Goal: Communication & Community: Ask a question

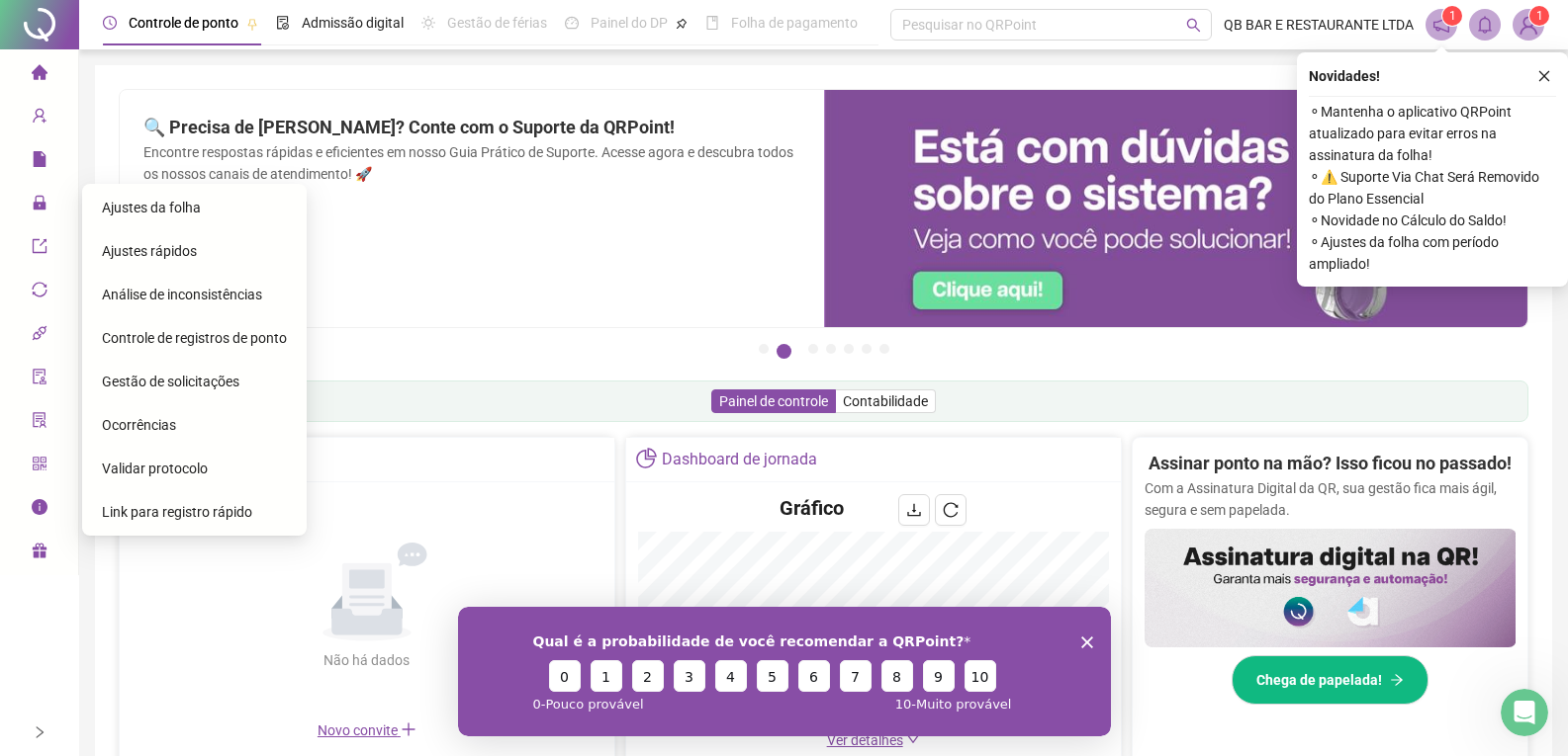
drag, startPoint x: 52, startPoint y: 221, endPoint x: 468, endPoint y: 199, distance: 416.6
click at [468, 199] on div "🔍 Precisa de Ajuda? Conte com o Suporte da QRPoint! Encontre respostas rápidas …" at bounding box center [472, 209] width 705 height 238
click at [197, 510] on span "Link para registro rápido" at bounding box center [177, 512] width 151 height 16
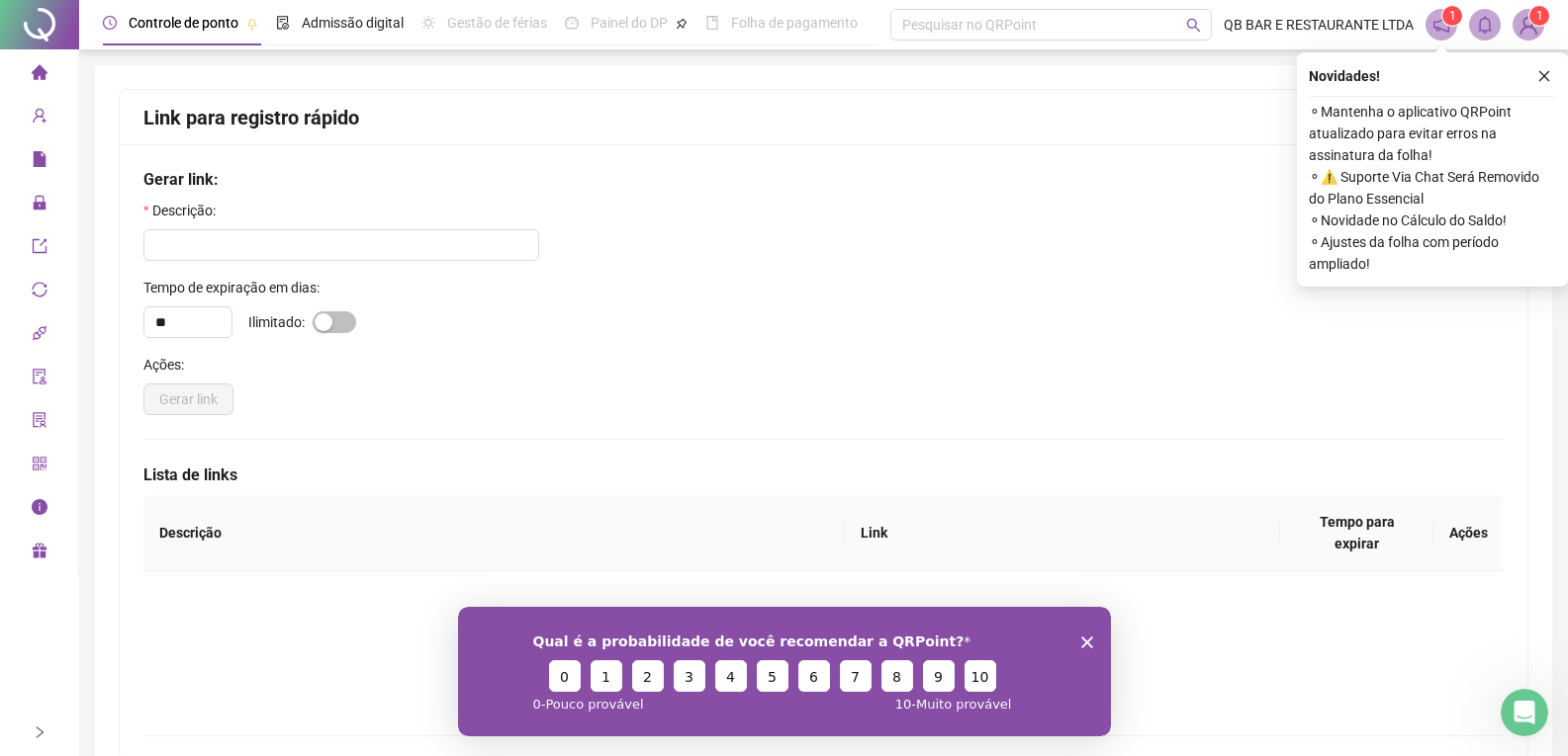
click at [458, 299] on div "Tempo de expiração em dias:" at bounding box center [824, 291] width 1360 height 30
click at [344, 437] on div "Gerar link: Descrição: Tempo de expiração em dias: ** Ilimitado: Ações: Gerar l…" at bounding box center [824, 453] width 1407 height 616
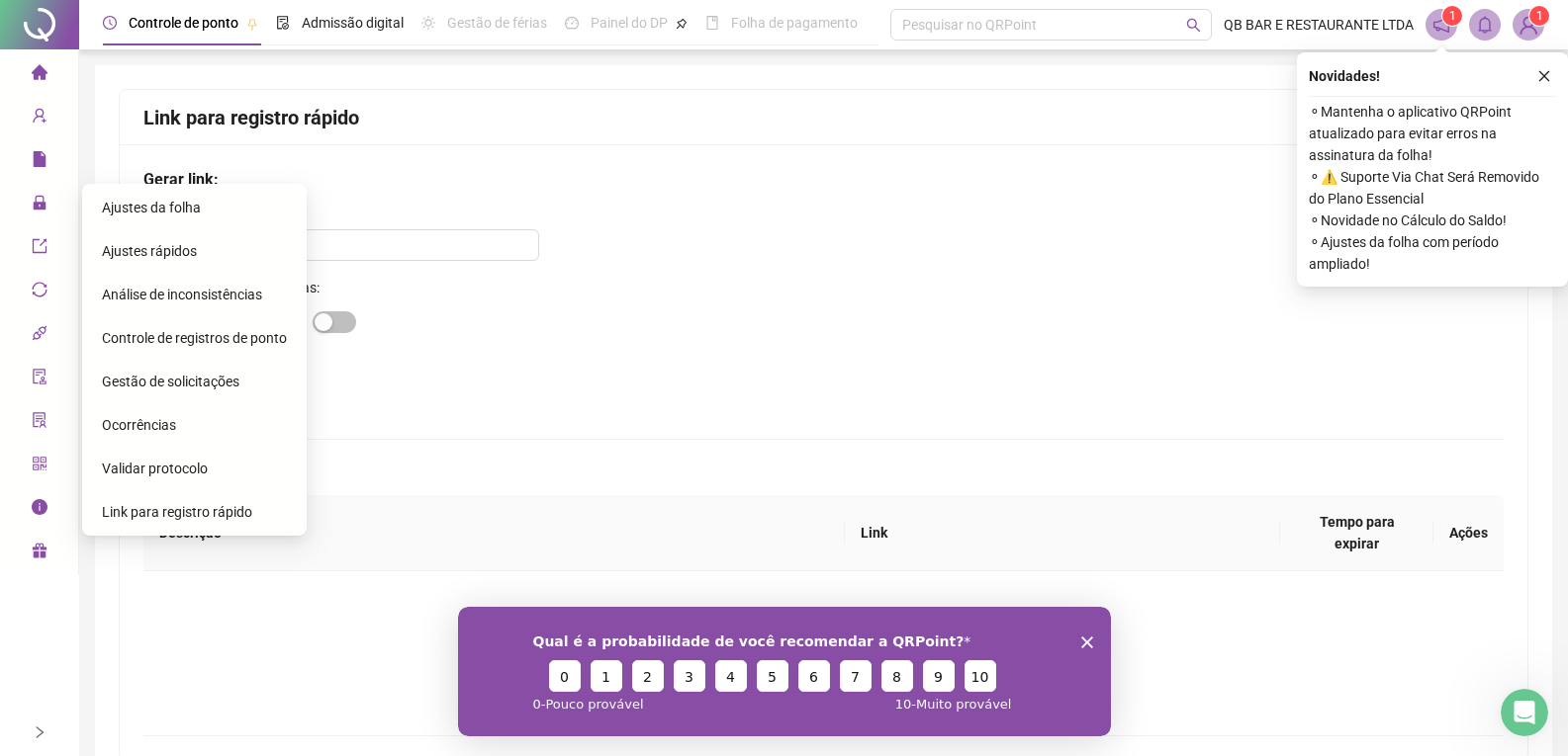
click at [243, 507] on span "Link para registro rápido" at bounding box center [177, 512] width 151 height 16
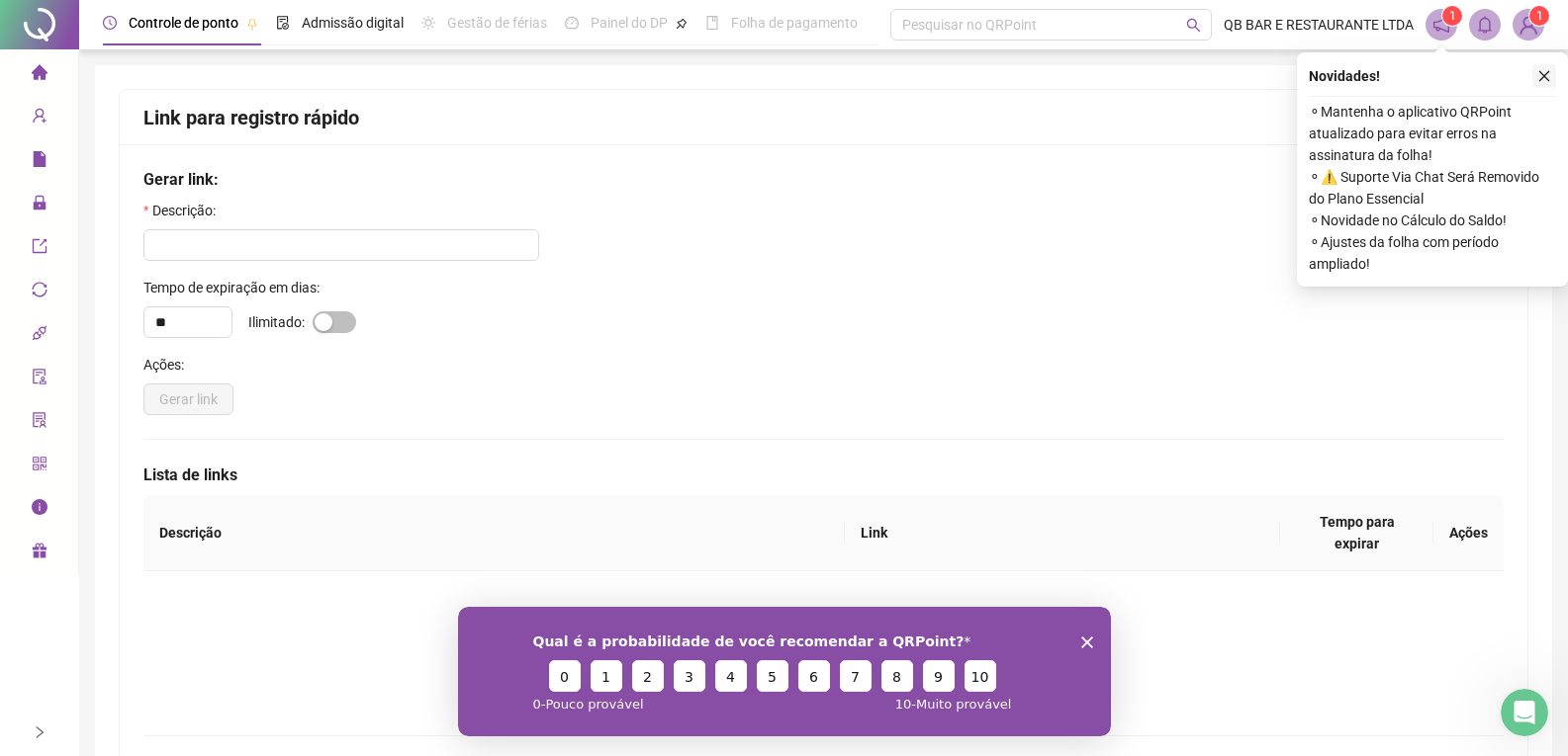
click at [1547, 72] on icon "close" at bounding box center [1544, 76] width 14 height 14
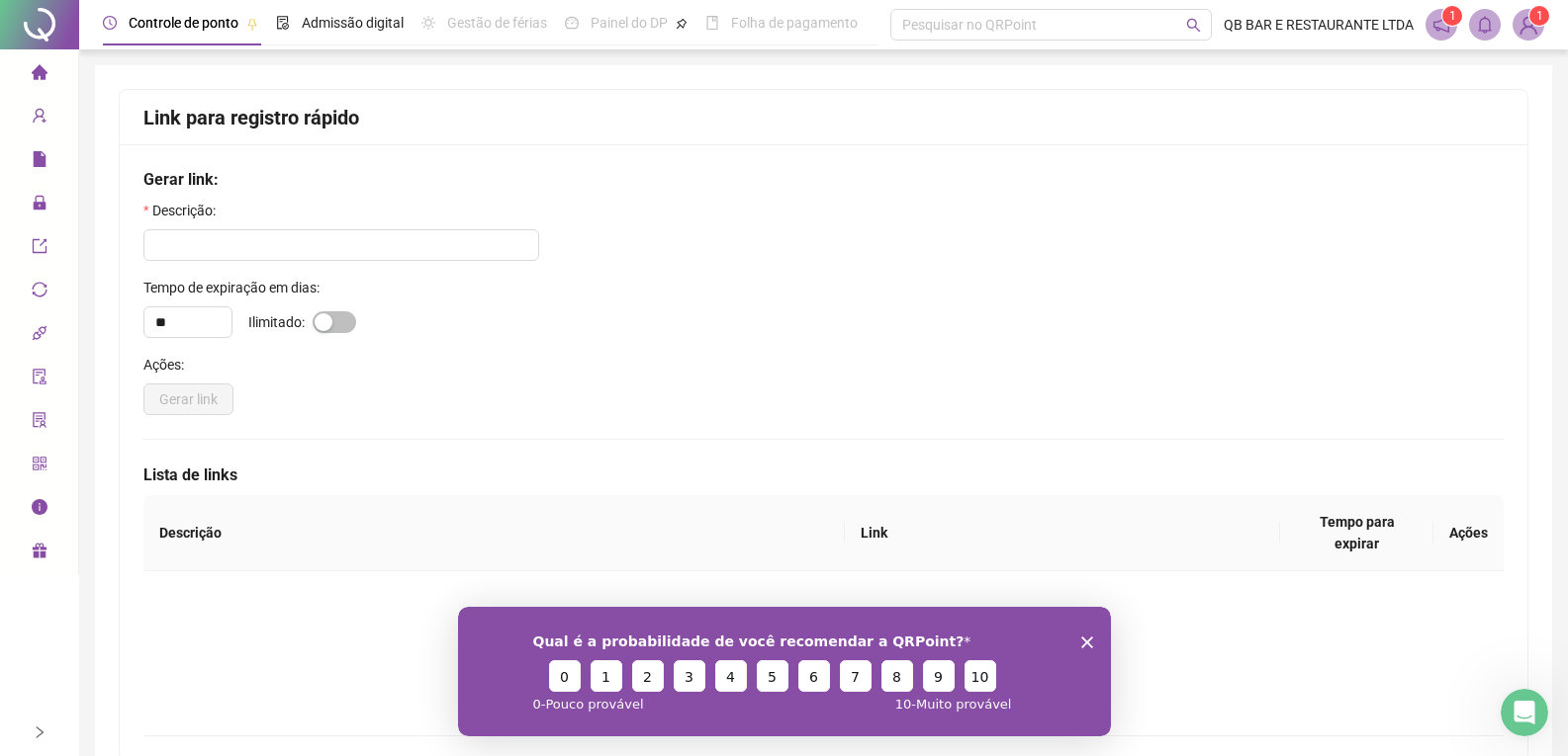
click at [709, 404] on div "Gerar link" at bounding box center [824, 399] width 1360 height 32
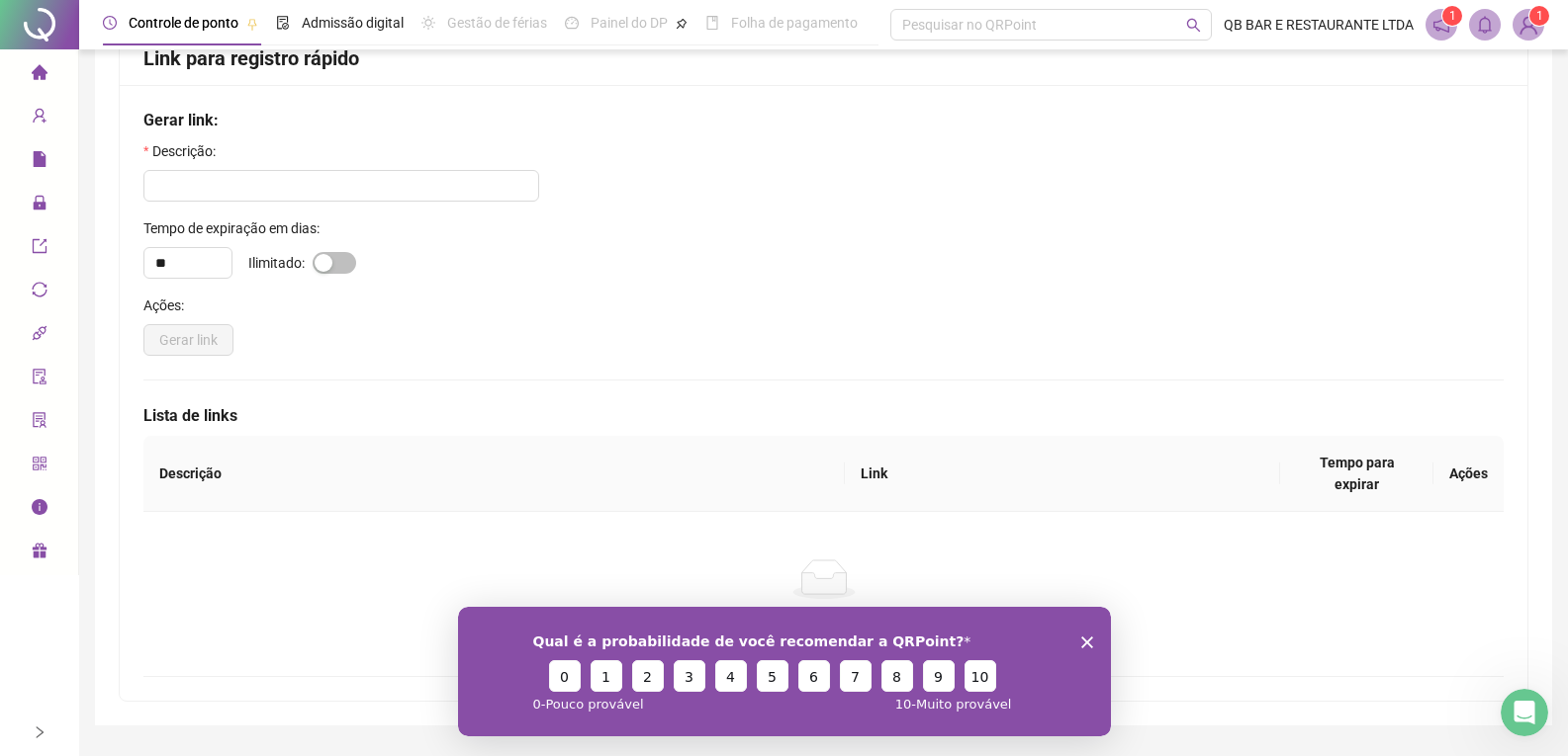
scroll to position [92, 0]
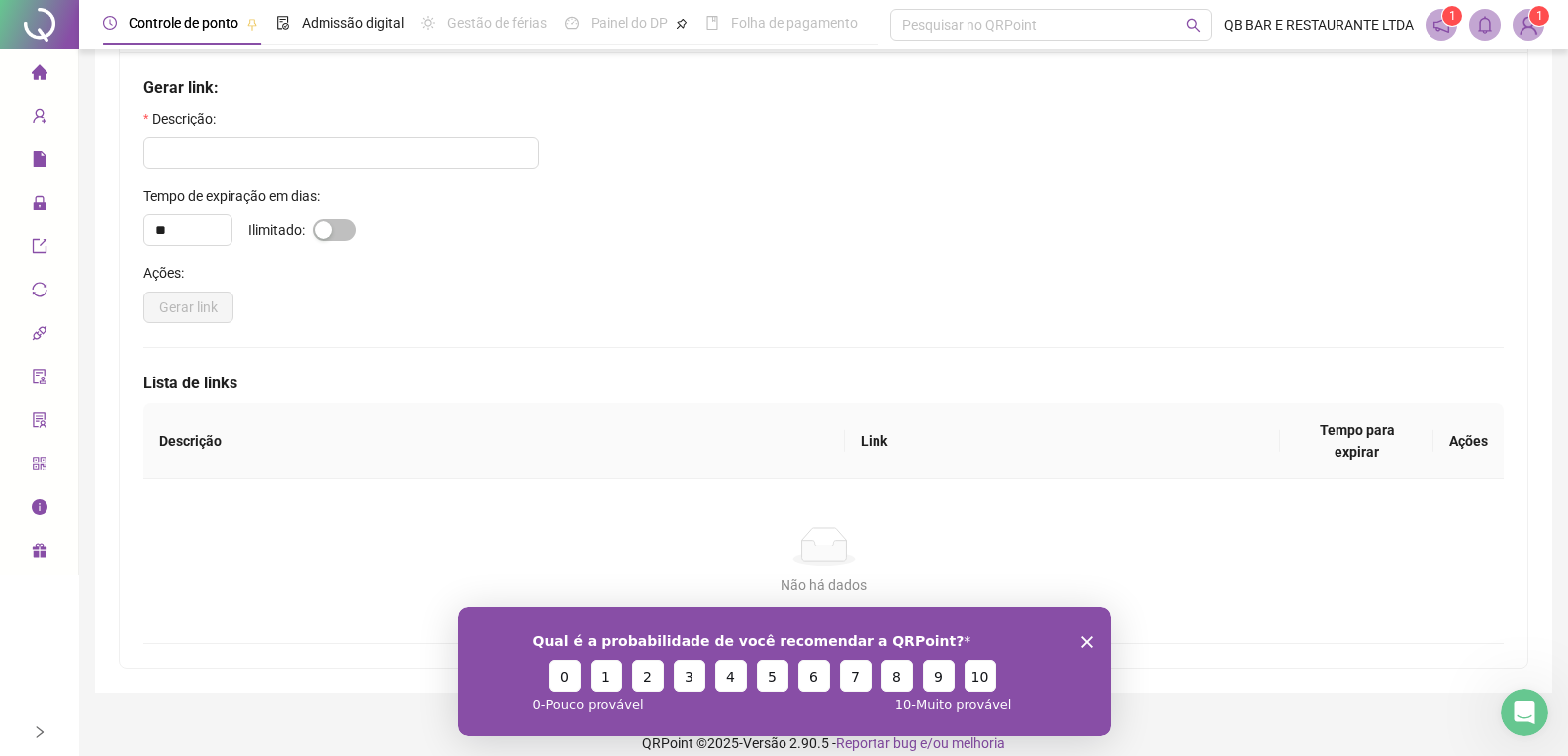
click at [314, 241] on div "** Ilimitado:" at bounding box center [824, 231] width 1360 height 32
click at [336, 232] on span "button" at bounding box center [334, 231] width 44 height 22
click at [334, 219] on div "* Ilimitado:" at bounding box center [824, 231] width 1360 height 32
click at [343, 234] on div "button" at bounding box center [345, 231] width 18 height 18
type input "**"
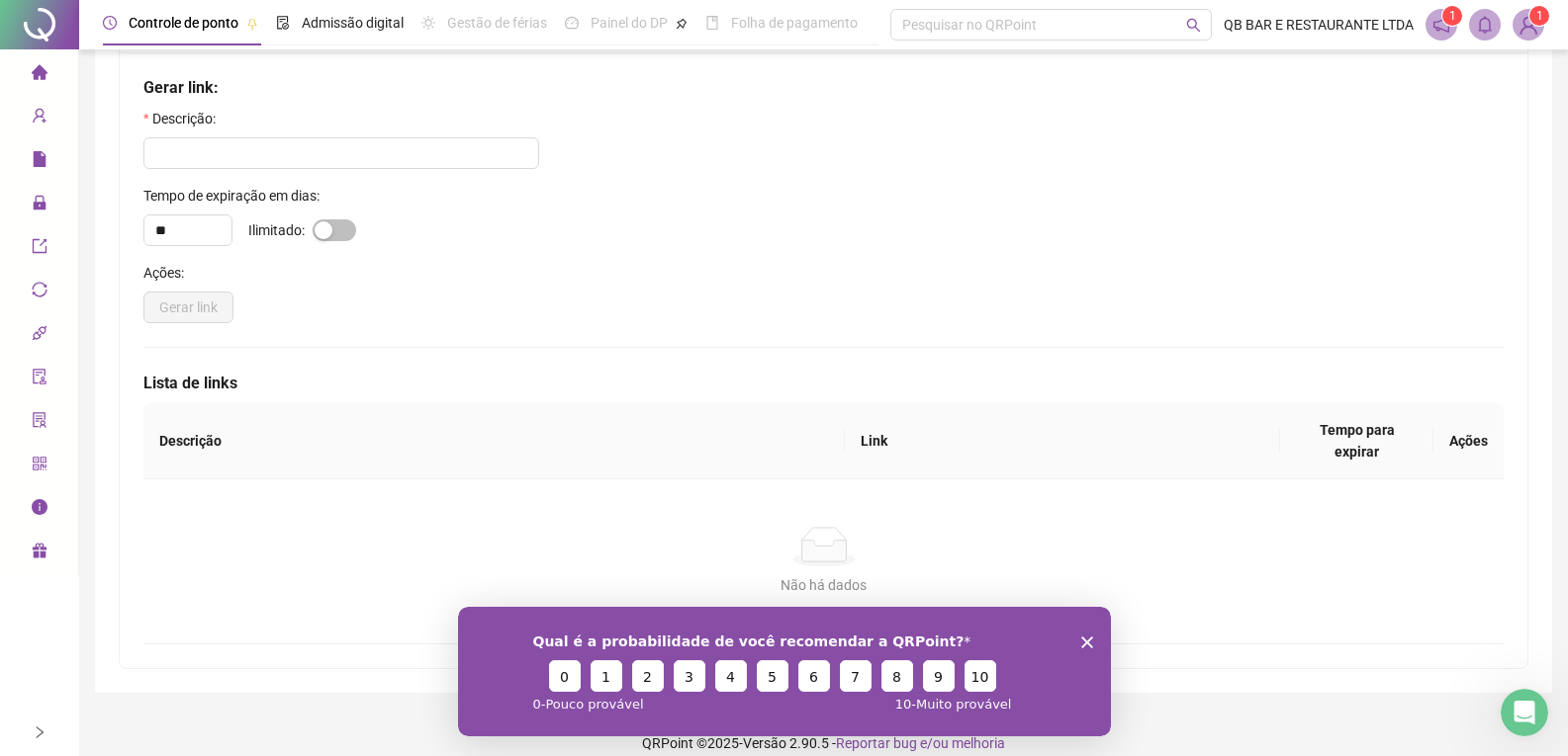
click at [684, 485] on div "Não há dados Não há dados" at bounding box center [824, 562] width 1360 height 164
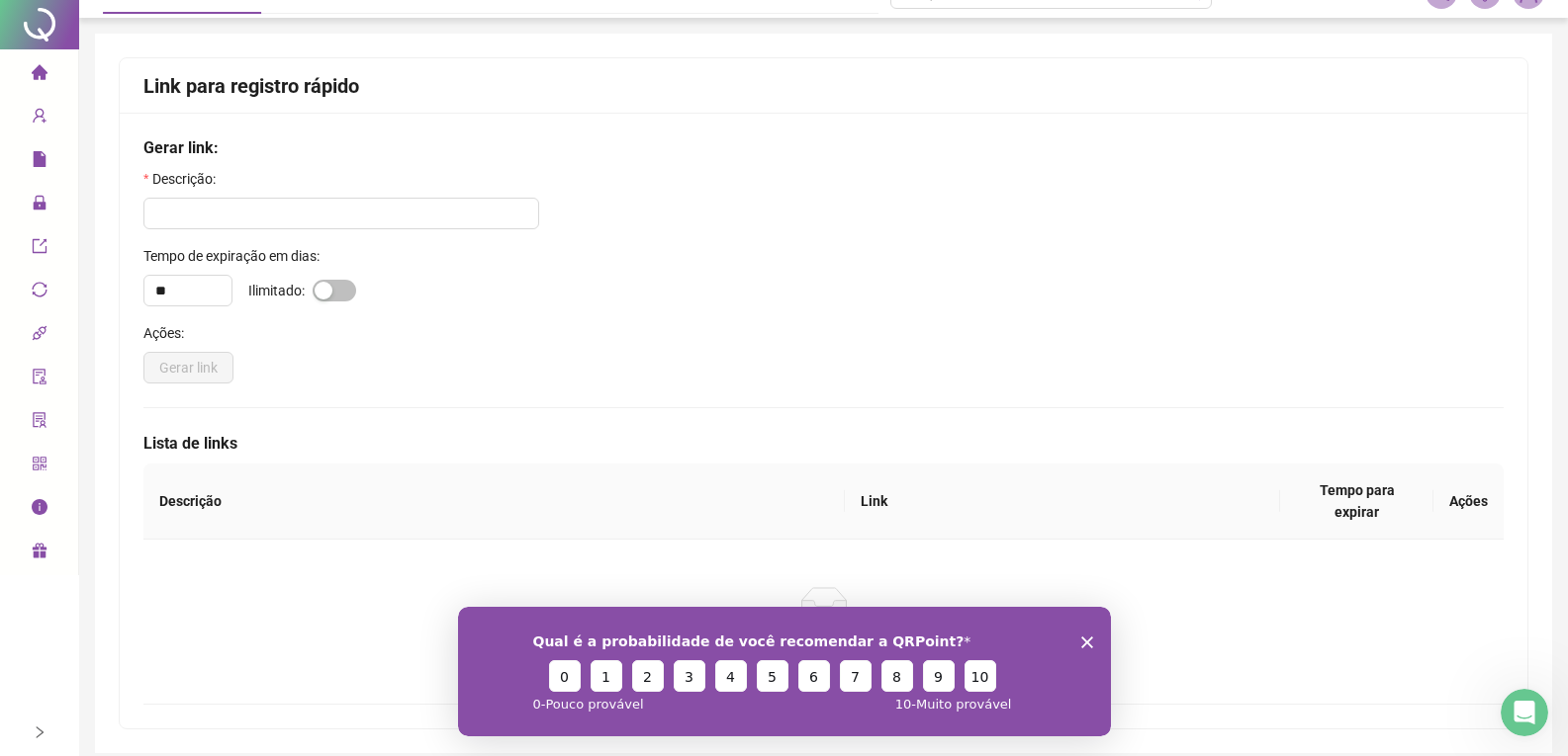
scroll to position [0, 0]
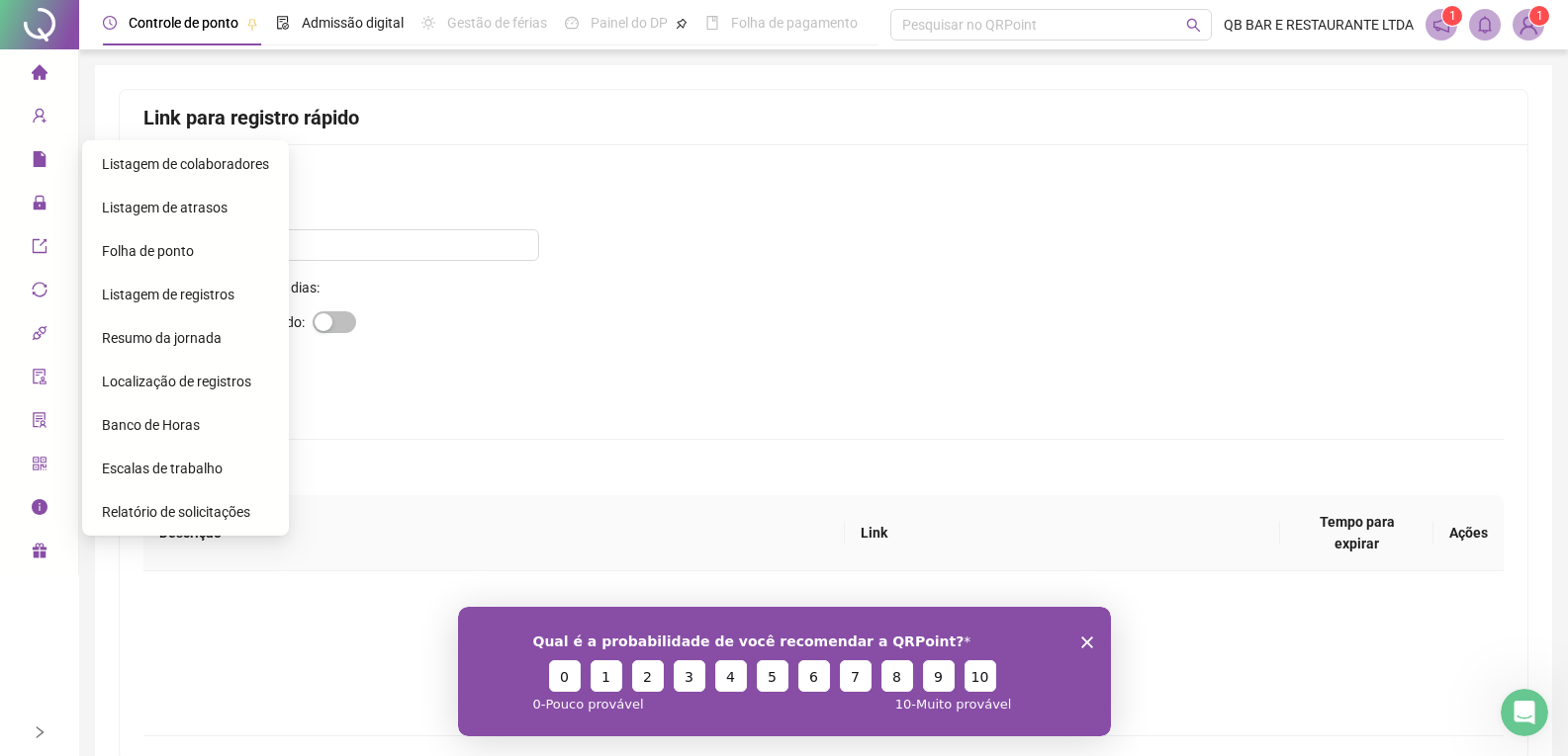
click at [221, 508] on span "Relatório de solicitações" at bounding box center [176, 512] width 149 height 16
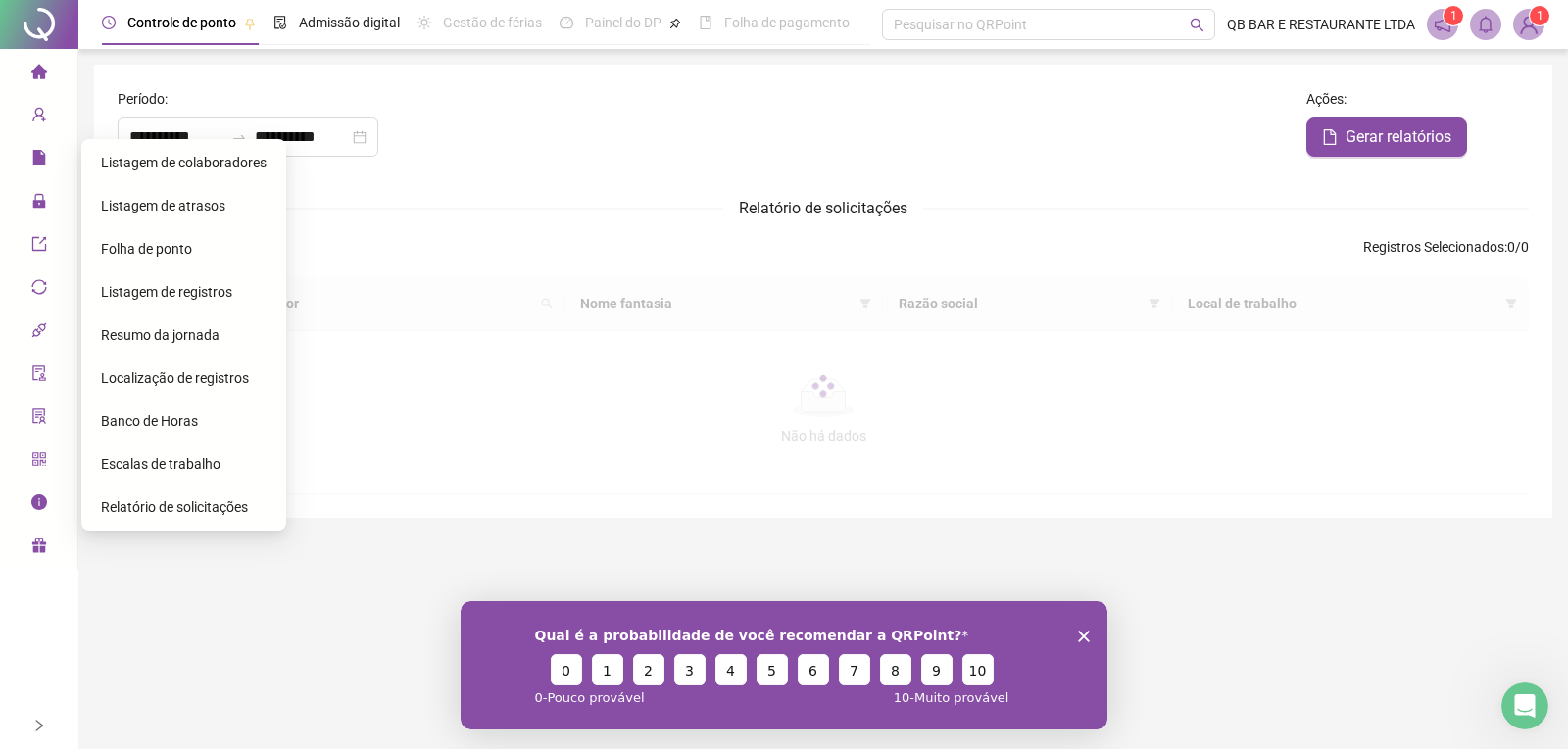
type input "**********"
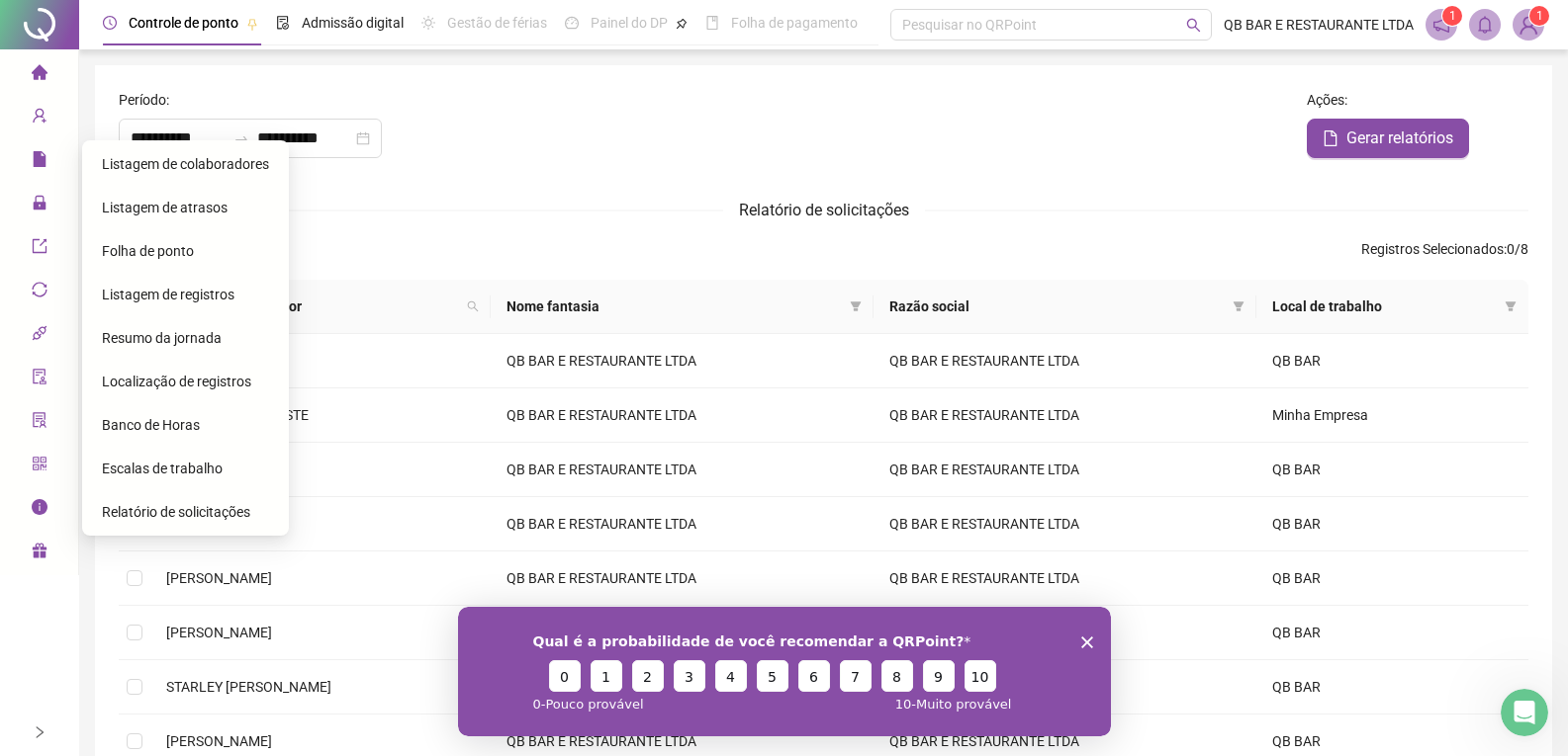
click at [214, 513] on span "Relatório de solicitações" at bounding box center [176, 512] width 149 height 16
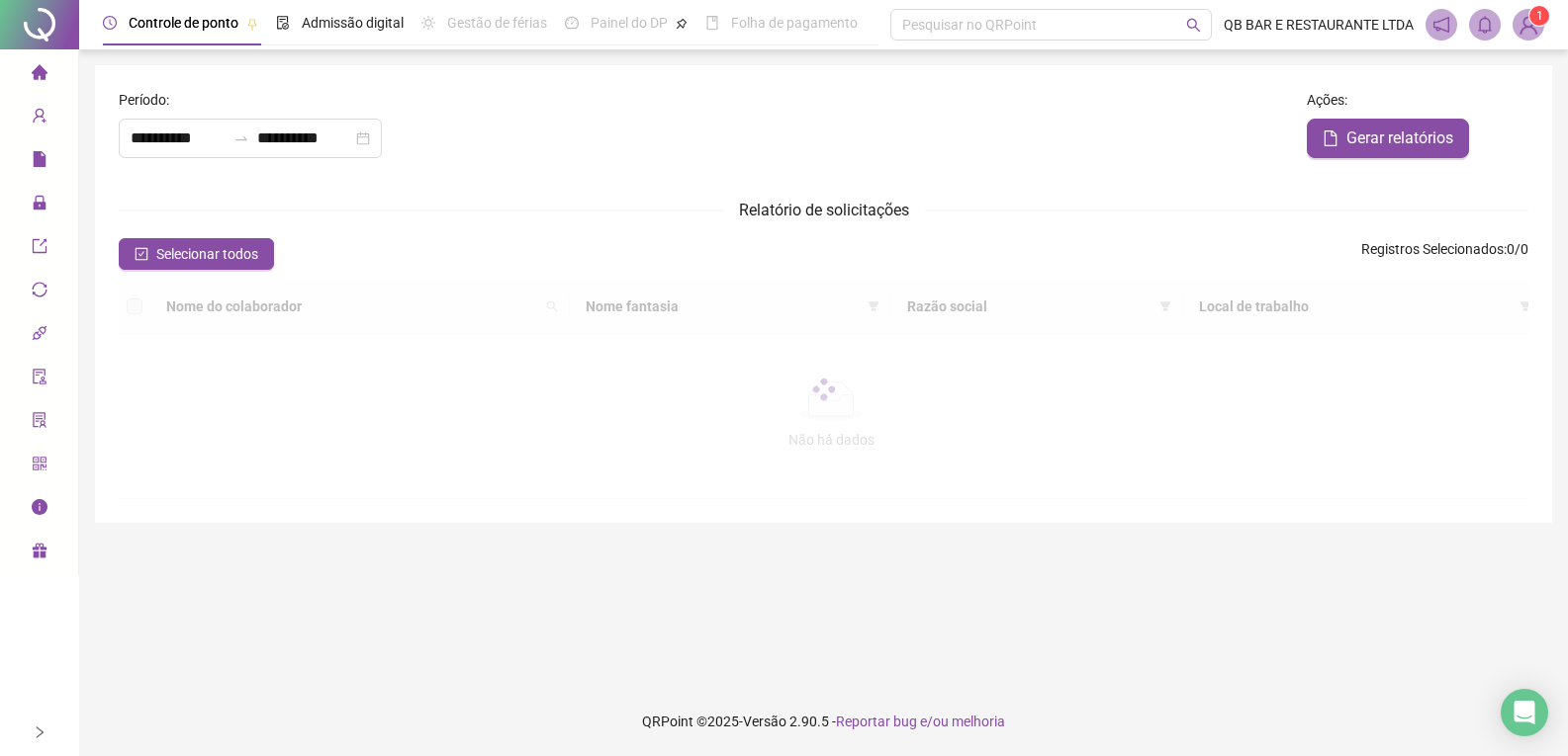
type input "**********"
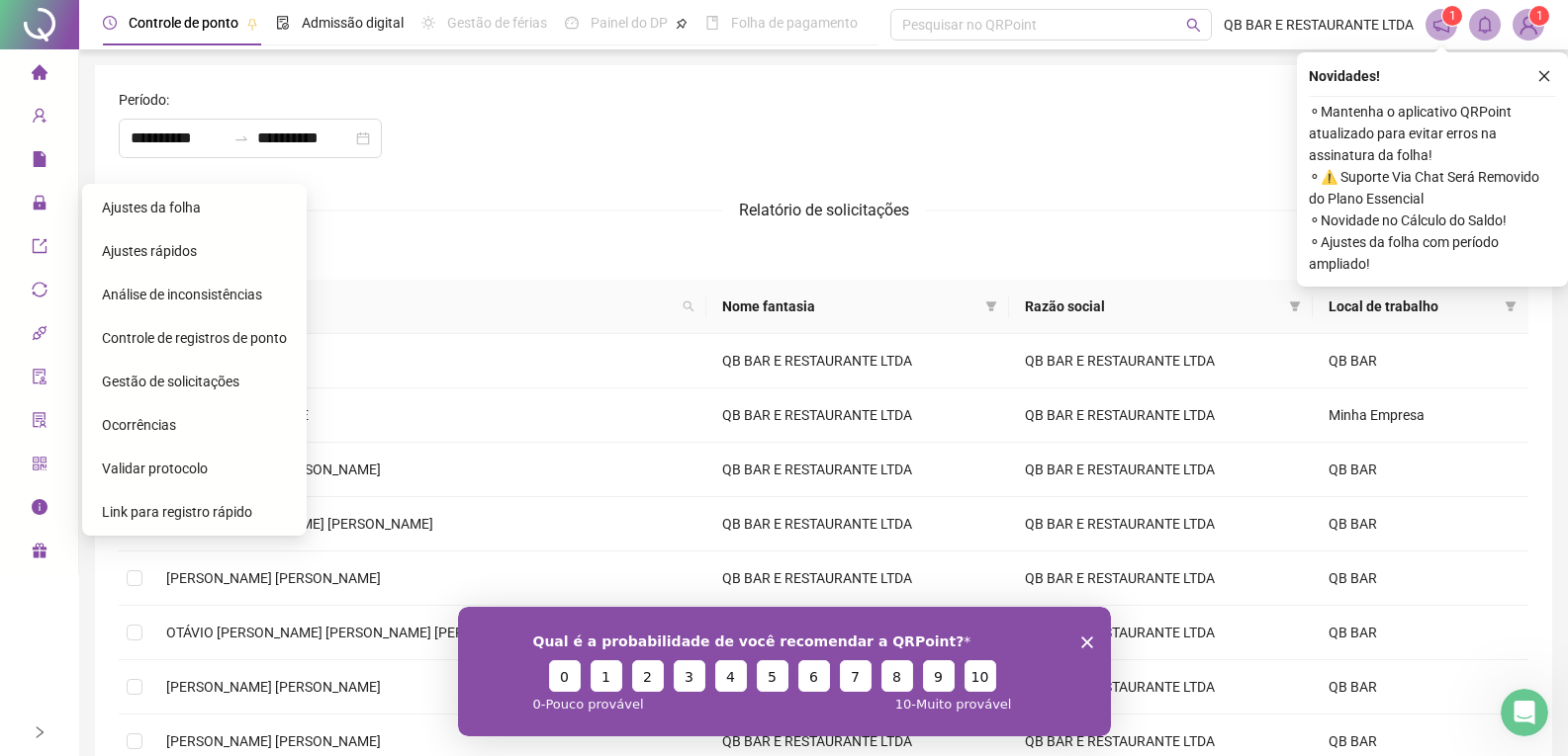
click at [204, 512] on span "Link para registro rápido" at bounding box center [177, 512] width 151 height 16
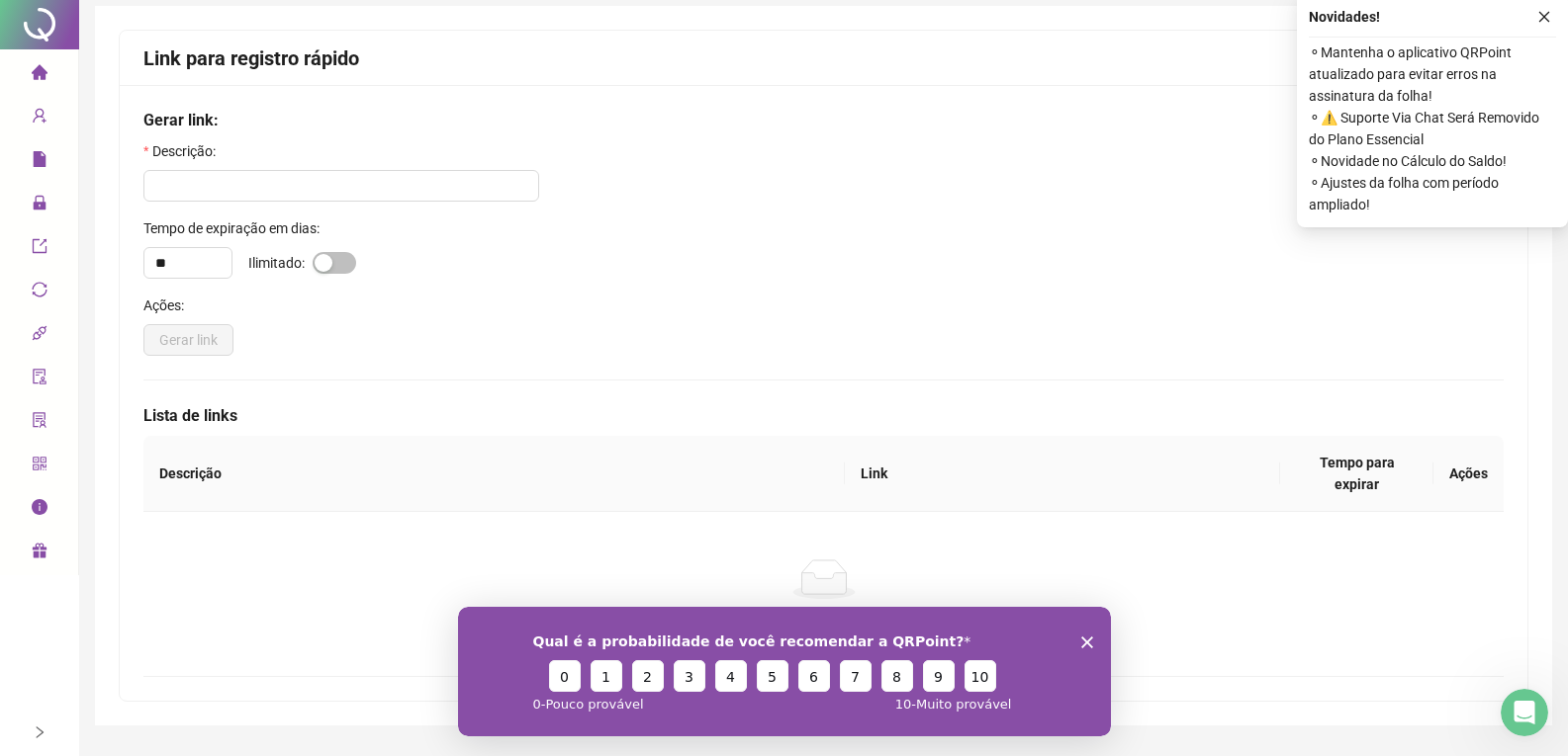
scroll to position [92, 0]
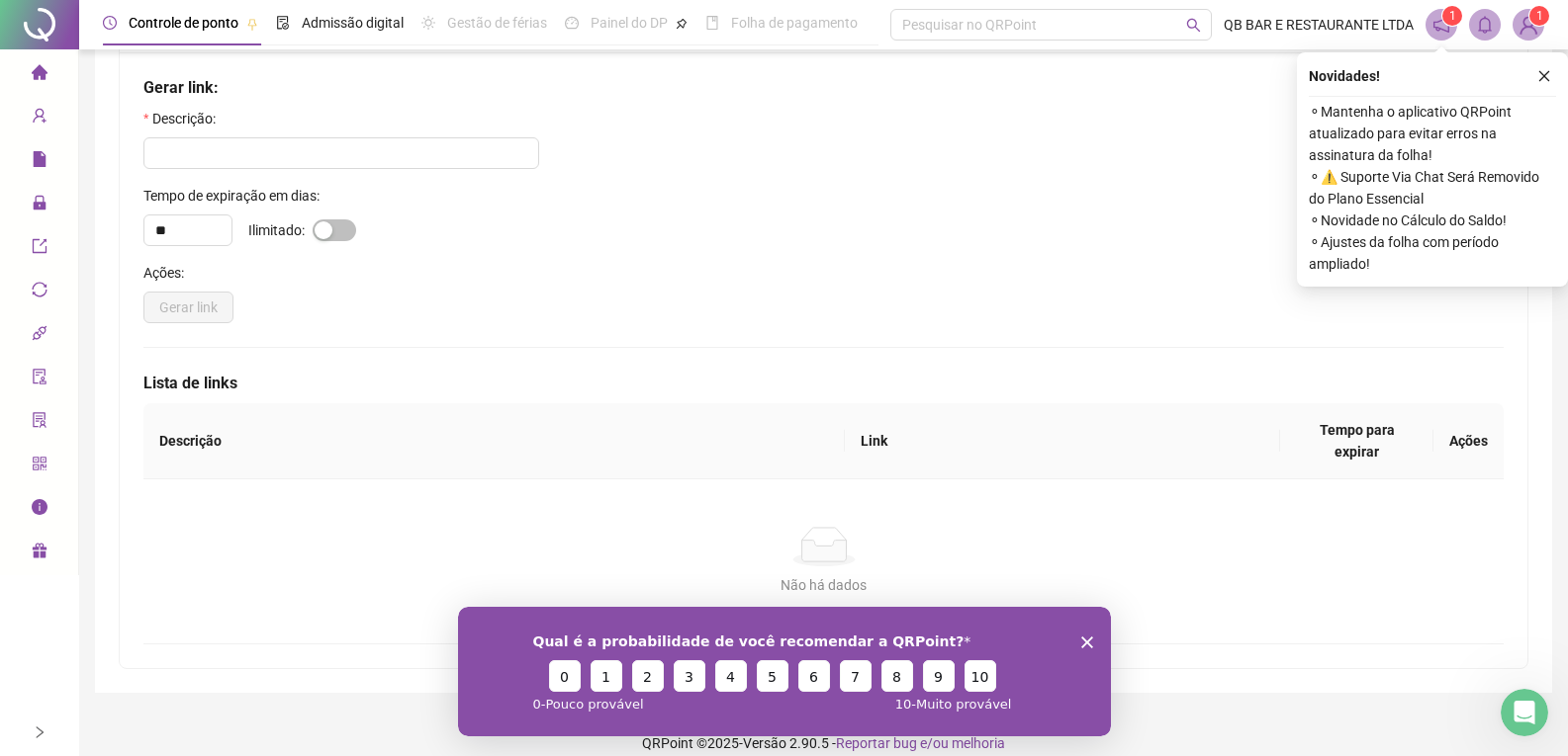
drag, startPoint x: 1366, startPoint y: 454, endPoint x: 1339, endPoint y: 451, distance: 27.2
click at [1365, 454] on th "Tempo para expirar" at bounding box center [1356, 441] width 154 height 76
click at [1100, 629] on div "Qual é a probabilidade de você recomendar a QRPoint? 0 1 2 3 4 5 6 7 8 9 10 0 -…" at bounding box center [783, 671] width 653 height 130
click at [1084, 637] on icon "Encerrar pesquisa" at bounding box center [1086, 642] width 12 height 12
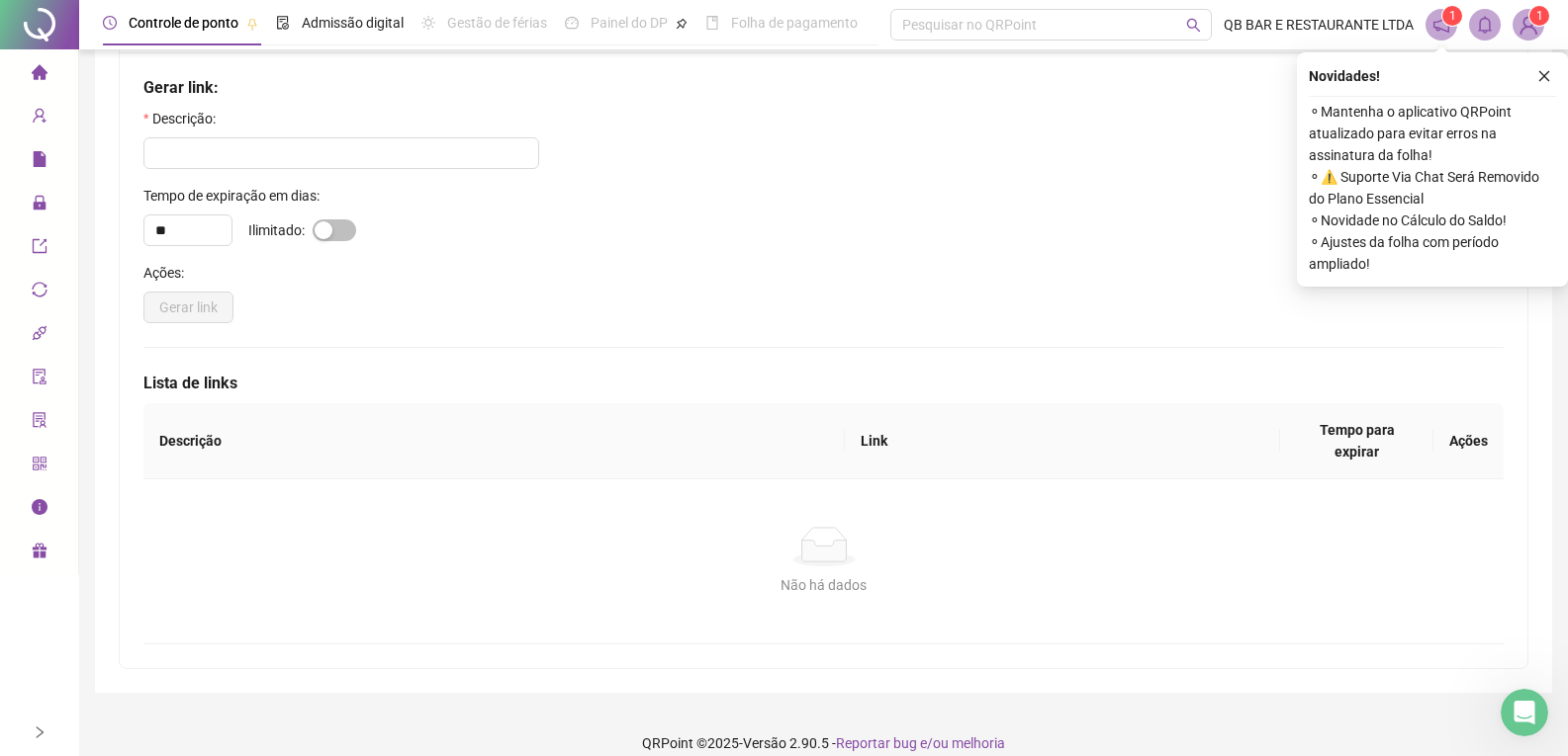
click at [225, 422] on th "Descrição" at bounding box center [495, 441] width 702 height 76
click at [249, 480] on div "Não há dados Não há dados" at bounding box center [824, 562] width 1360 height 164
click at [254, 480] on div "Não há dados Não há dados" at bounding box center [824, 562] width 1360 height 164
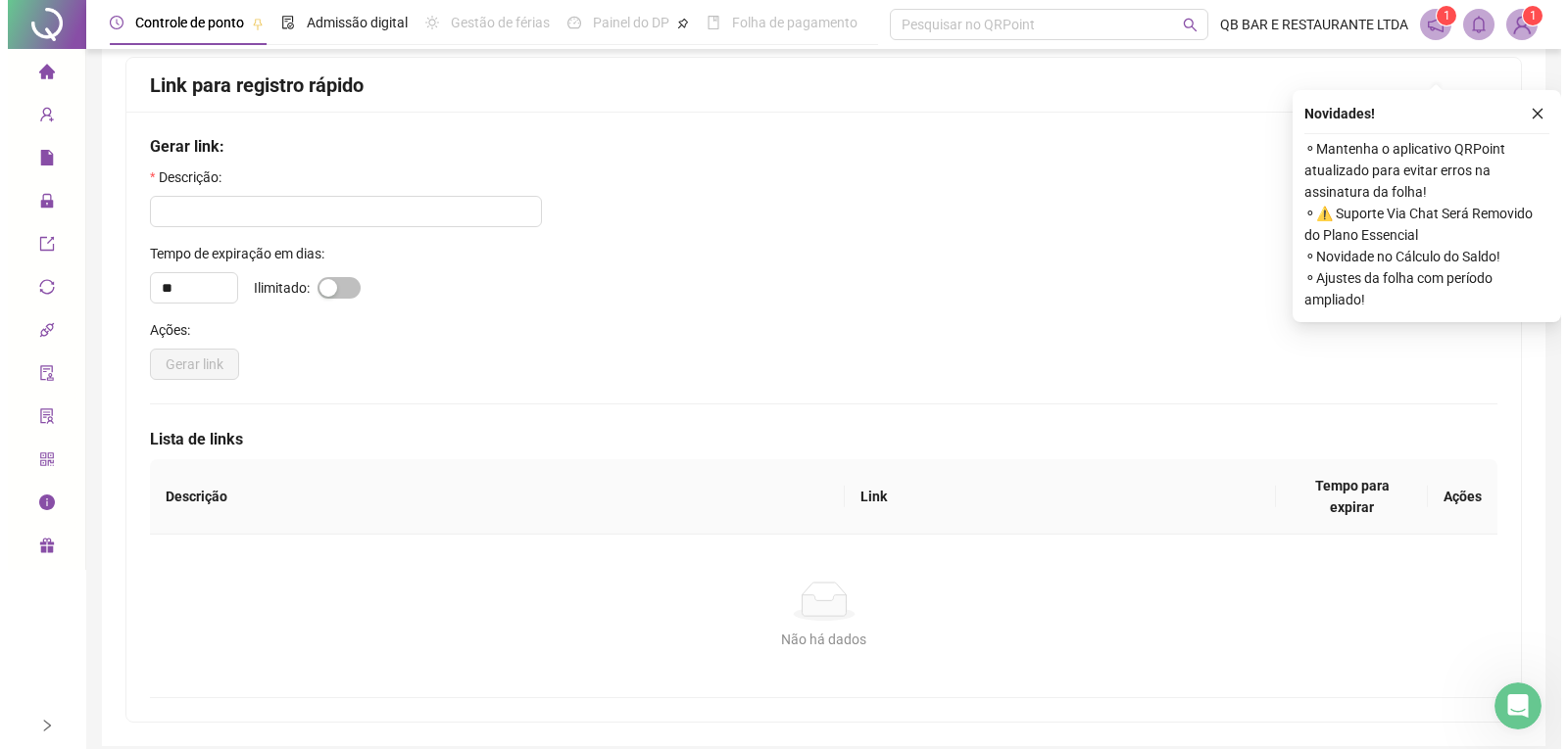
scroll to position [0, 0]
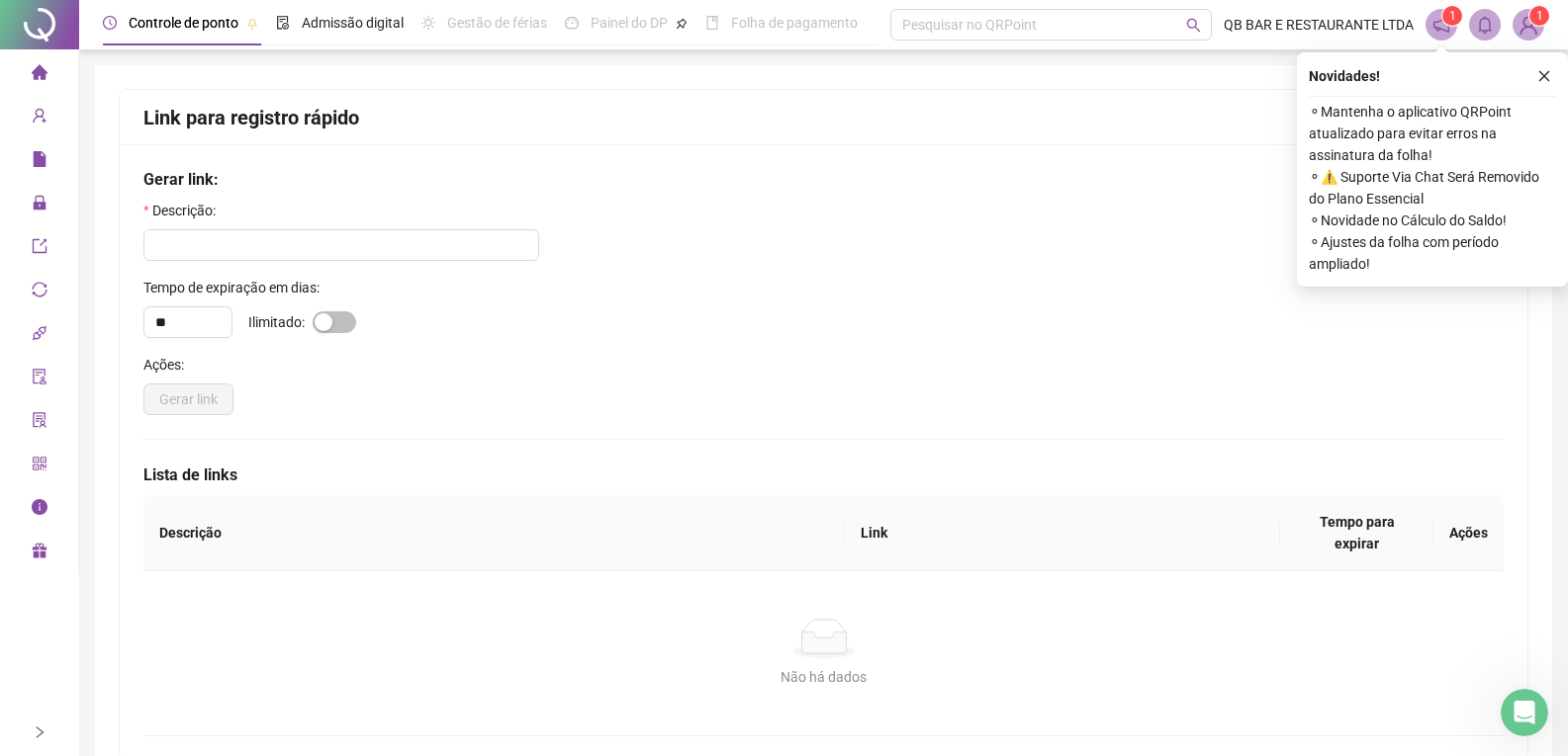
click at [32, 78] on icon "home" at bounding box center [40, 72] width 16 height 16
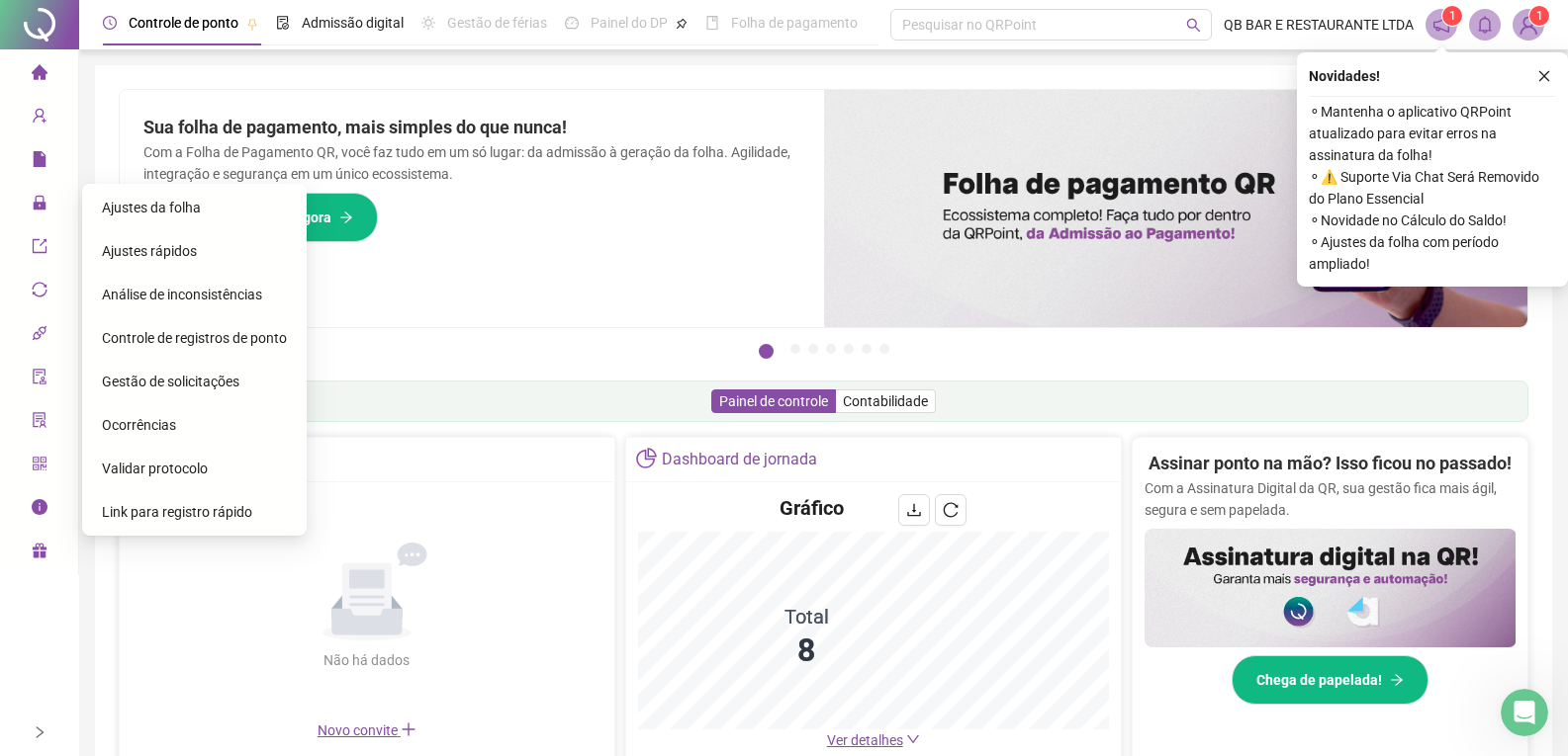
click at [177, 510] on span "Link para registro rápido" at bounding box center [177, 512] width 151 height 16
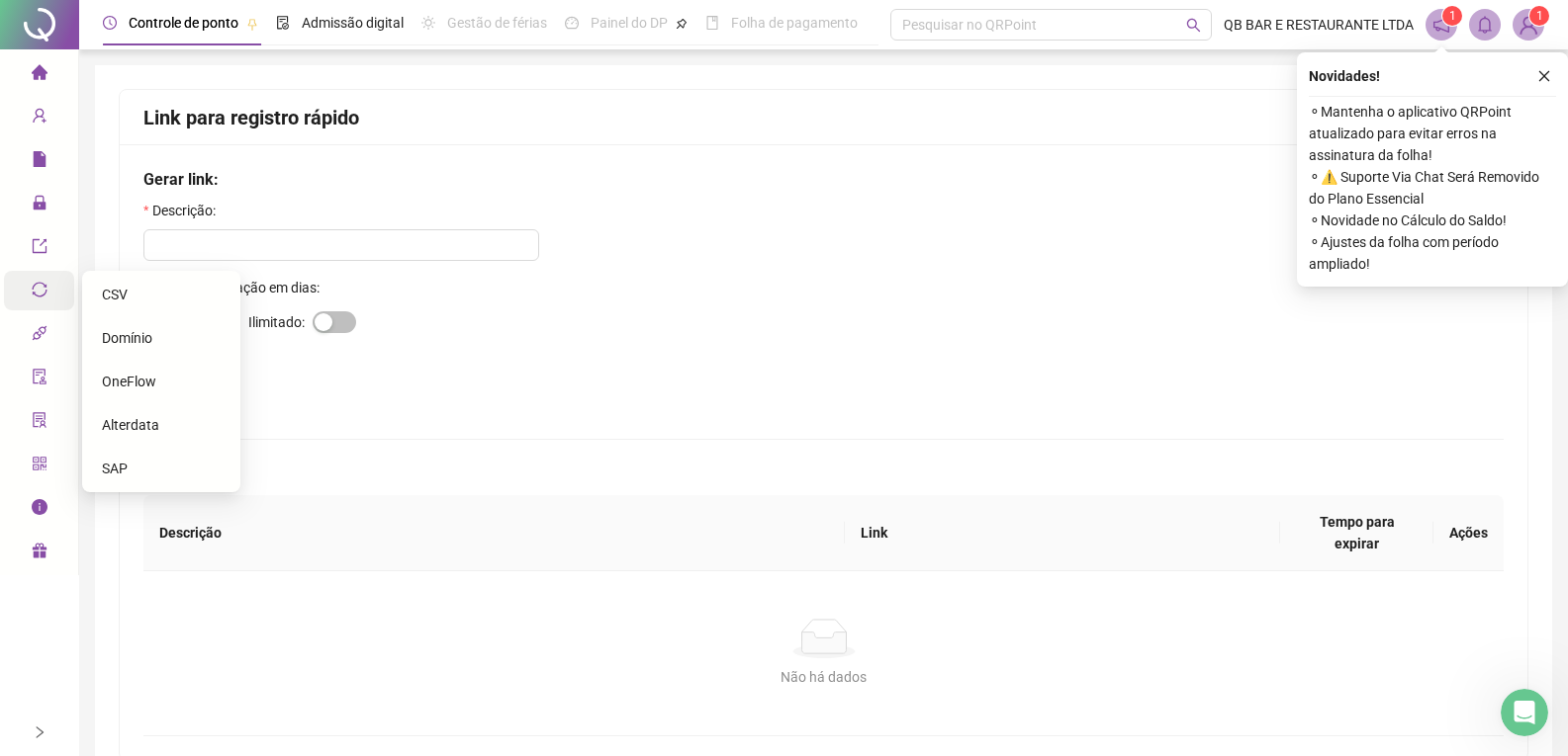
click at [40, 293] on icon "sync" at bounding box center [40, 289] width 16 height 16
click at [45, 338] on icon "api" at bounding box center [40, 333] width 16 height 16
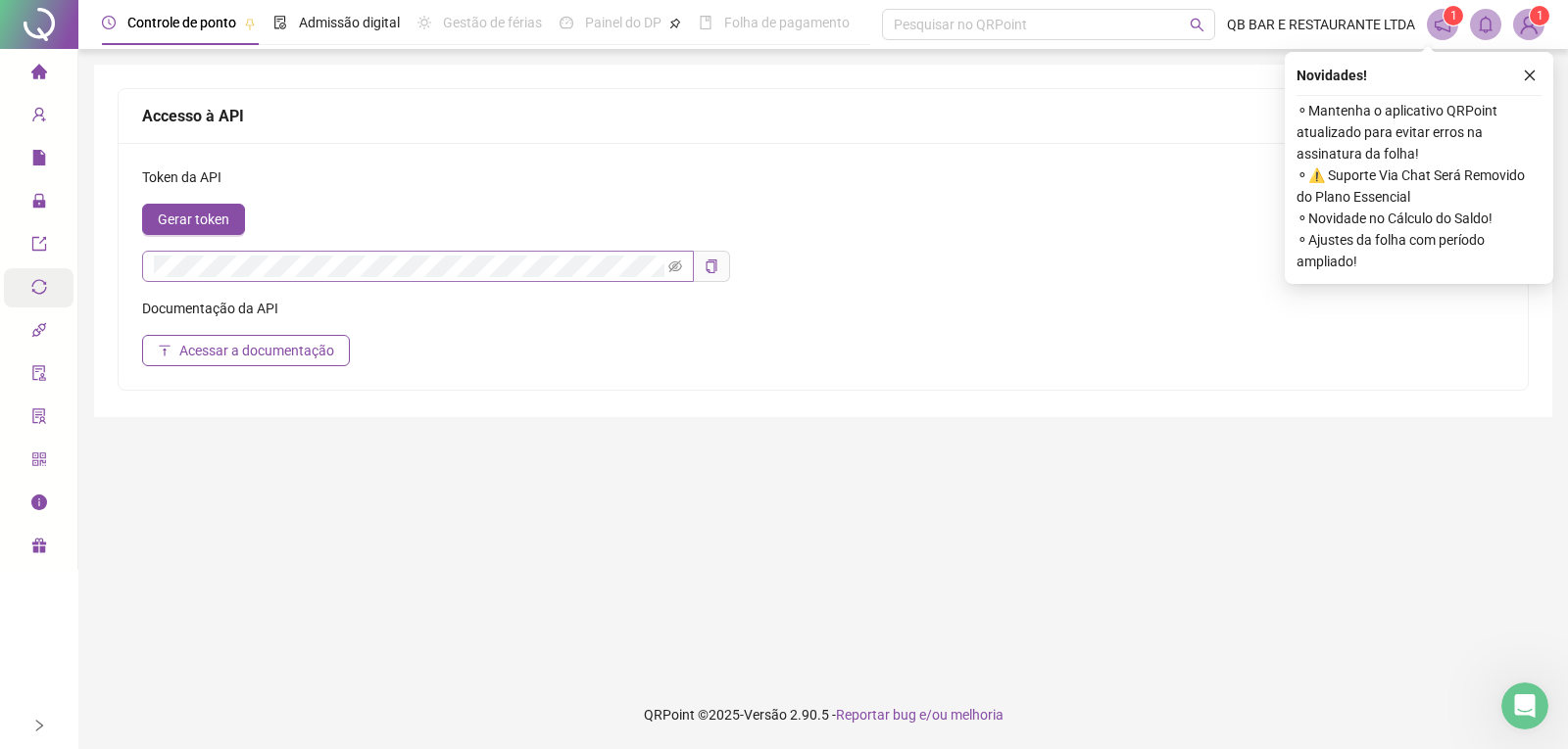
click at [682, 264] on span at bounding box center [418, 266] width 552 height 31
click at [679, 264] on icon "eye-invisible" at bounding box center [676, 266] width 14 height 14
click at [726, 275] on span at bounding box center [712, 266] width 36 height 31
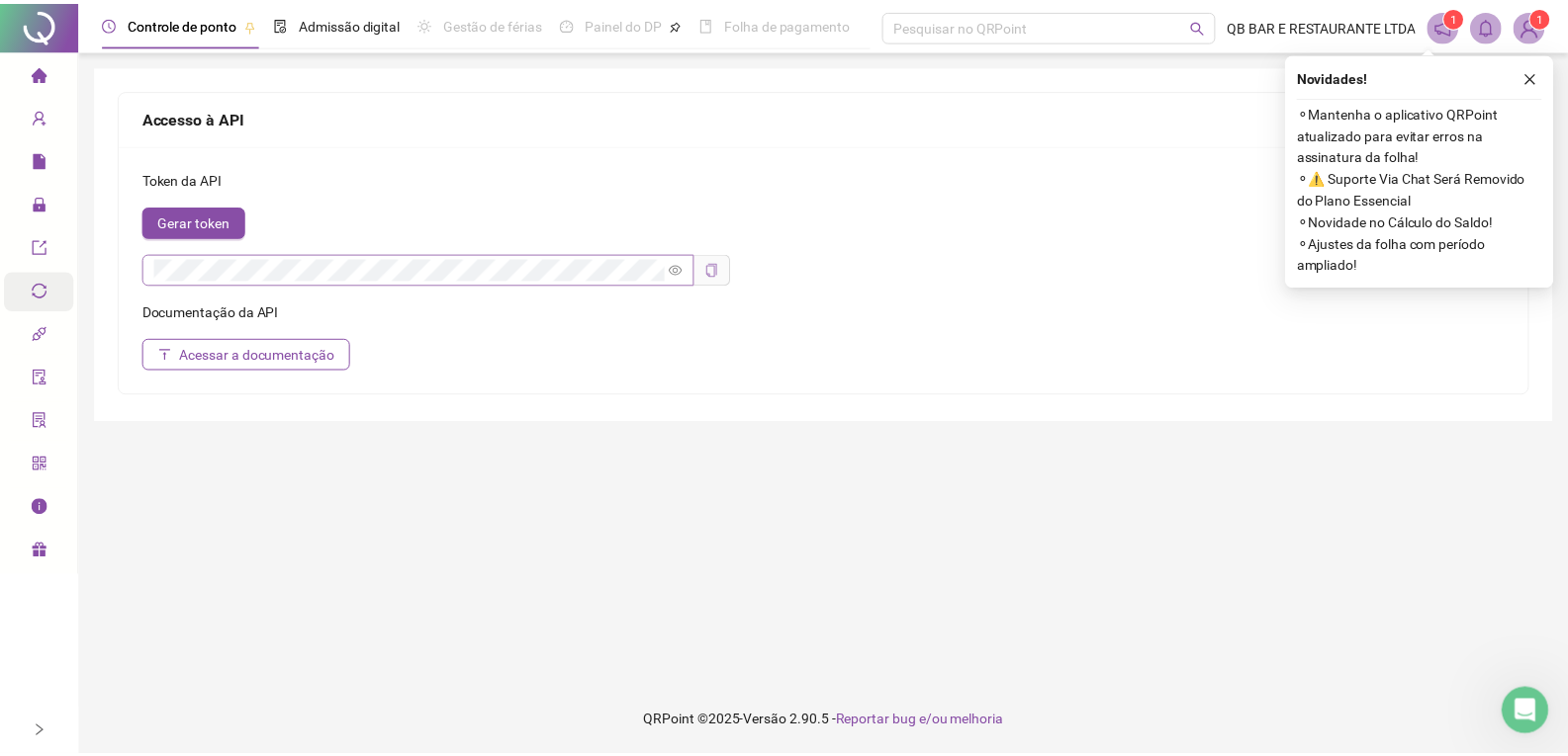
scroll to position [0, 0]
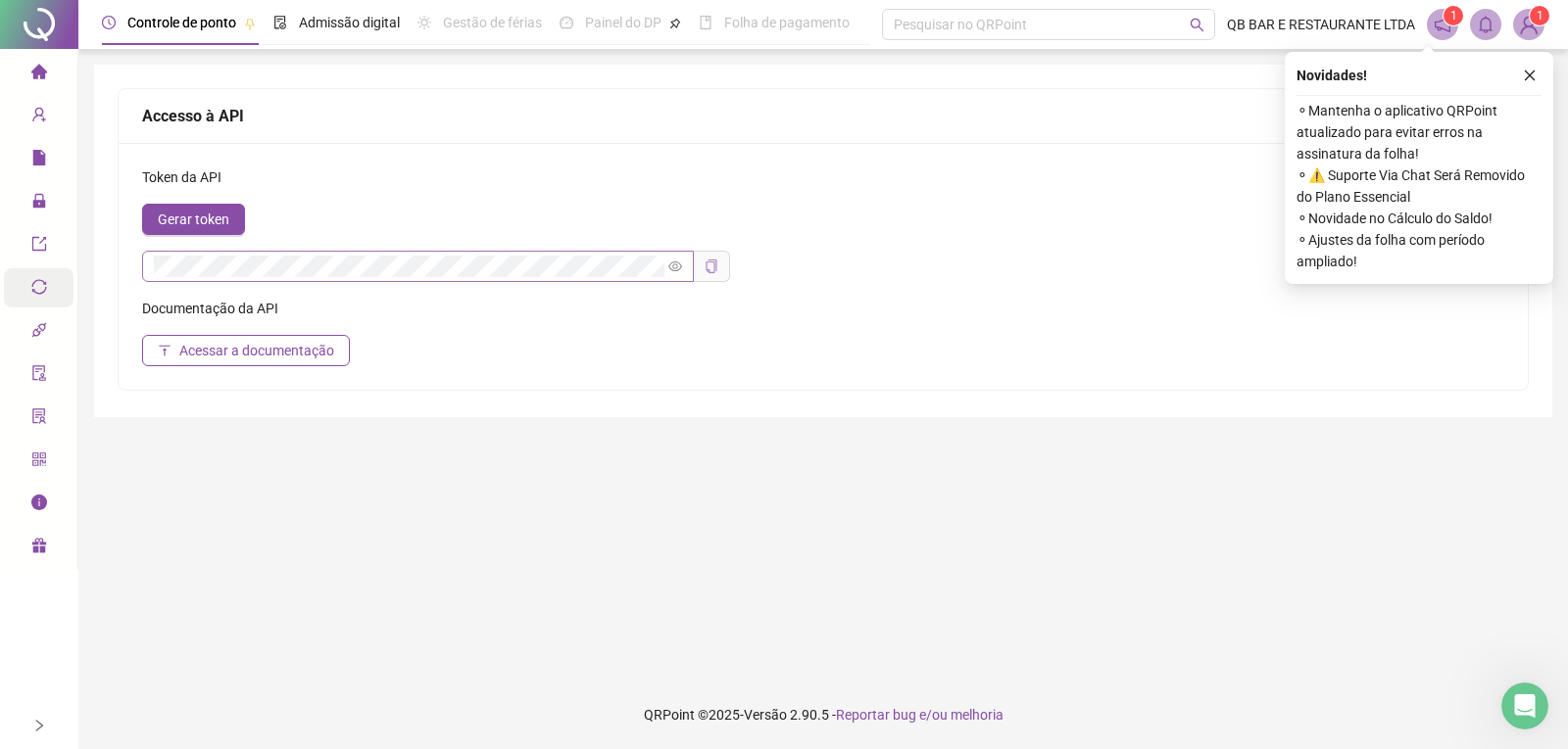
click at [711, 265] on icon "copy" at bounding box center [712, 266] width 14 height 14
click at [182, 206] on button "Gerar token" at bounding box center [193, 220] width 103 height 31
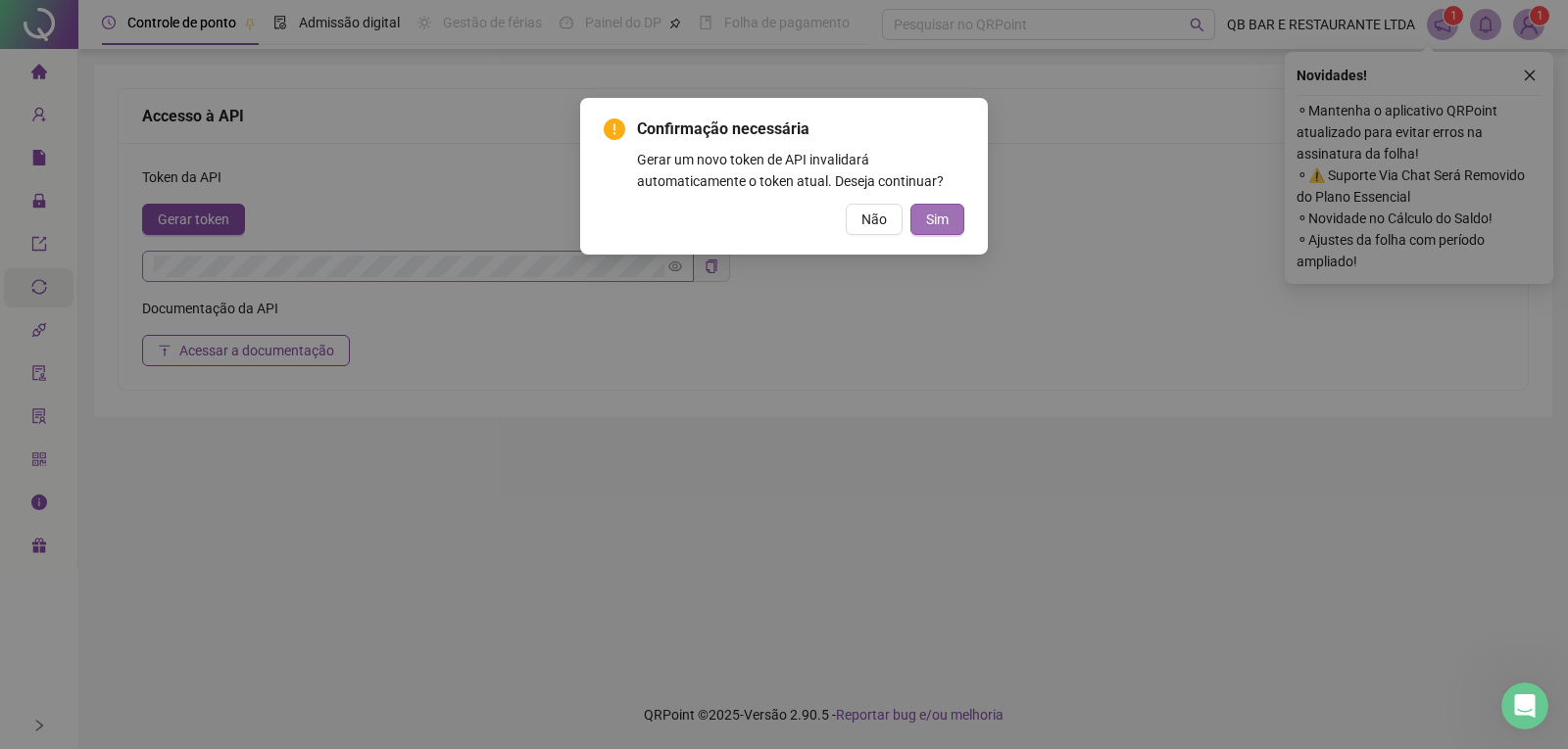
click at [926, 223] on span "Sim" at bounding box center [937, 220] width 23 height 22
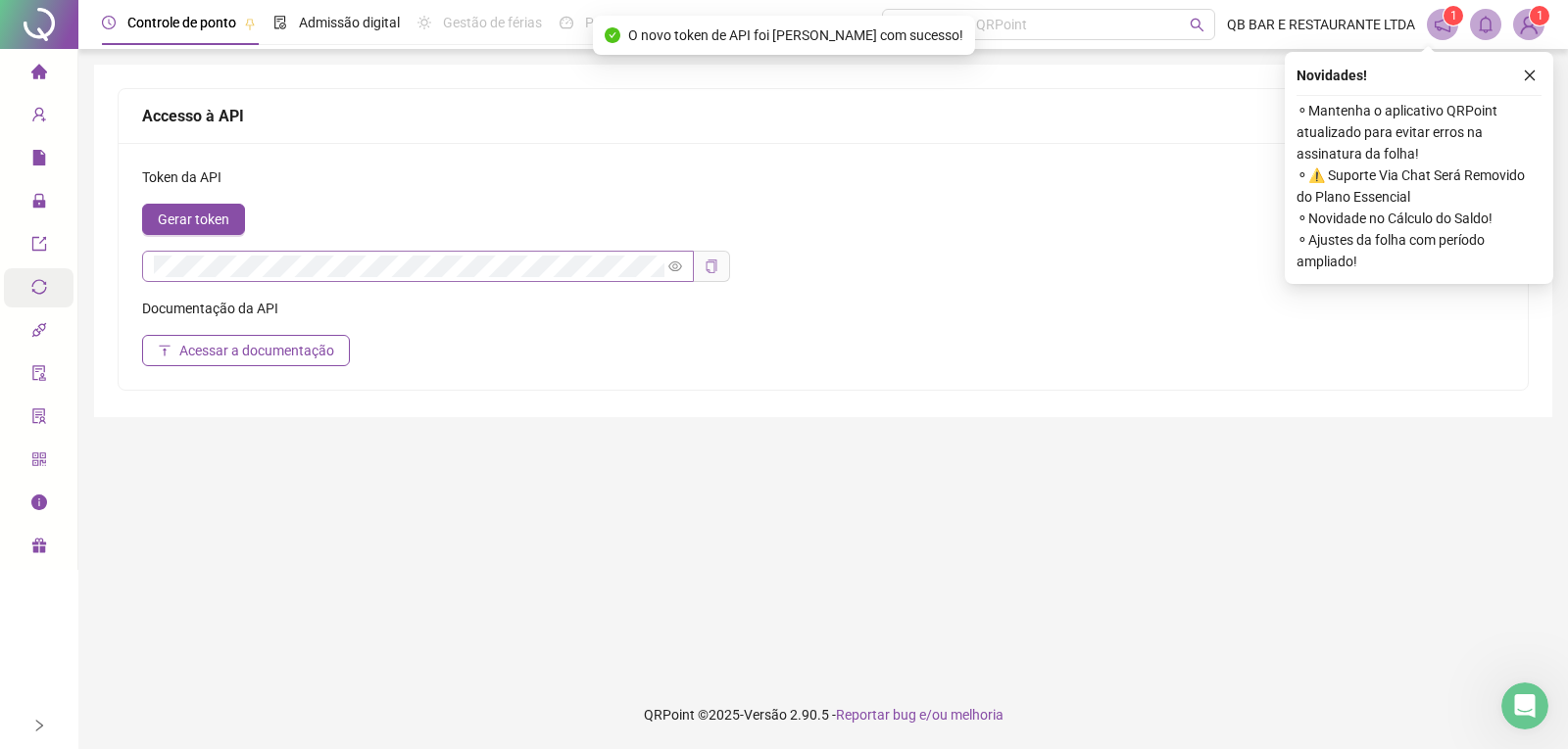
click at [710, 264] on icon "copy" at bounding box center [712, 266] width 14 height 14
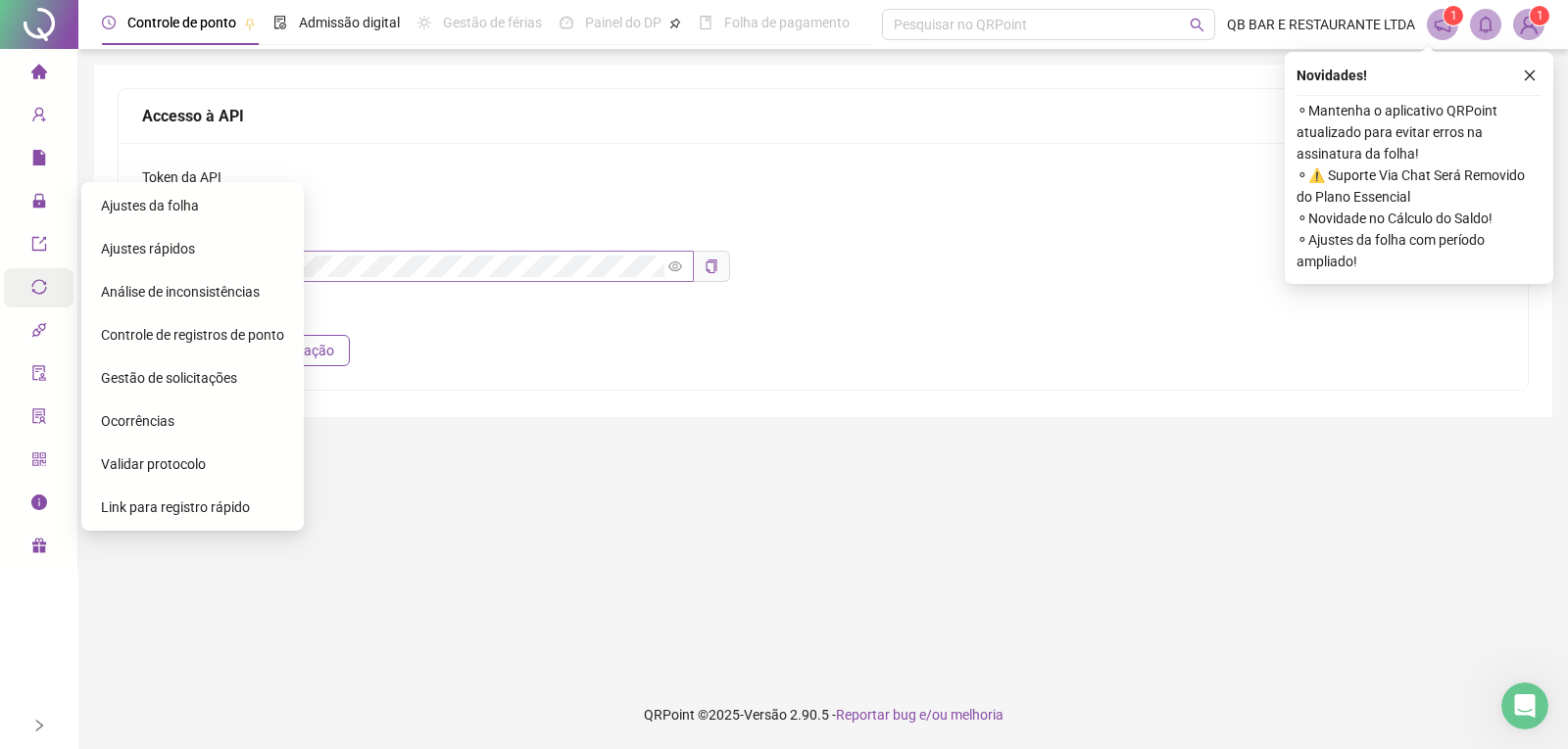
click at [194, 500] on span "Link para registro rápido" at bounding box center [176, 508] width 149 height 16
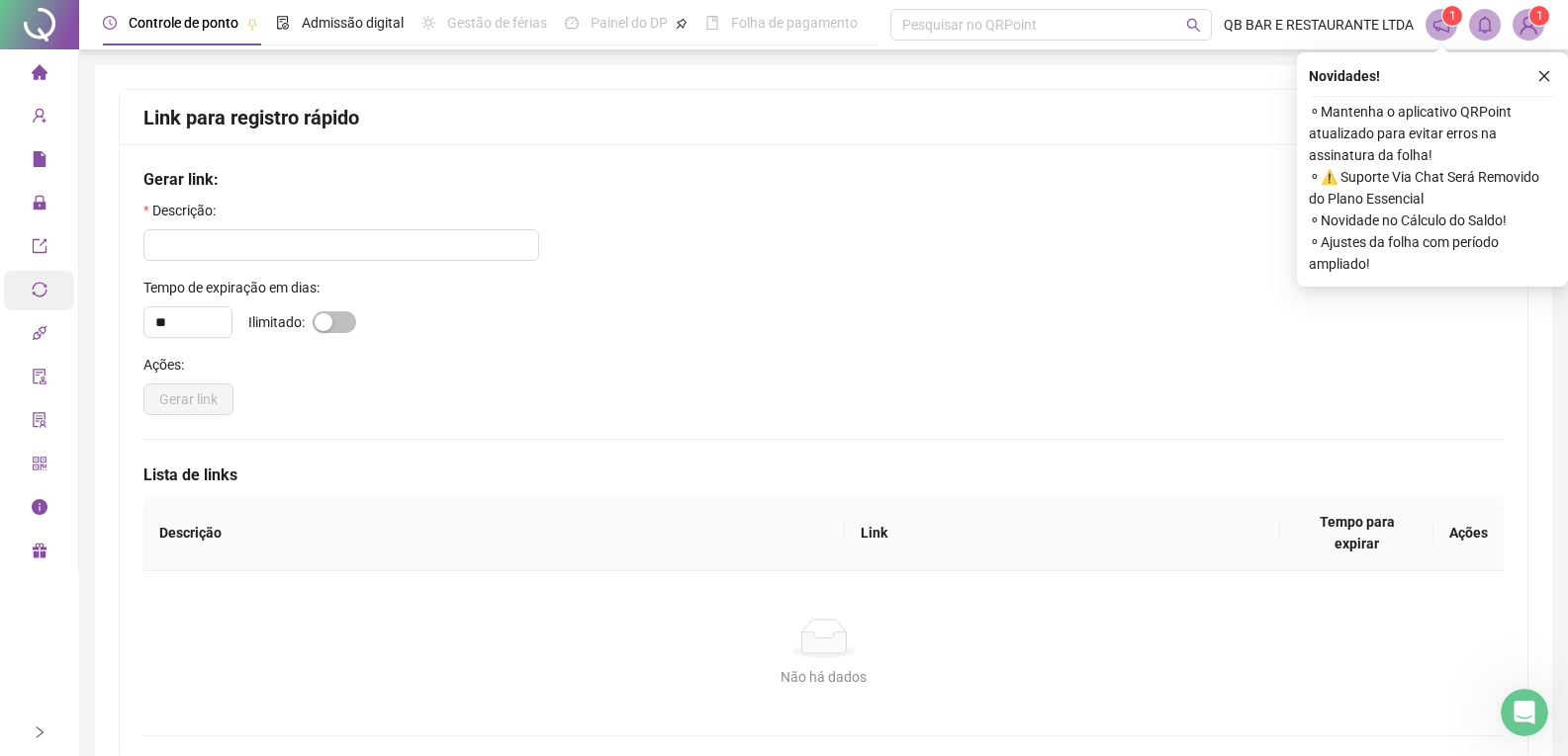
click at [457, 319] on div "** Ilimitado:" at bounding box center [824, 322] width 1360 height 32
click at [360, 231] on input "text" at bounding box center [341, 246] width 395 height 32
click at [366, 236] on input "text" at bounding box center [341, 246] width 395 height 32
click at [386, 252] on input "text" at bounding box center [341, 246] width 395 height 32
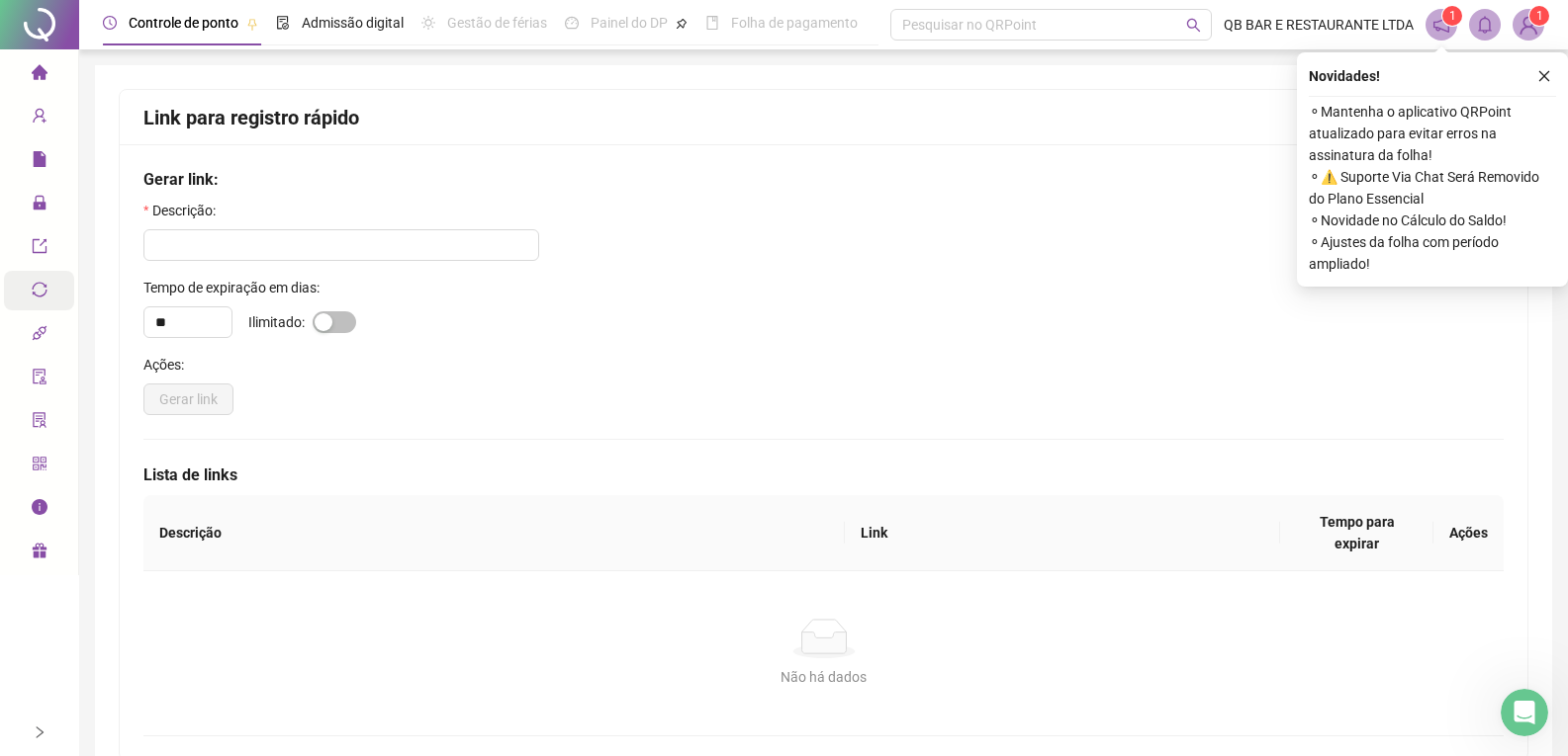
click at [1446, 238] on span "⚬ Ajustes da folha com período ampliado!" at bounding box center [1432, 254] width 248 height 44
click at [1543, 68] on button "button" at bounding box center [1544, 76] width 24 height 24
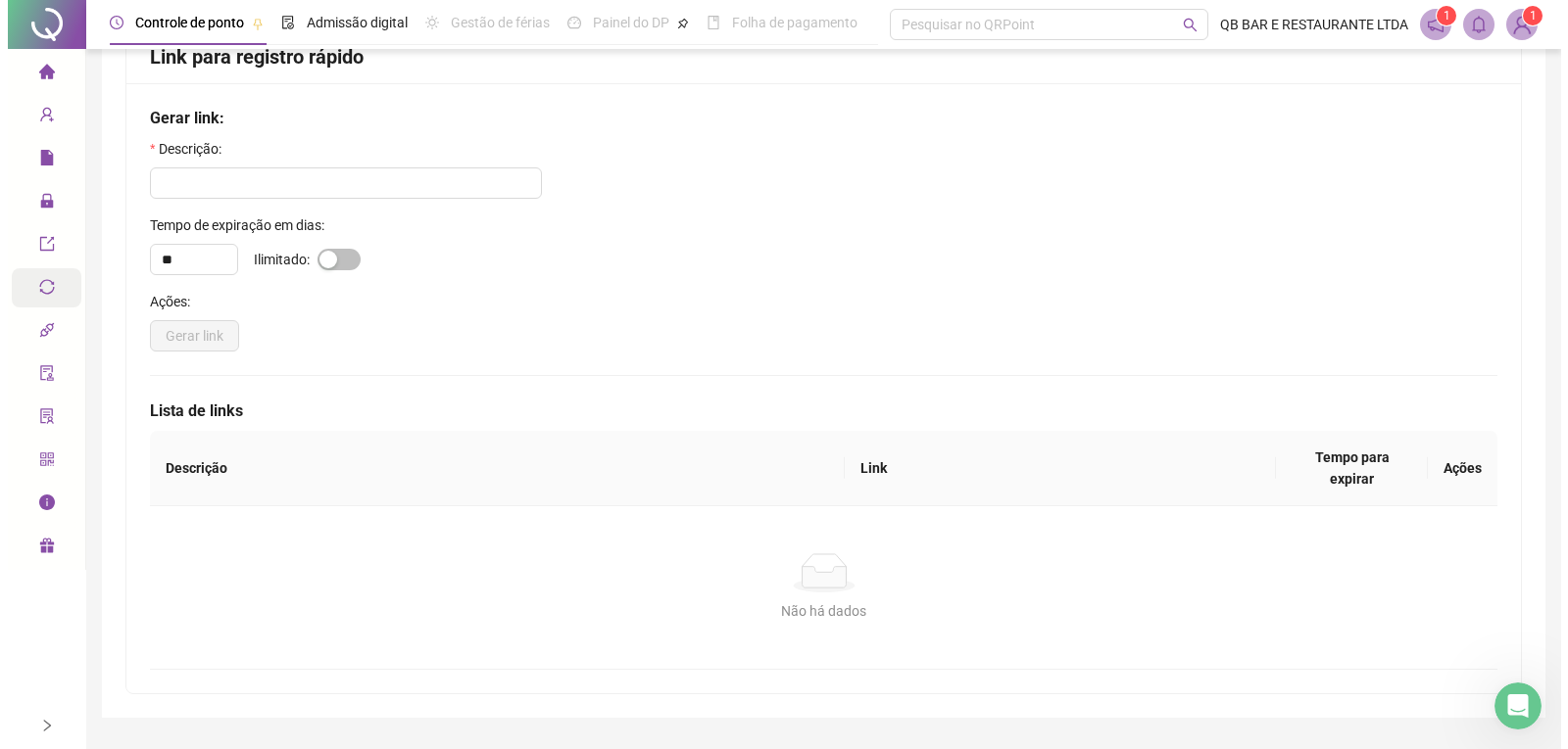
scroll to position [91, 0]
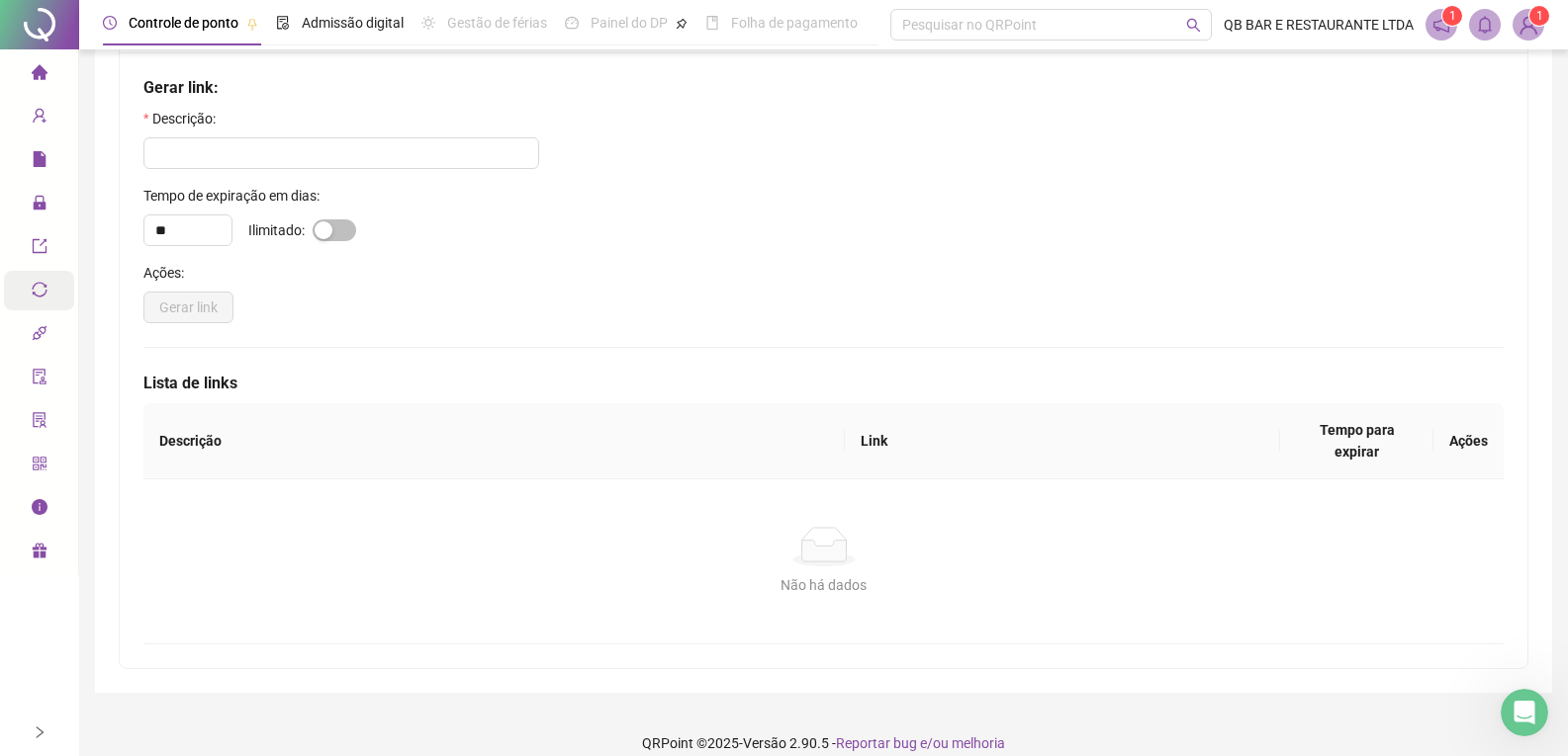
click at [1378, 432] on th "Tempo para expirar" at bounding box center [1356, 441] width 154 height 76
click at [1524, 37] on img at bounding box center [1528, 25] width 30 height 30
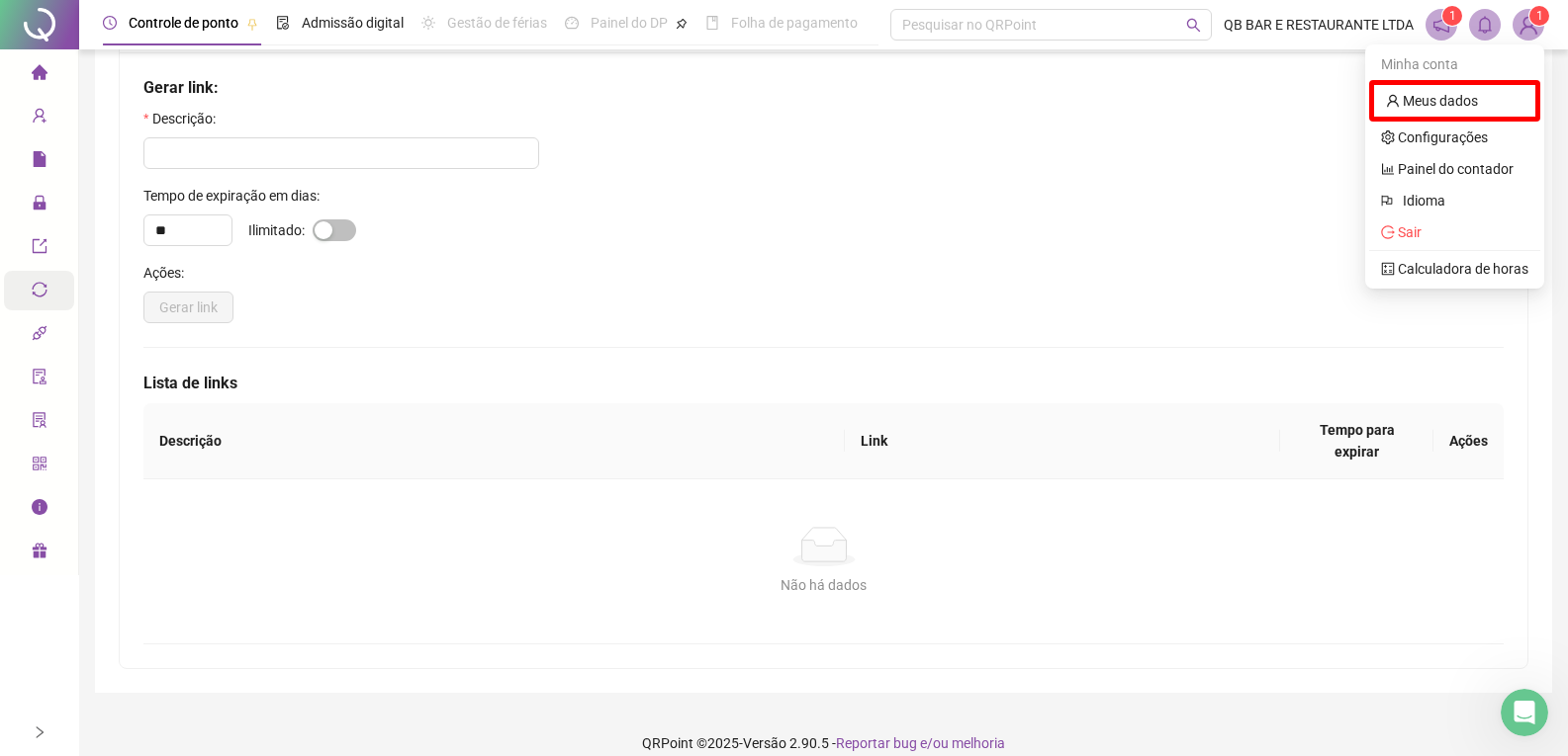
click at [1529, 25] on img at bounding box center [1528, 25] width 30 height 30
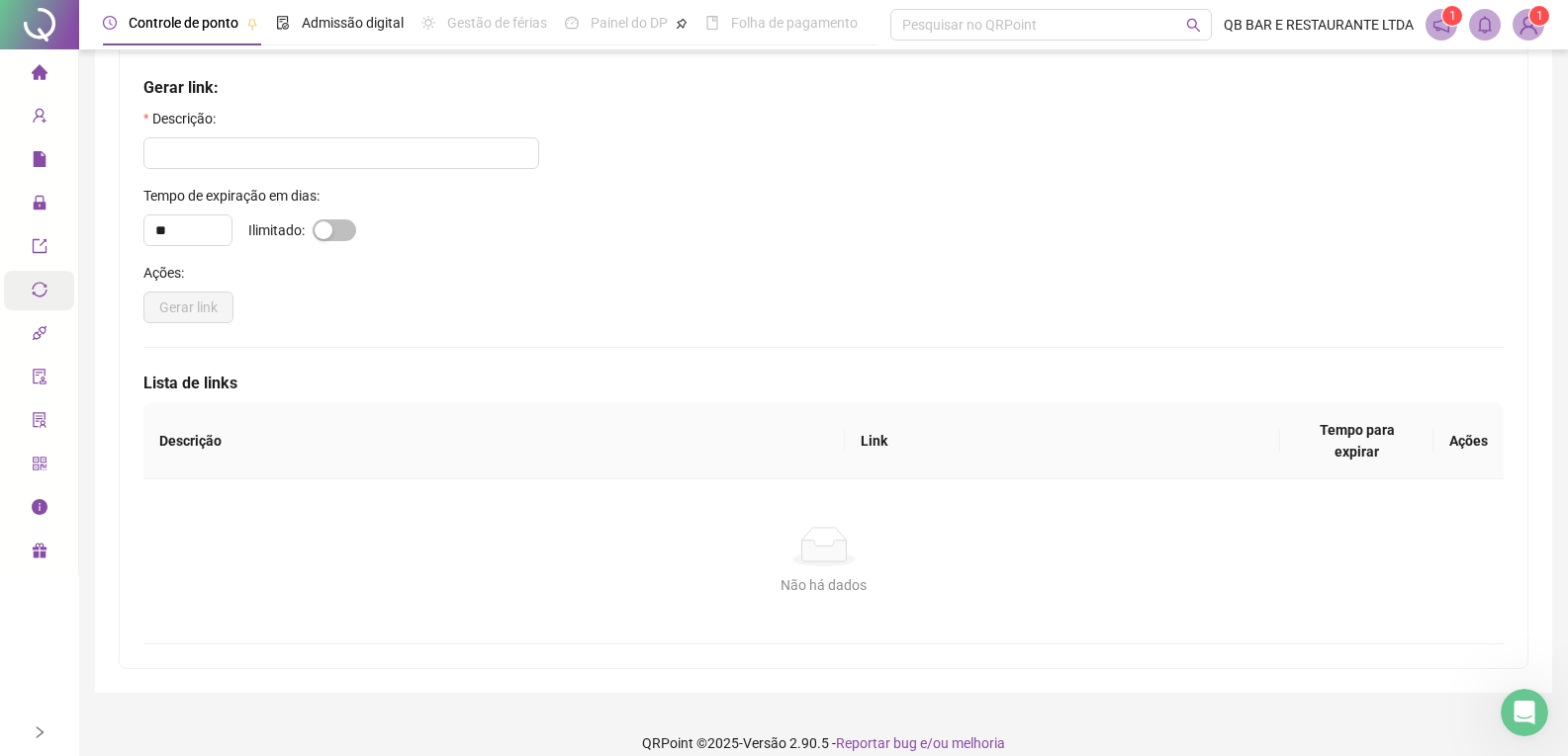
click at [1529, 25] on img at bounding box center [1528, 25] width 30 height 30
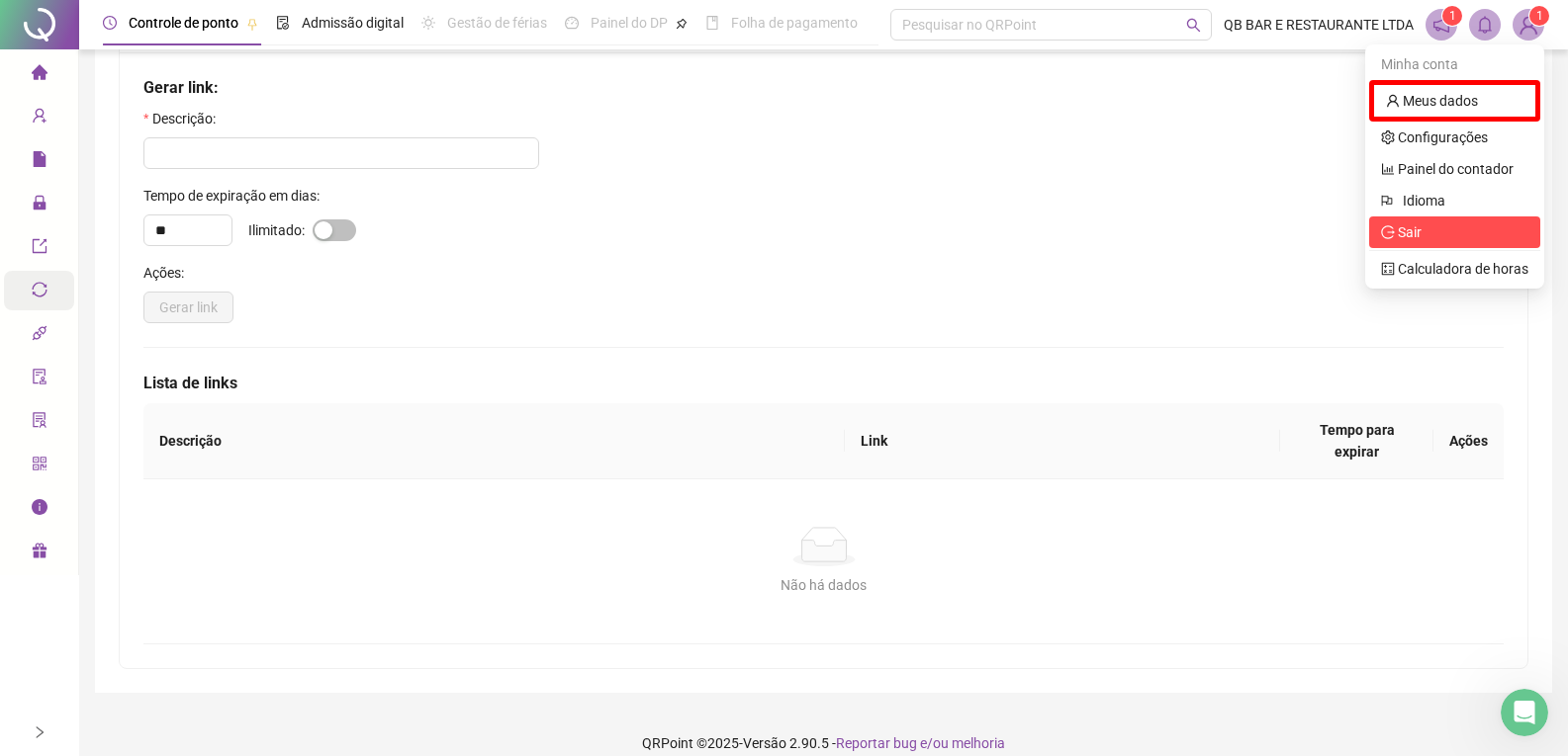
click at [1434, 237] on span "Sair" at bounding box center [1454, 233] width 148 height 22
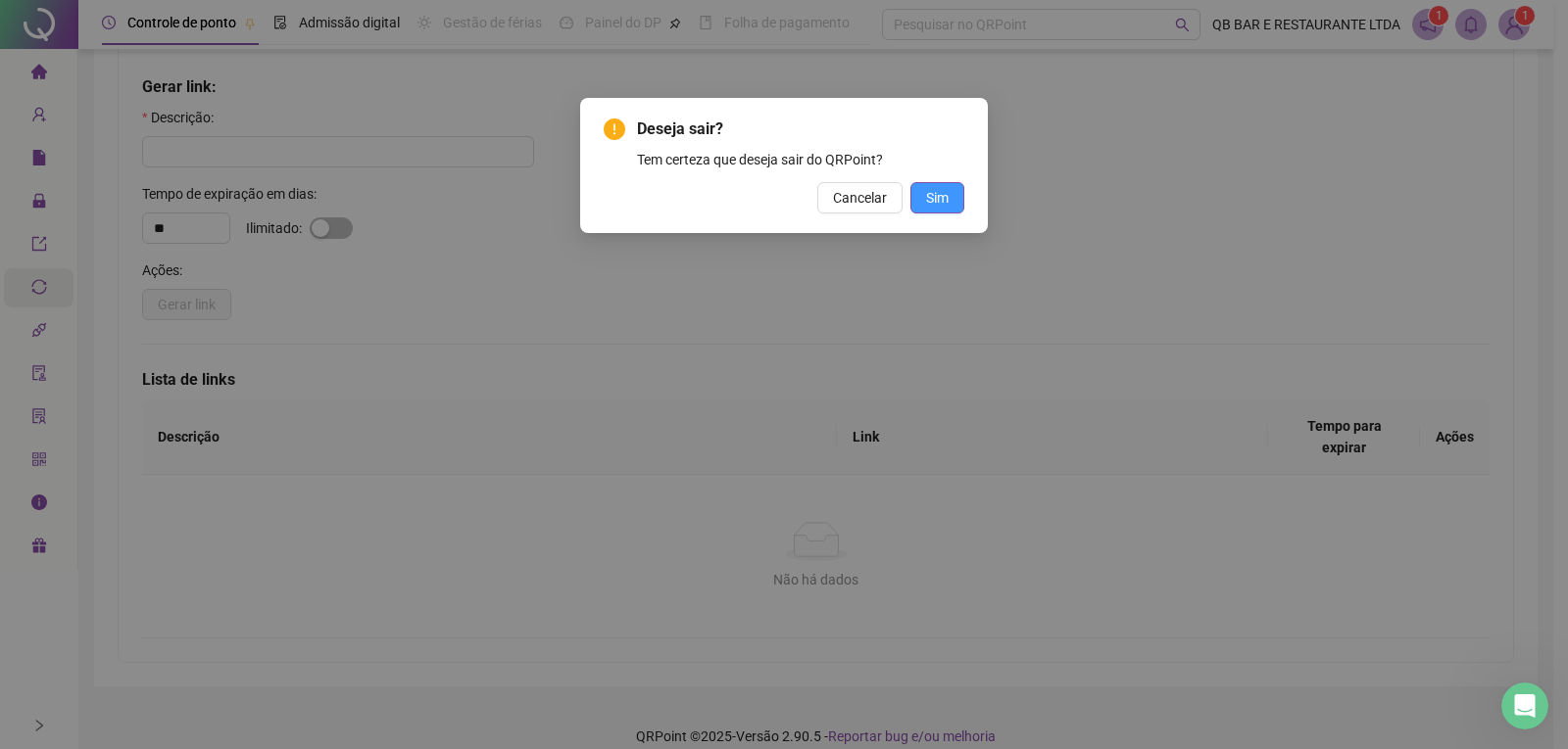
click at [931, 205] on span "Sim" at bounding box center [937, 198] width 23 height 22
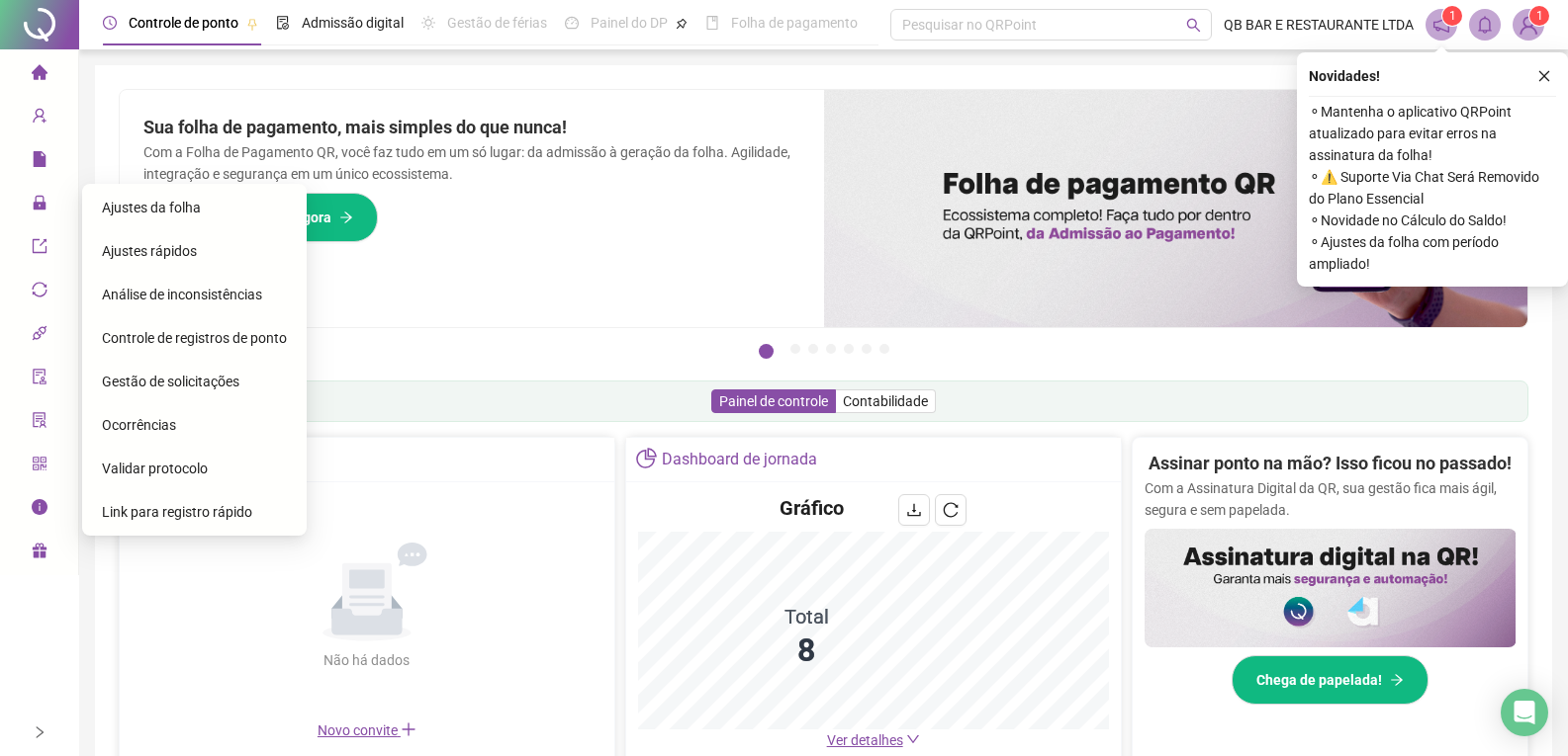
click at [202, 512] on span "Link para registro rápido" at bounding box center [177, 512] width 151 height 16
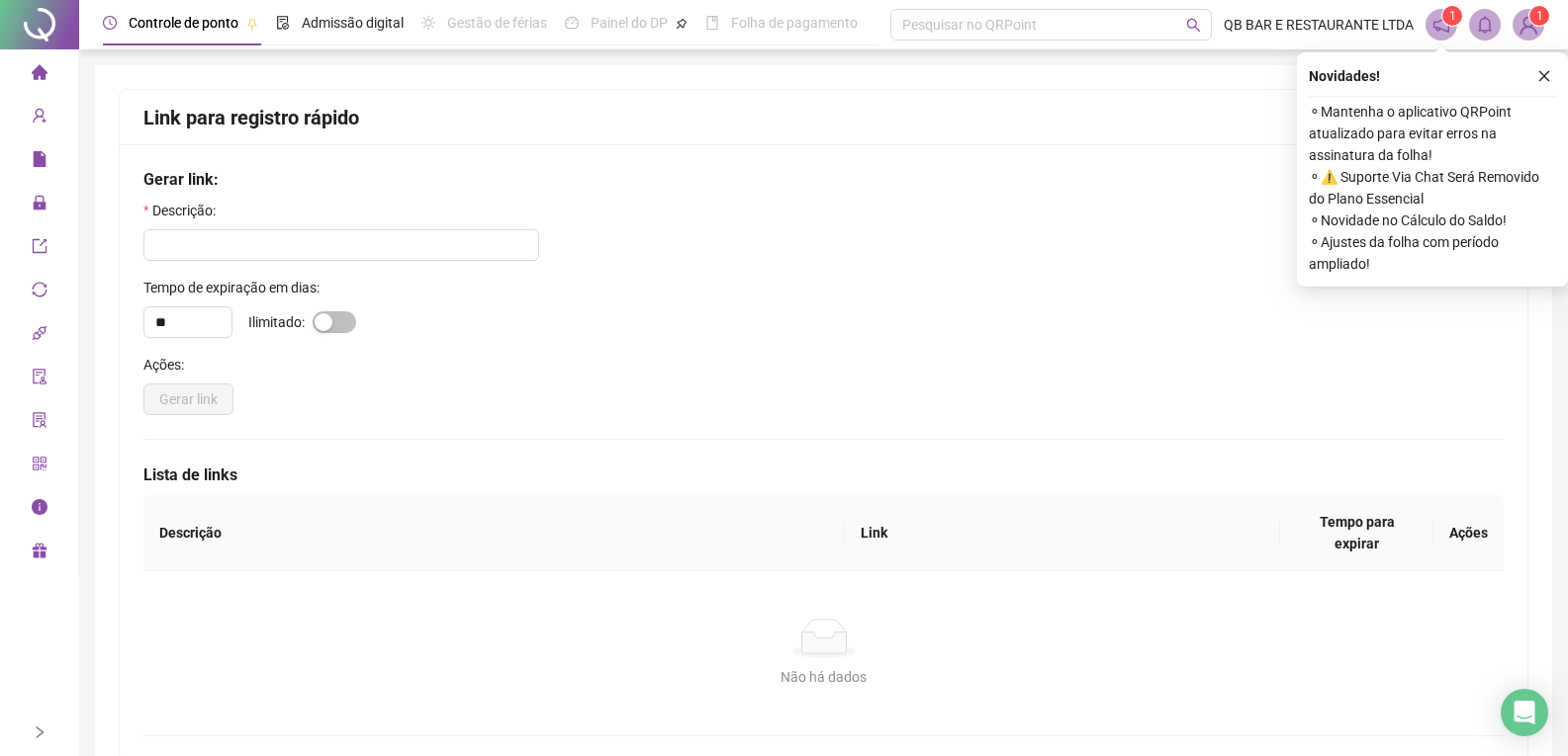
click at [338, 392] on div "Gerar link" at bounding box center [824, 399] width 1360 height 32
click at [325, 335] on div "** Ilimitado:" at bounding box center [824, 322] width 1360 height 32
click at [328, 323] on div "button" at bounding box center [323, 322] width 18 height 18
type input "*"
drag, startPoint x: 313, startPoint y: 382, endPoint x: 307, endPoint y: 397, distance: 16.2
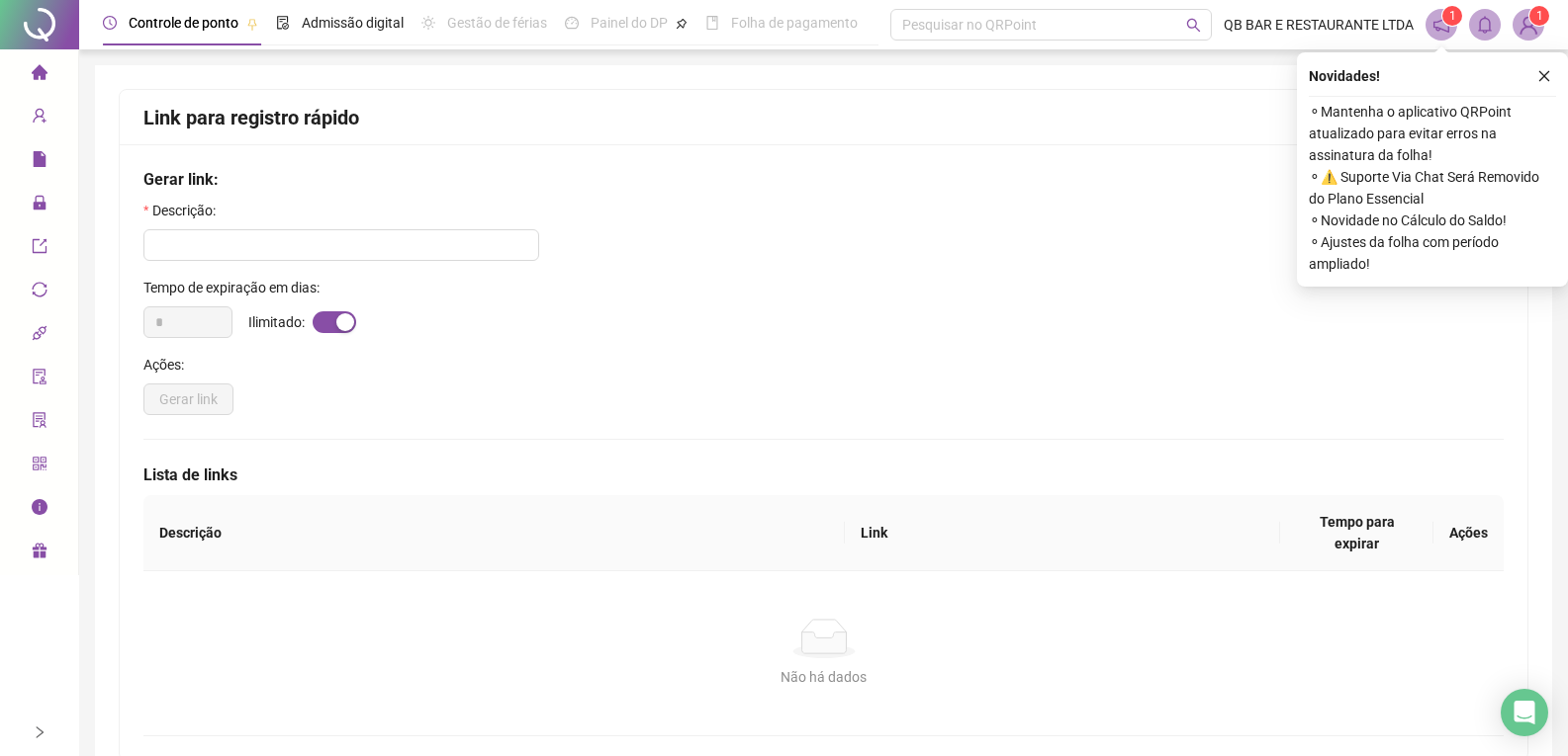
click at [309, 384] on div "Ações: Gerar link" at bounding box center [824, 384] width 1360 height 61
click at [1534, 20] on sup "1" at bounding box center [1539, 16] width 20 height 20
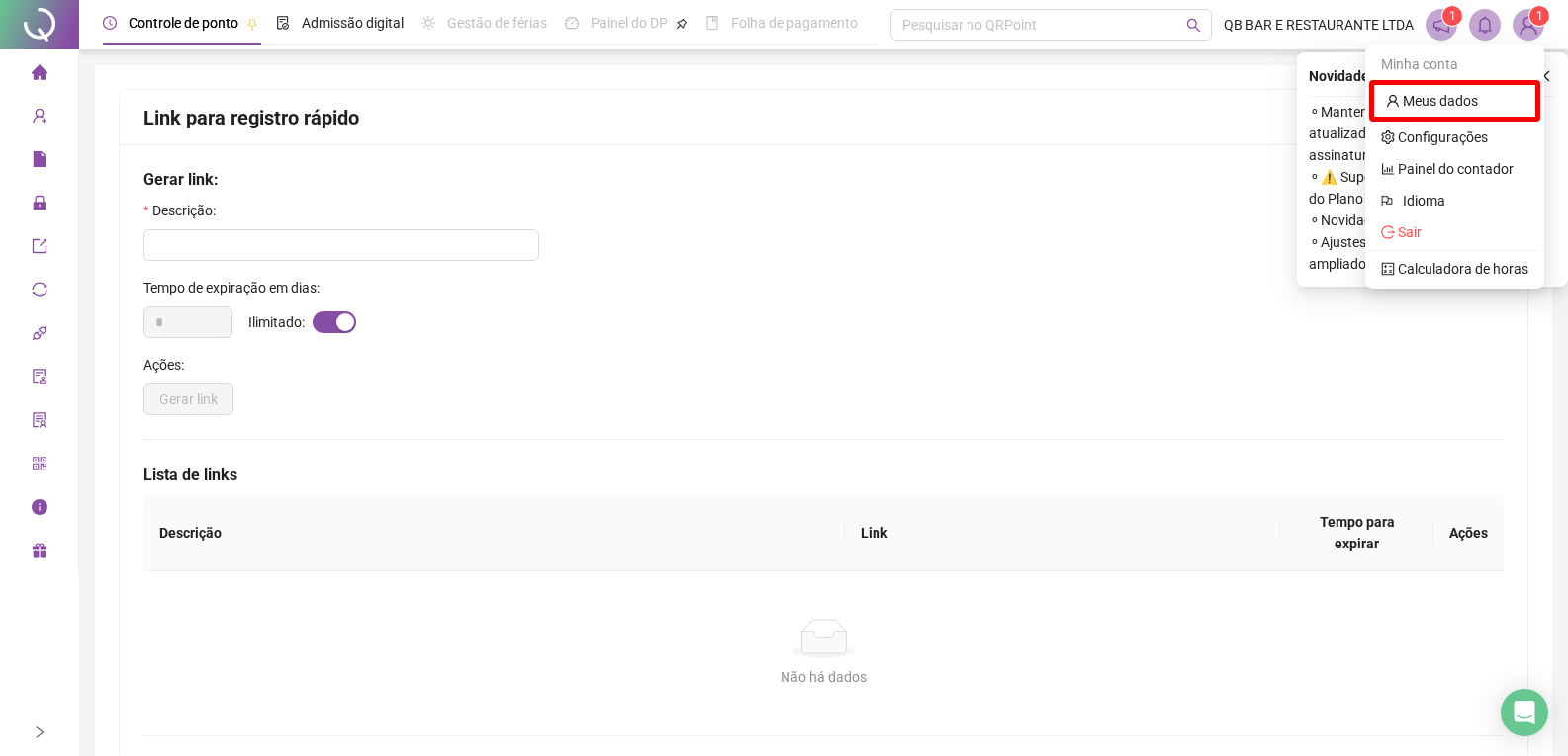
click at [1439, 25] on icon "notification" at bounding box center [1441, 25] width 18 height 18
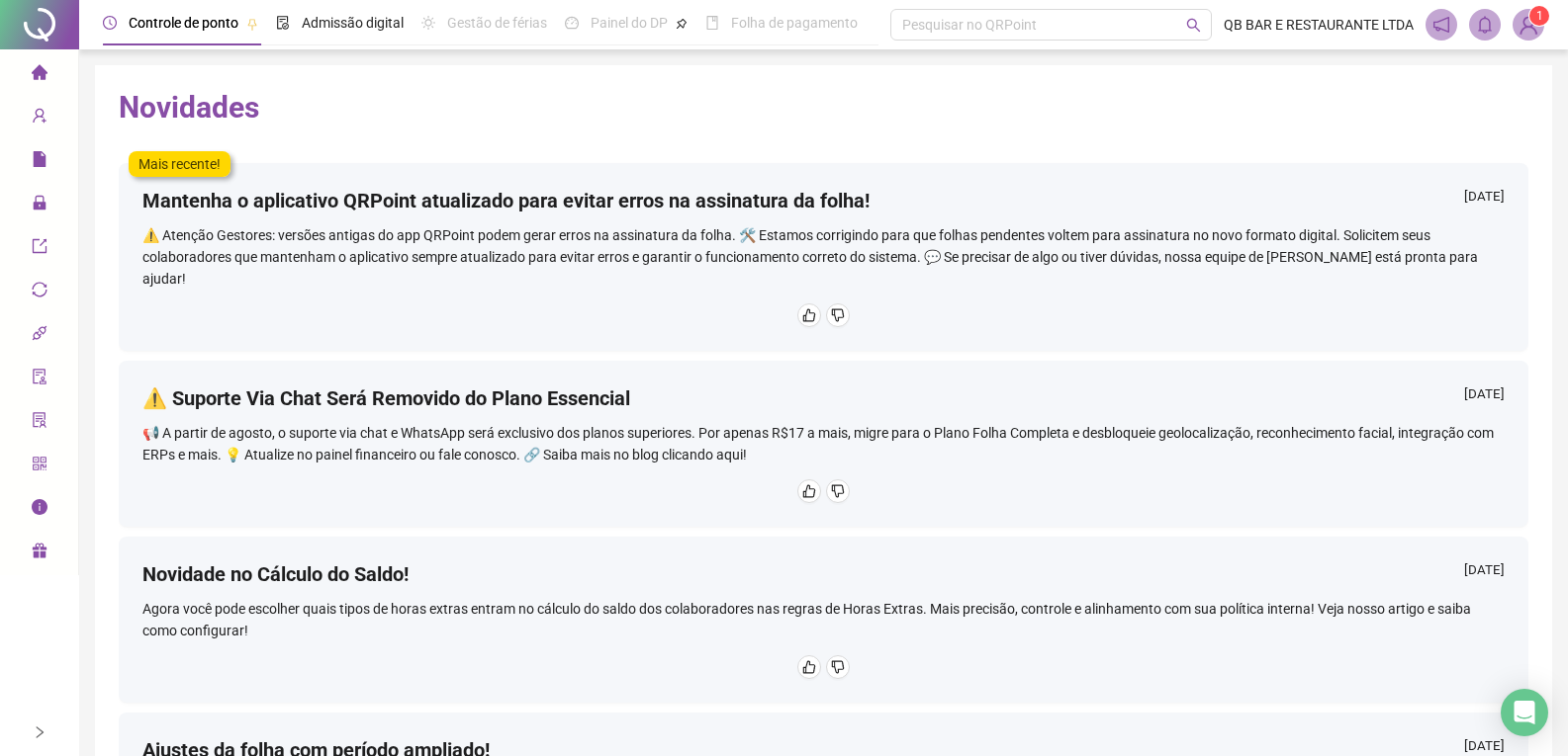
click at [934, 250] on div "⚠️ Atenção Gestores: versões antigas do app QRPoint podem gerar erros na assina…" at bounding box center [824, 258] width 1362 height 65
click at [803, 309] on icon "like" at bounding box center [809, 315] width 13 height 13
click at [314, 23] on span "Admissão digital" at bounding box center [352, 23] width 102 height 16
click at [223, 18] on span "Controle de ponto" at bounding box center [183, 23] width 110 height 16
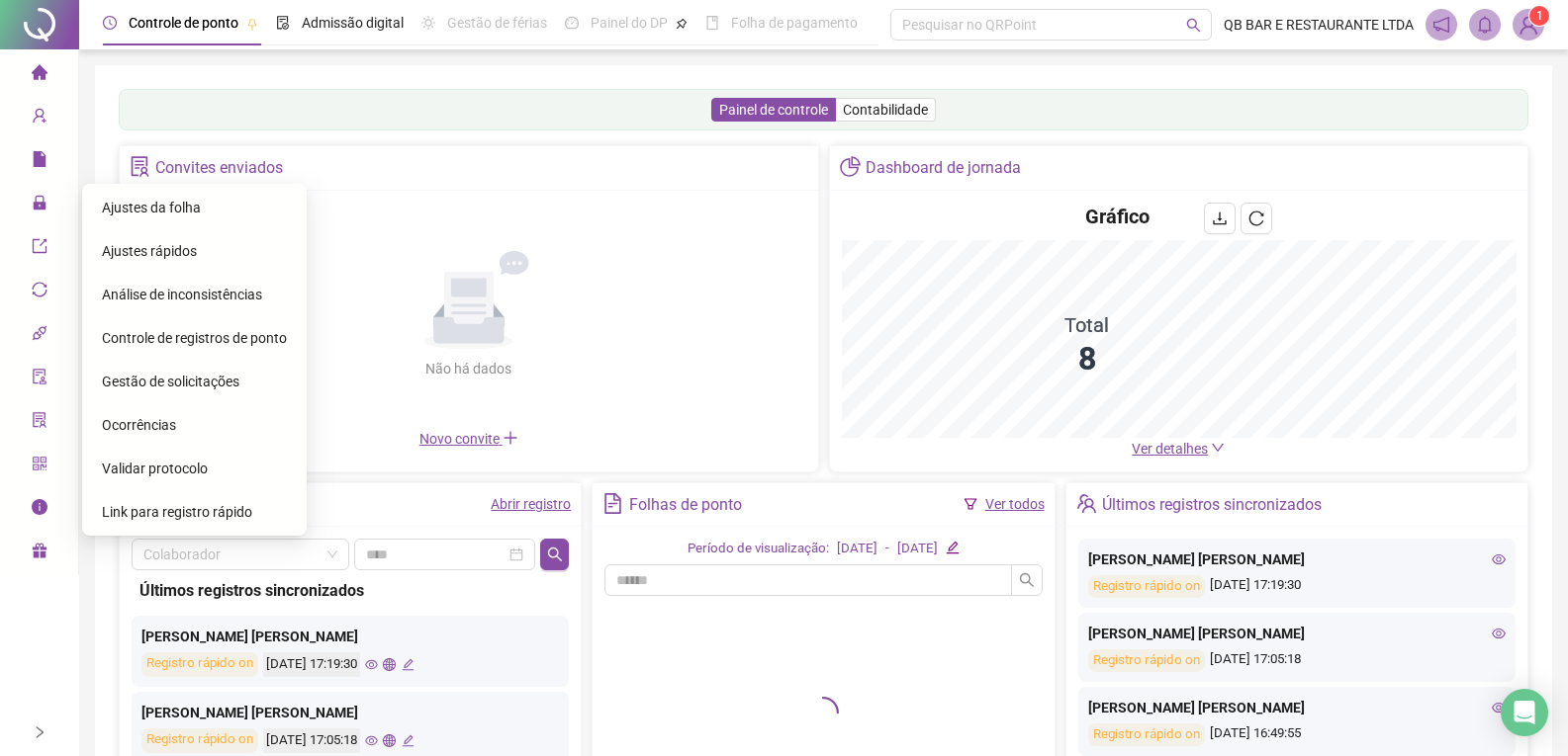
click at [211, 506] on span "Link para registro rápido" at bounding box center [177, 512] width 151 height 16
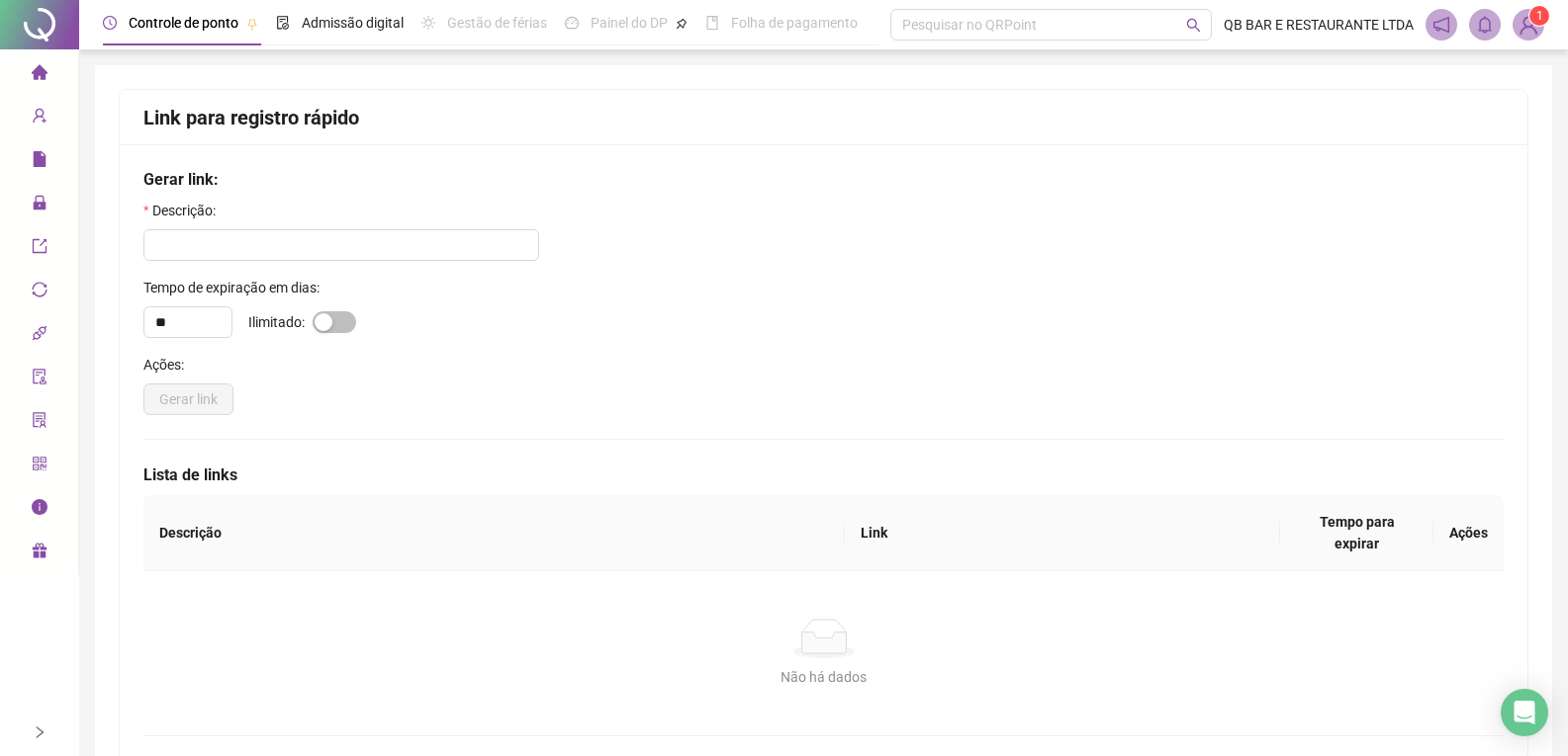
click at [374, 373] on div "Ações:" at bounding box center [824, 369] width 1360 height 30
click at [524, 437] on div "Gerar link: Descrição: Tempo de expiração em dias: ** Ilimitado: Ações: Gerar l…" at bounding box center [824, 453] width 1407 height 616
click at [271, 250] on input "text" at bounding box center [341, 246] width 395 height 32
click at [1528, 19] on span "1" at bounding box center [1528, 25] width 32 height 32
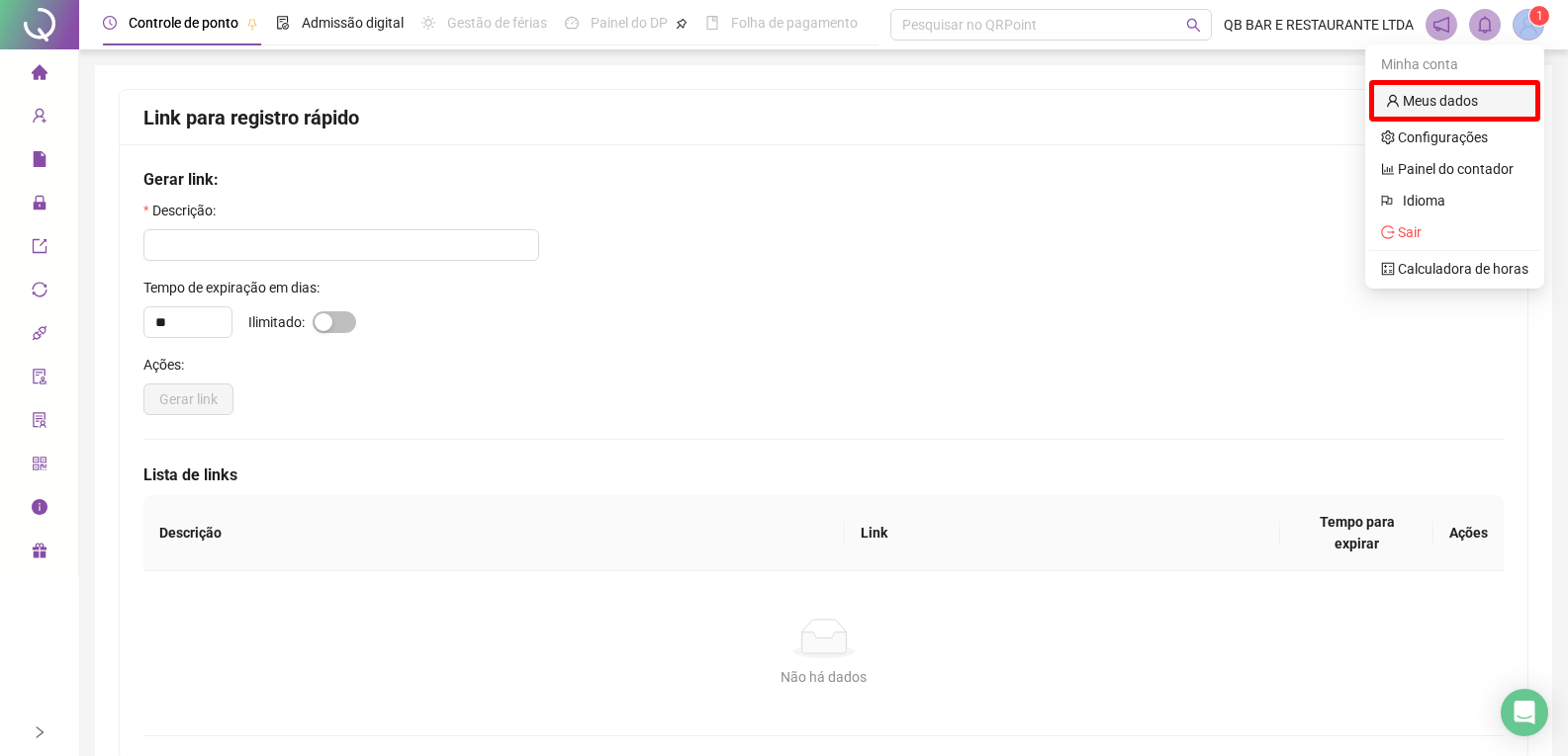
click at [1443, 99] on link "Meus dados" at bounding box center [1431, 101] width 92 height 16
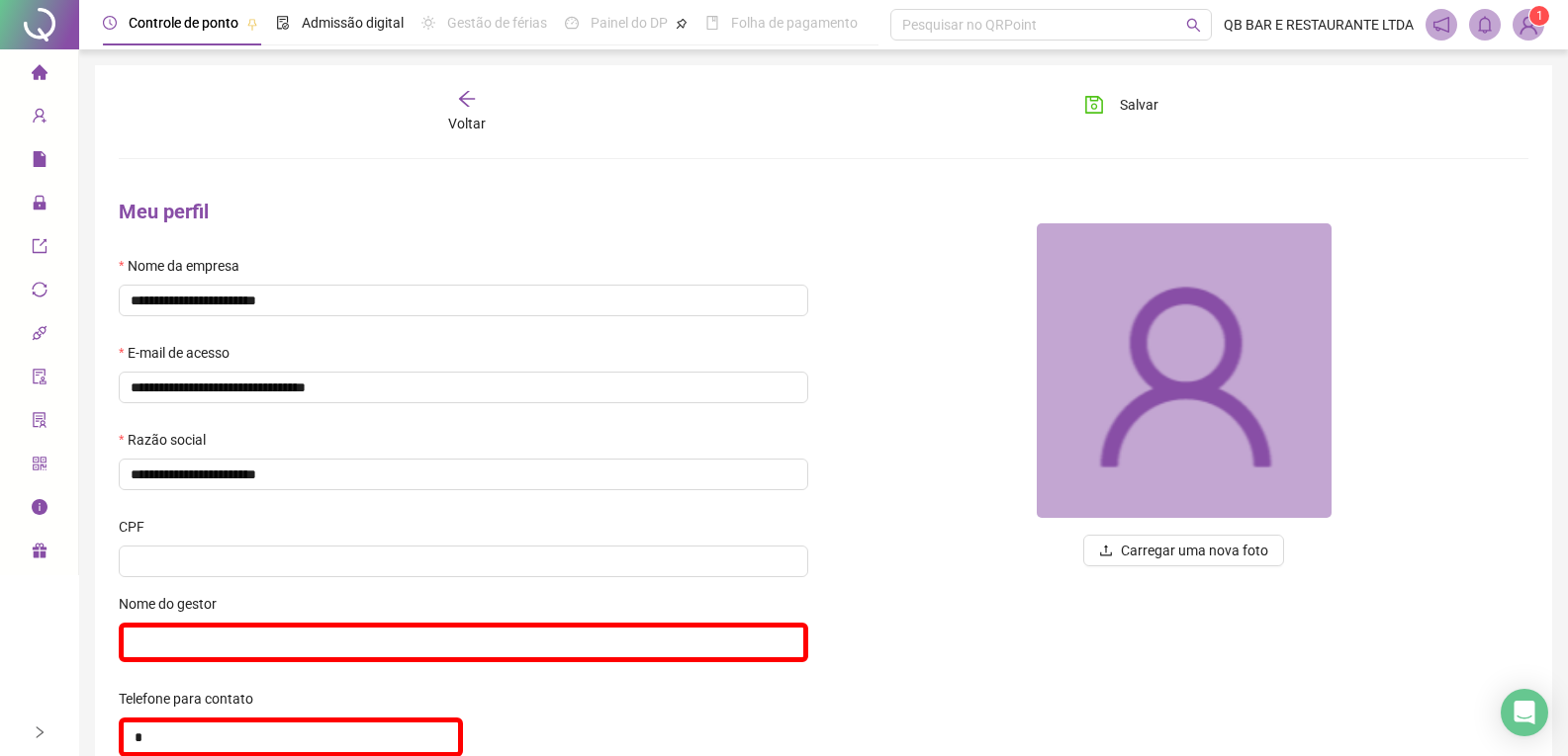
click at [40, 542] on span "gift" at bounding box center [40, 554] width 16 height 40
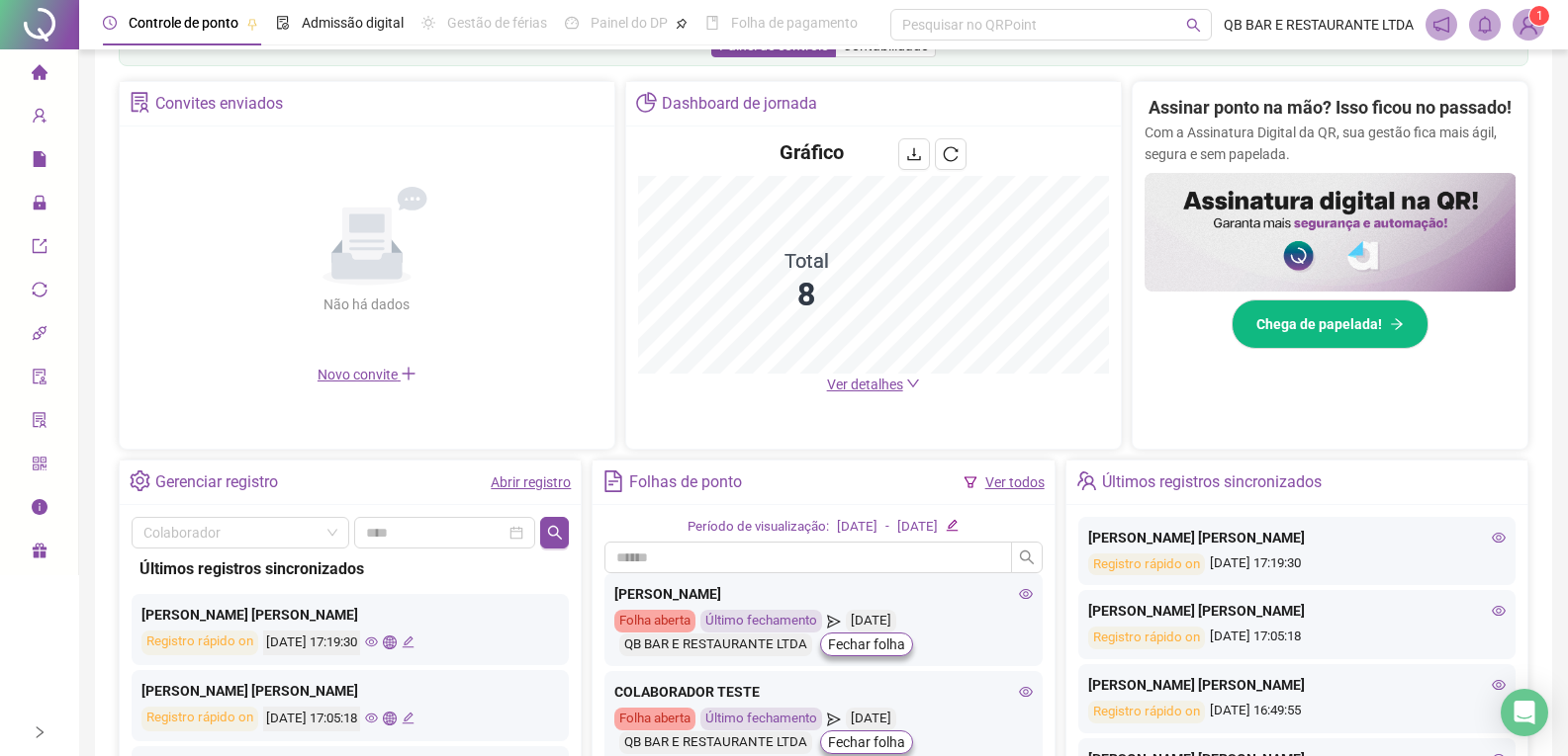
scroll to position [296, 0]
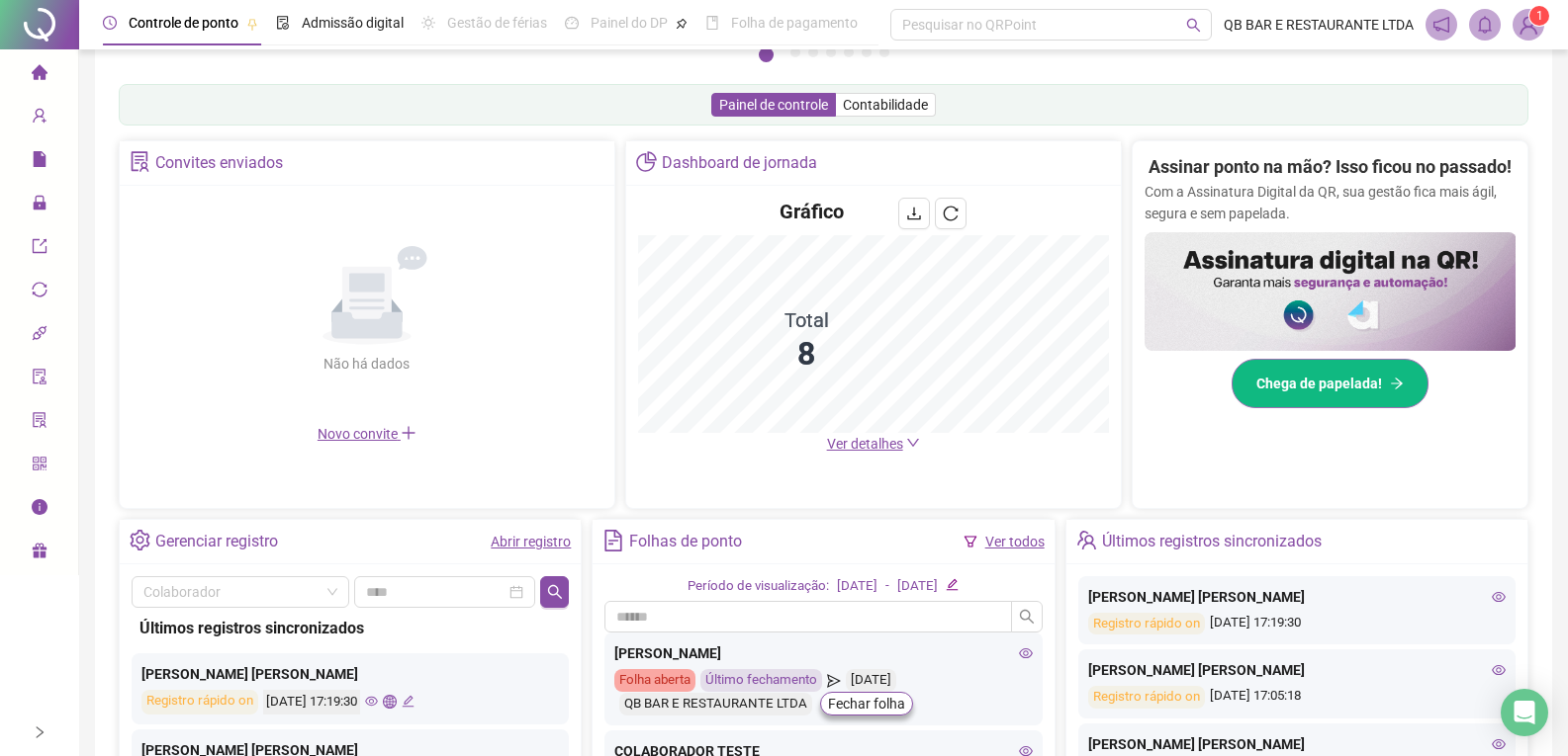
click at [1315, 394] on span "Chega de papelada!" at bounding box center [1318, 383] width 126 height 22
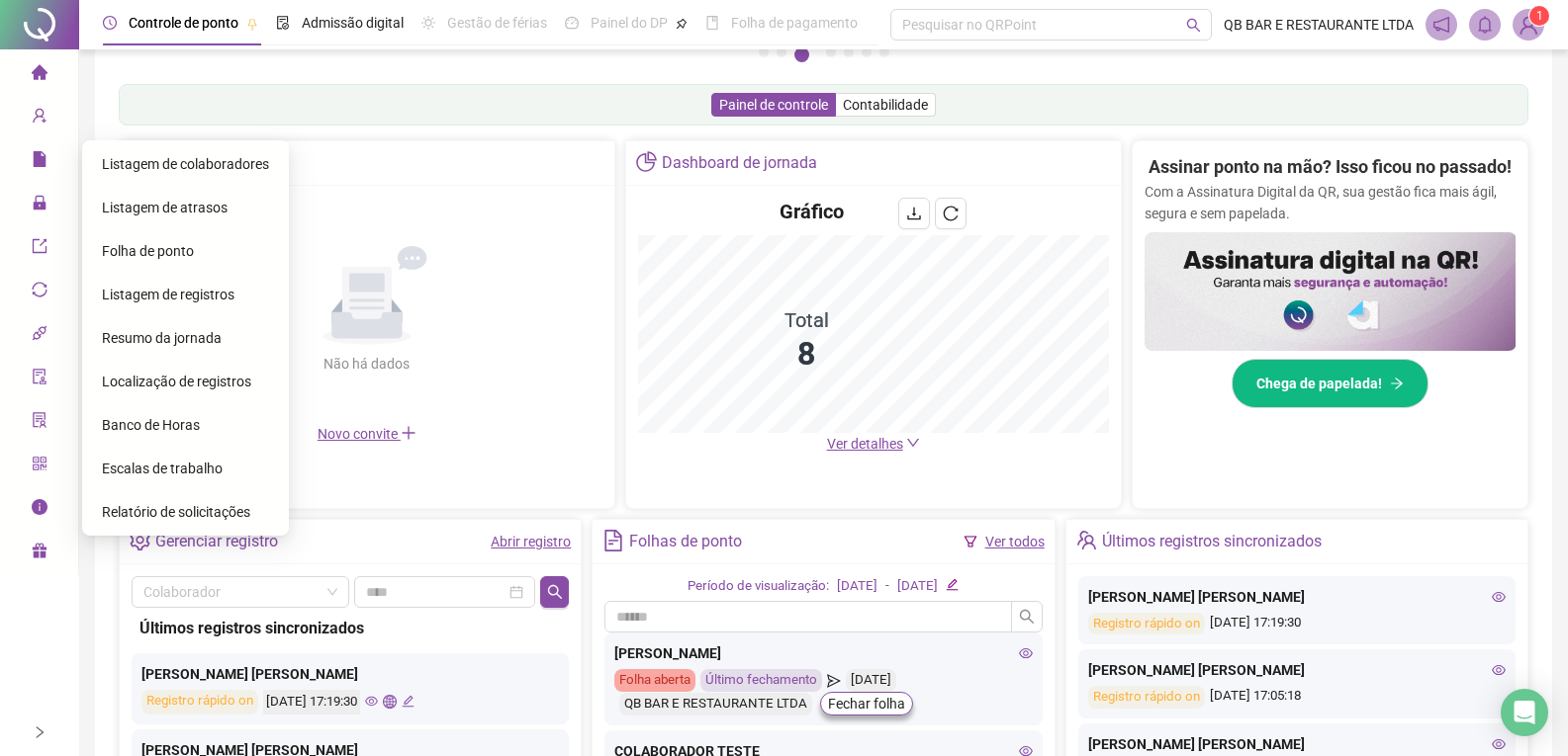
click at [190, 504] on span "Relatório de solicitações" at bounding box center [176, 512] width 149 height 16
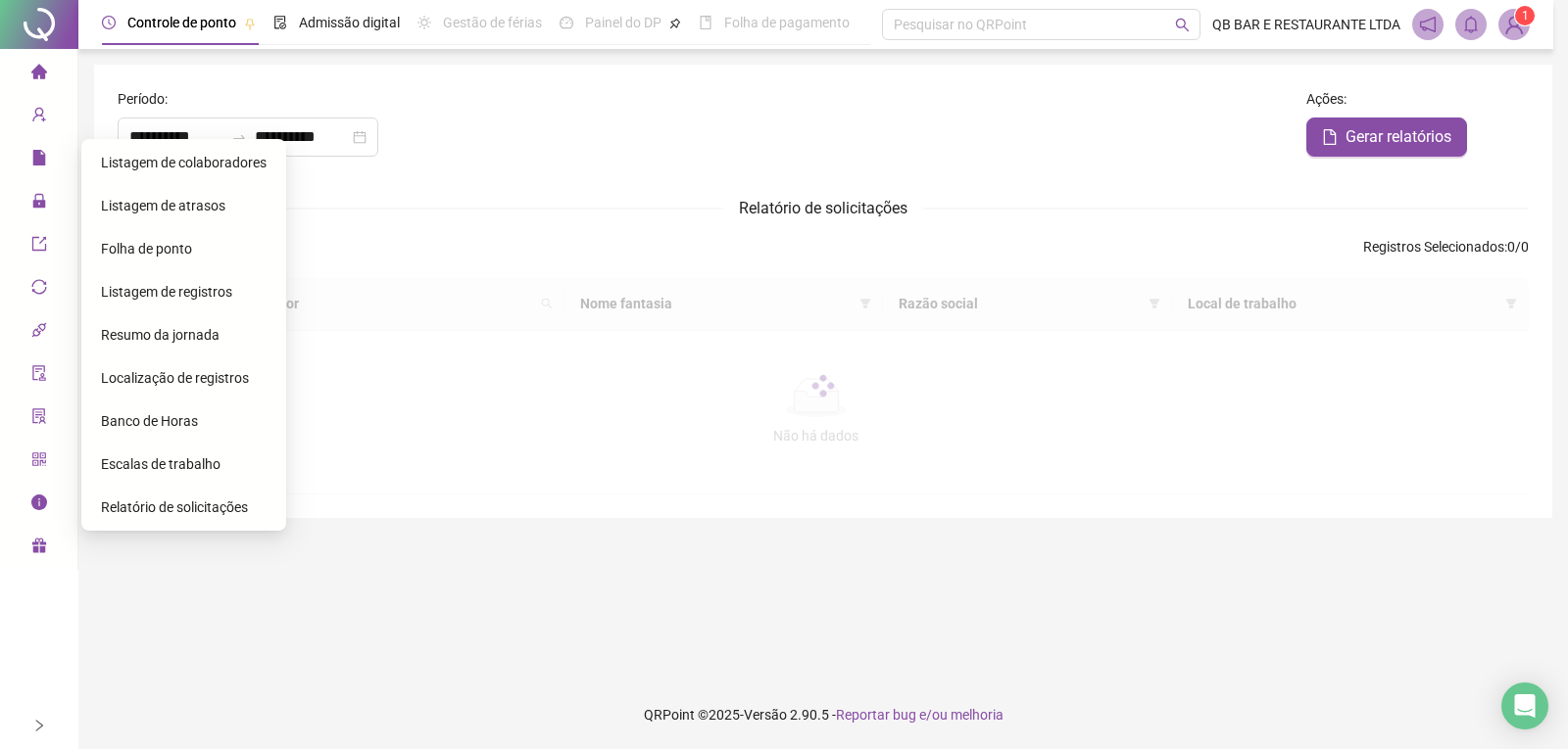
type input "**********"
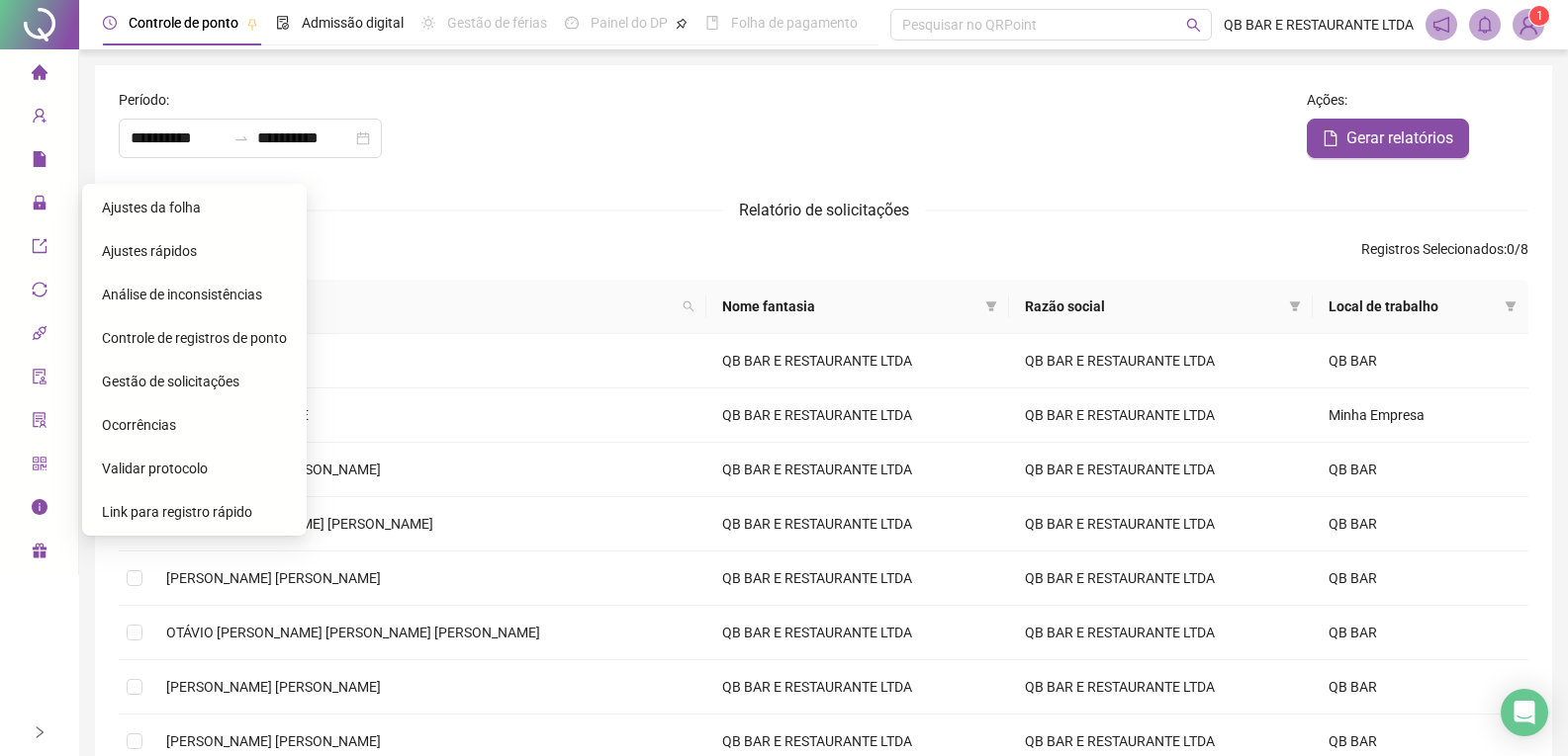
click at [184, 510] on span "Link para registro rápido" at bounding box center [177, 512] width 151 height 16
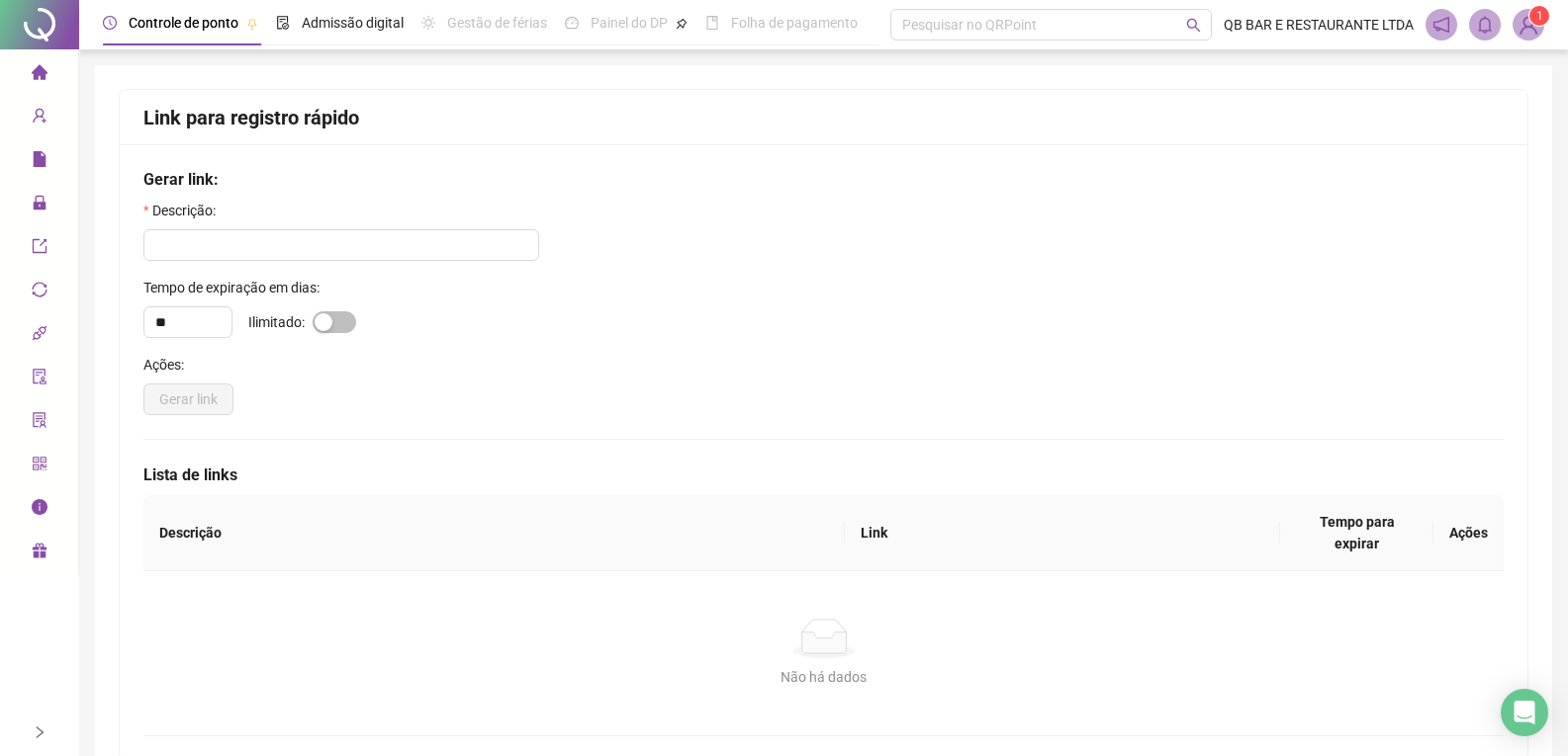
click at [324, 337] on div "** Ilimitado:" at bounding box center [824, 322] width 1360 height 32
click at [321, 320] on div "button" at bounding box center [323, 322] width 18 height 18
type input "*"
click at [38, 330] on icon "api" at bounding box center [40, 333] width 16 height 16
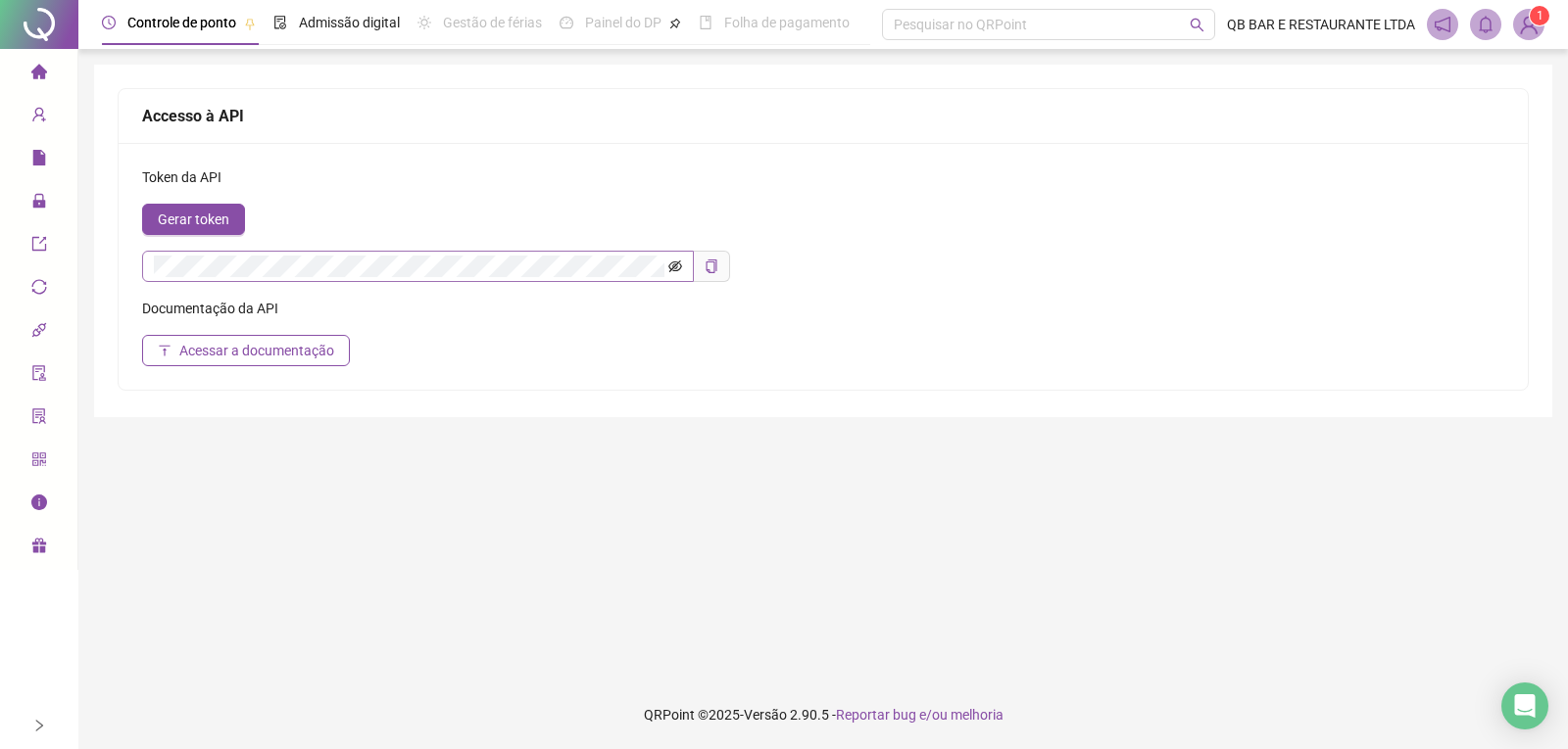
click at [674, 266] on icon "eye-invisible" at bounding box center [676, 266] width 14 height 12
click at [271, 277] on span at bounding box center [418, 266] width 552 height 31
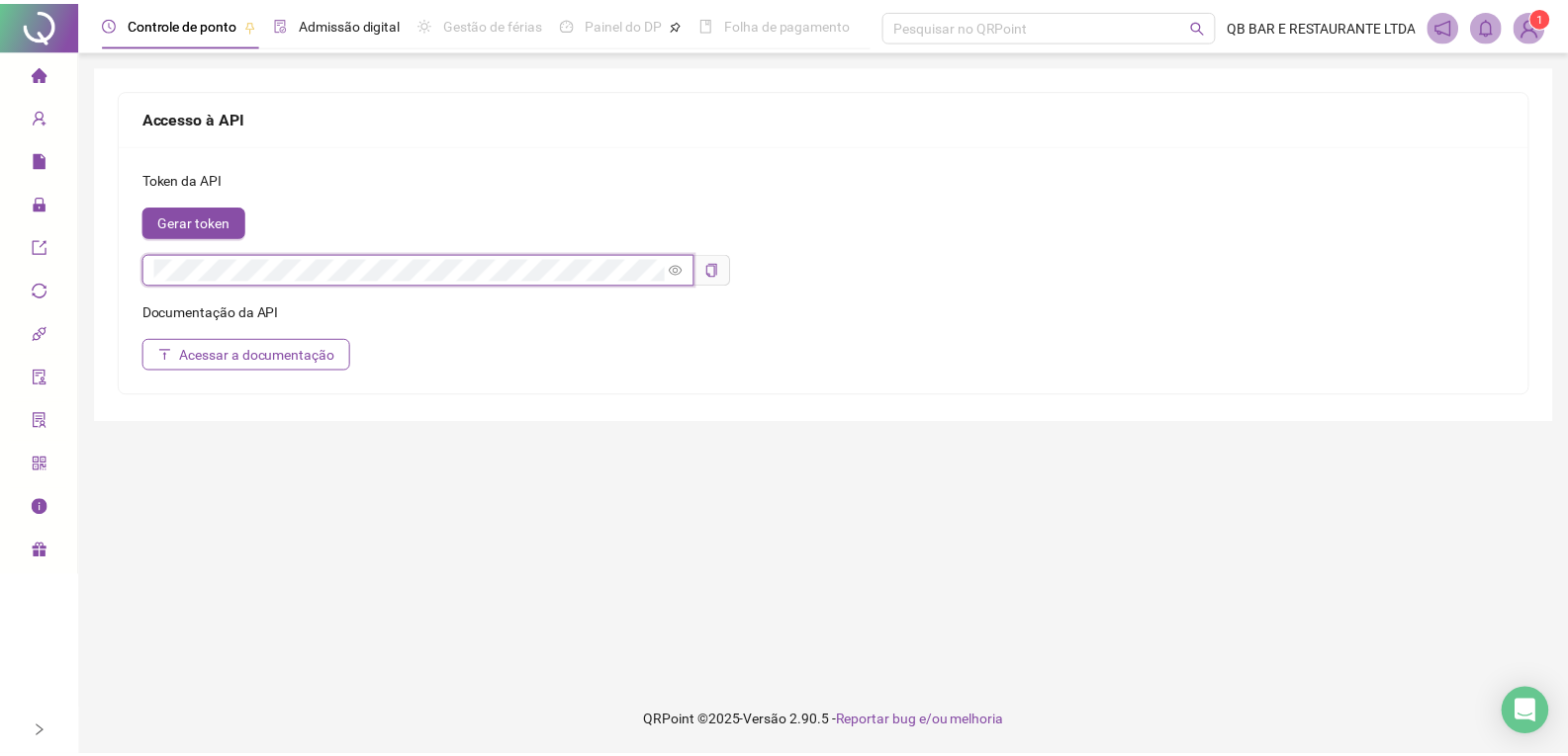
scroll to position [0, 0]
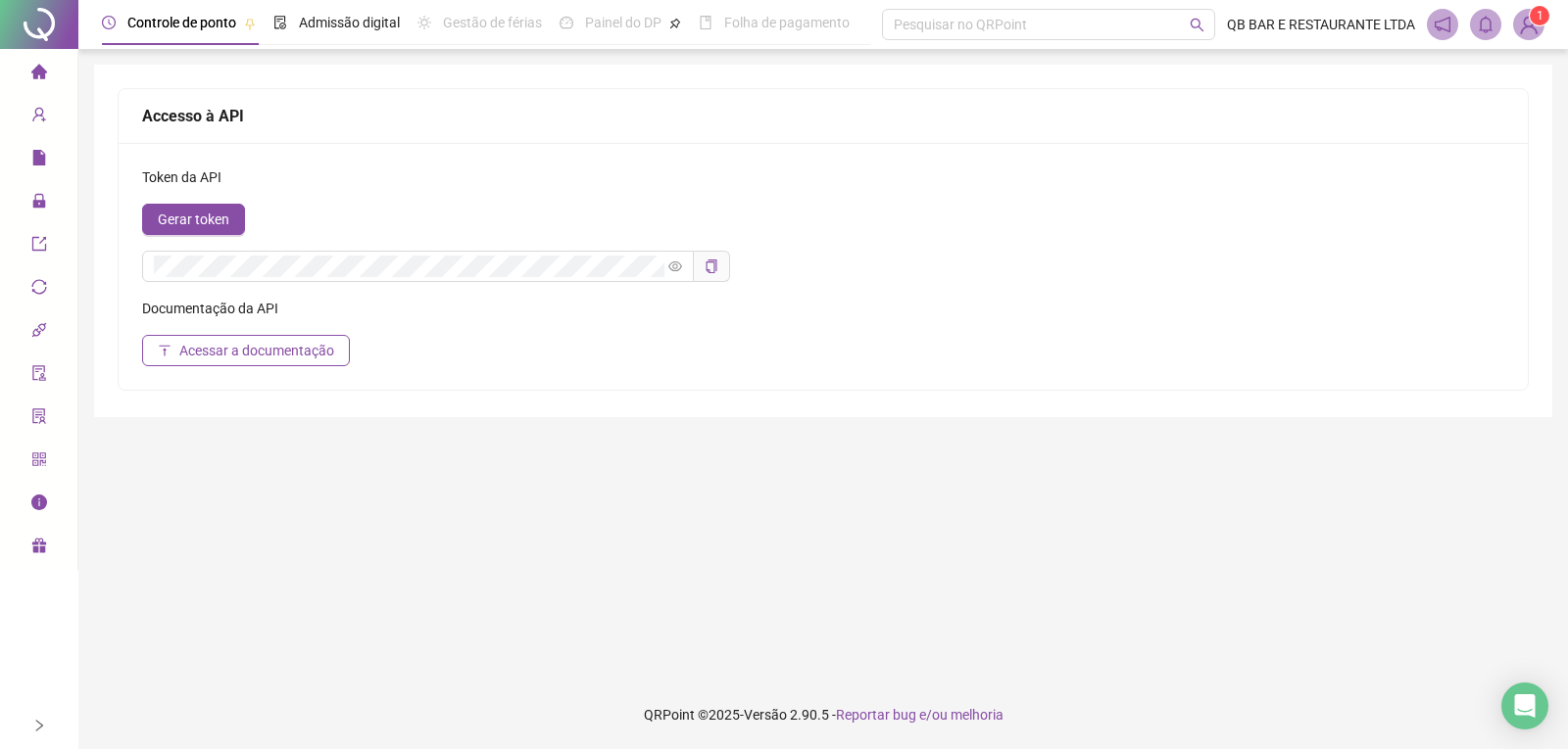
click at [35, 545] on icon "gift" at bounding box center [38, 546] width 14 height 15
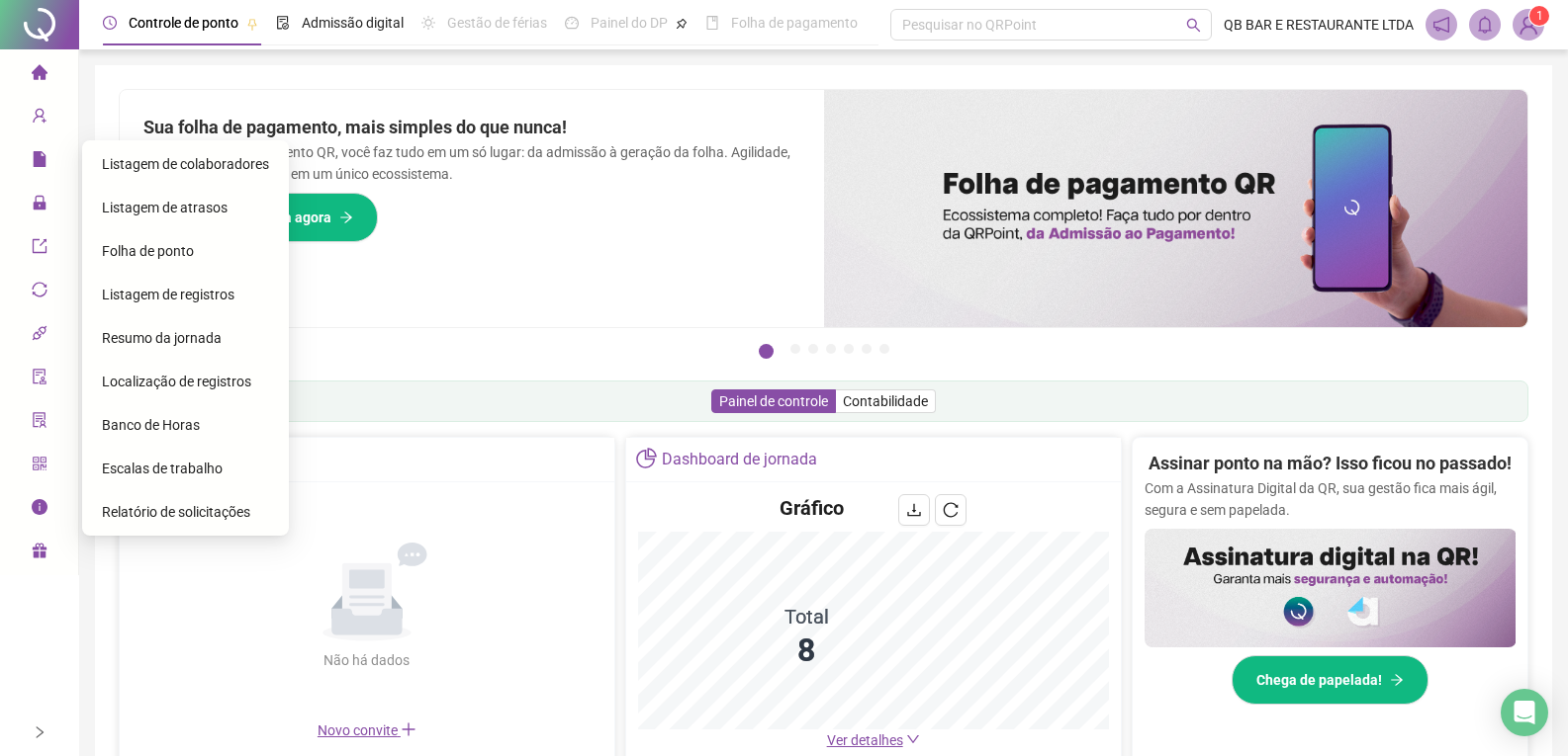
click at [197, 512] on span "Relatório de solicitações" at bounding box center [176, 512] width 149 height 16
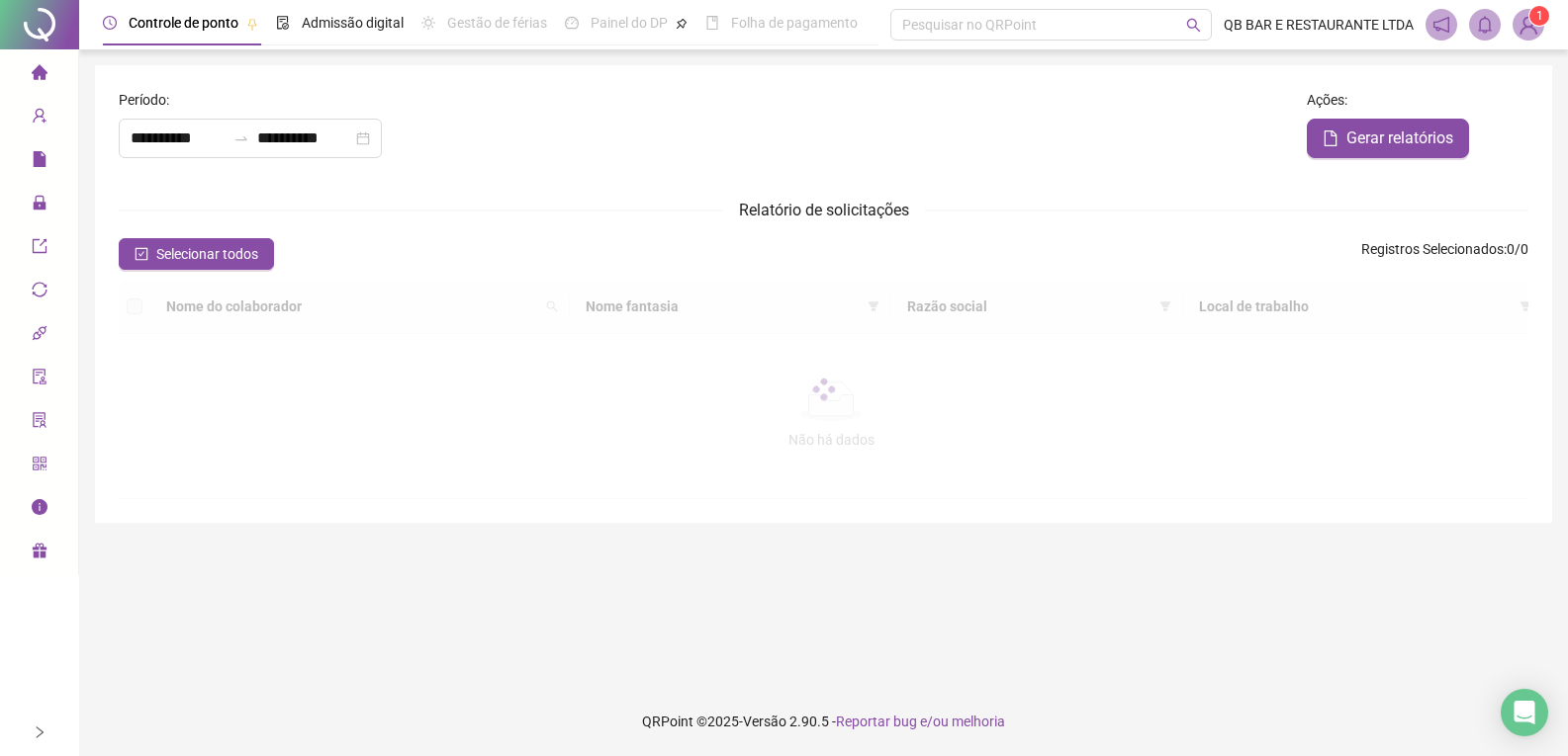
type input "**********"
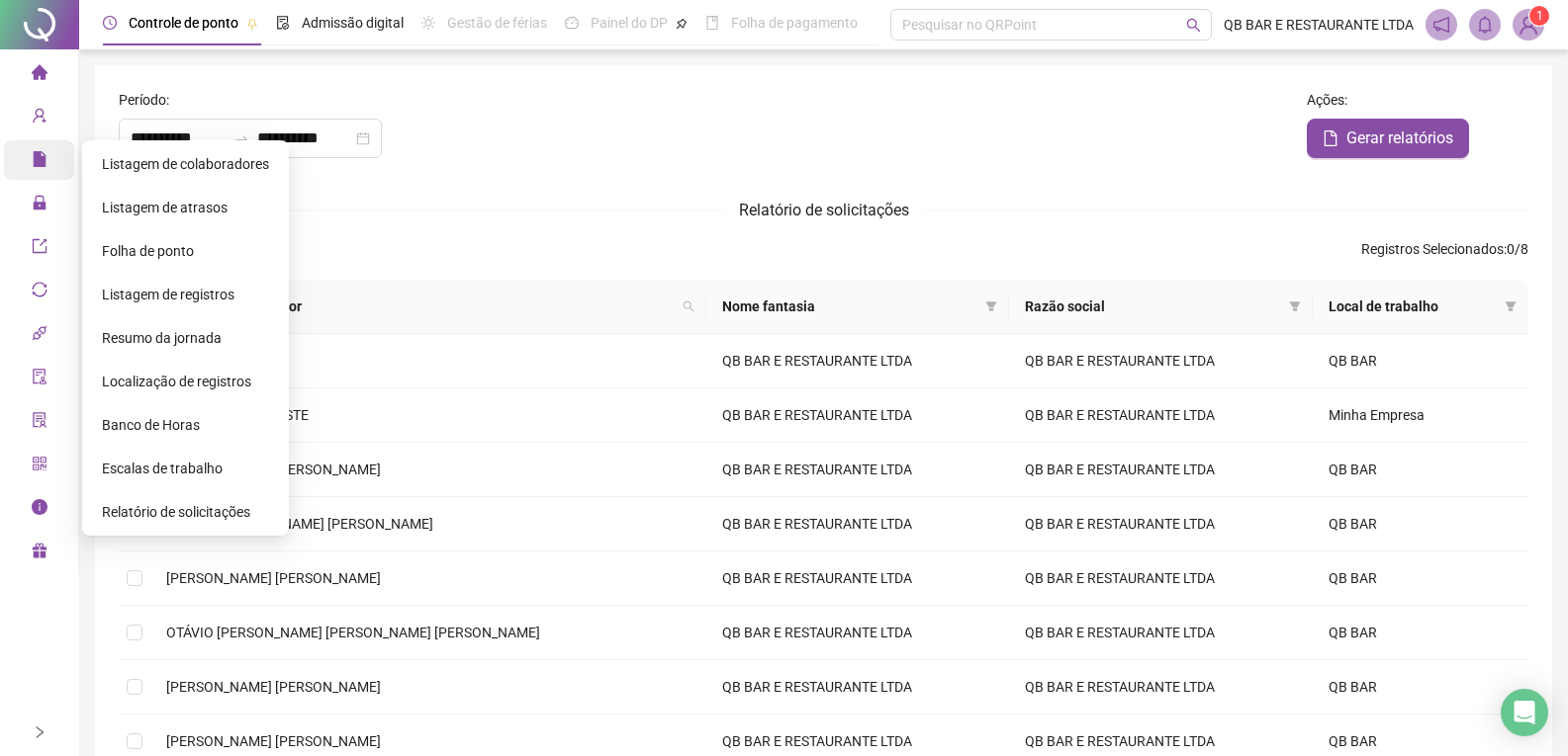
click at [53, 157] on div "Relatórios" at bounding box center [39, 161] width 70 height 40
click at [209, 518] on span "Relatório de solicitações" at bounding box center [176, 512] width 149 height 16
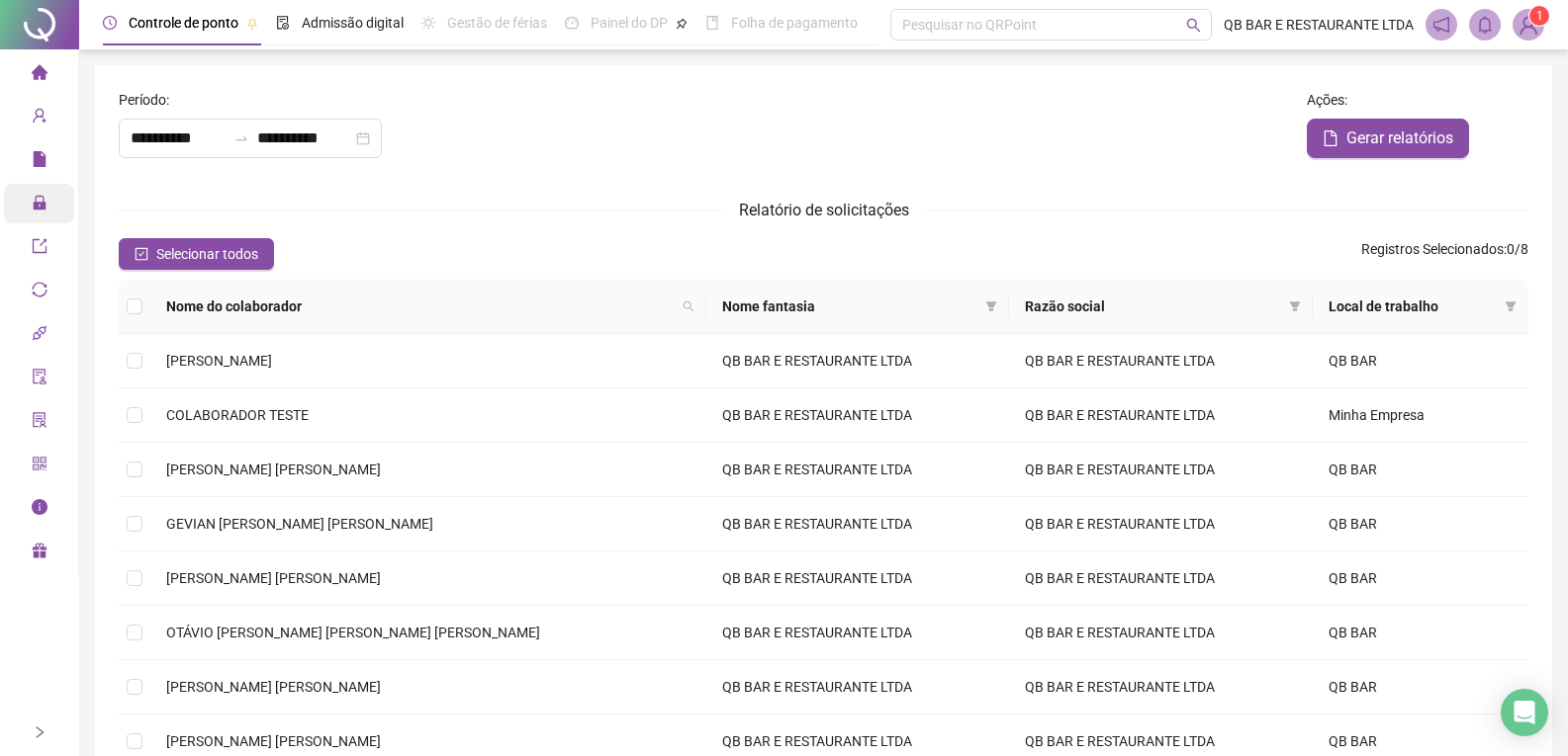
click at [38, 199] on icon "lock" at bounding box center [40, 203] width 16 height 16
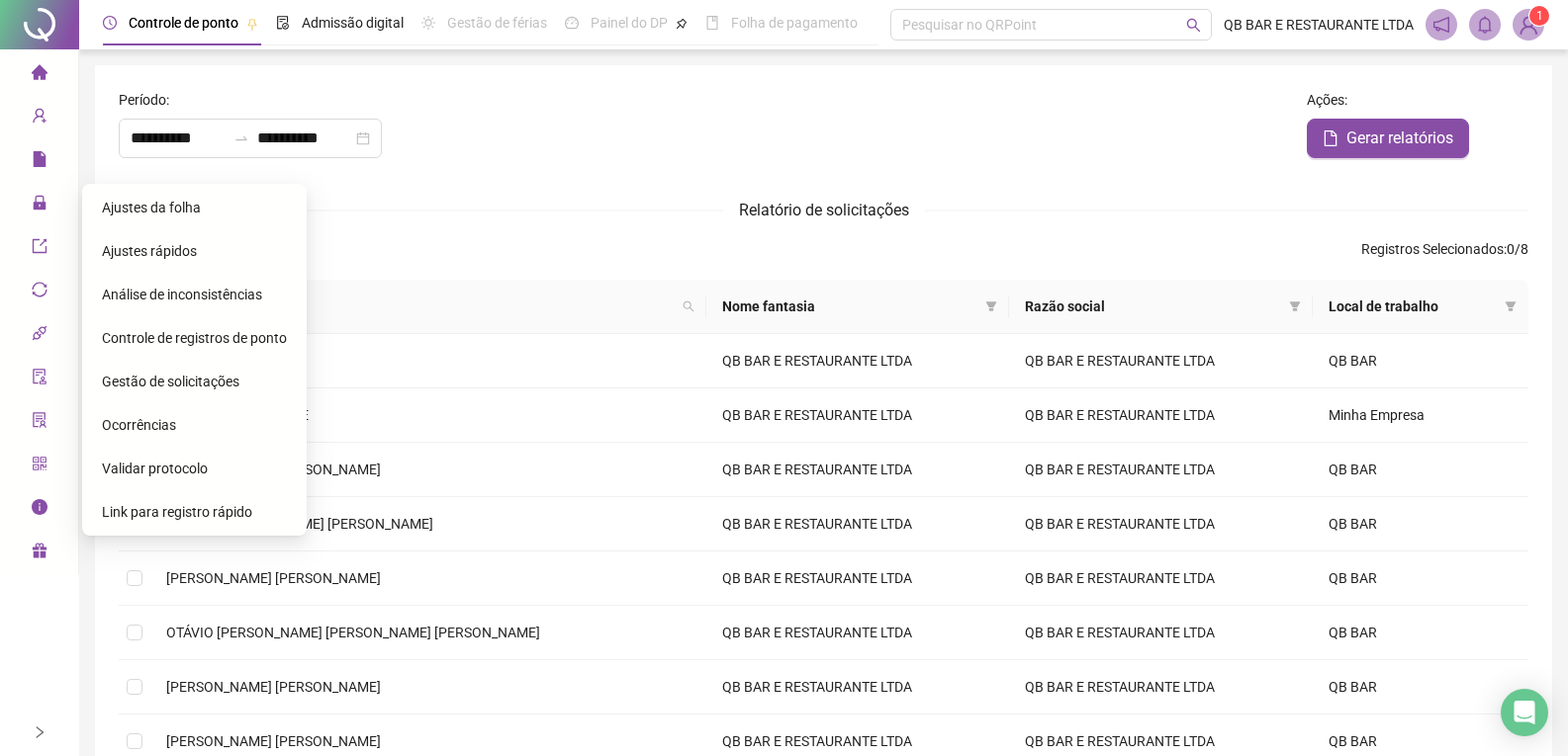
click at [190, 506] on span "Link para registro rápido" at bounding box center [177, 512] width 151 height 16
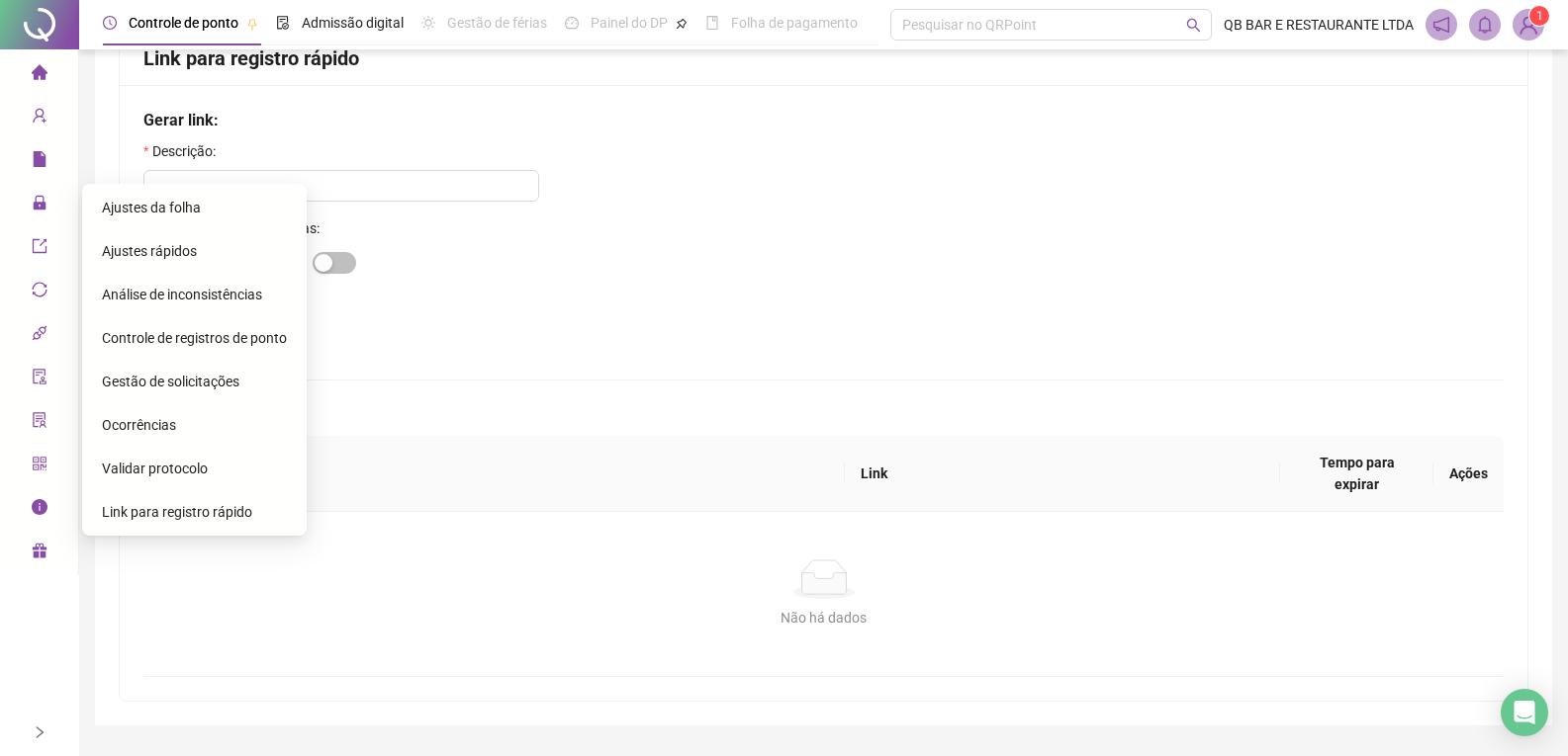
scroll to position [92, 0]
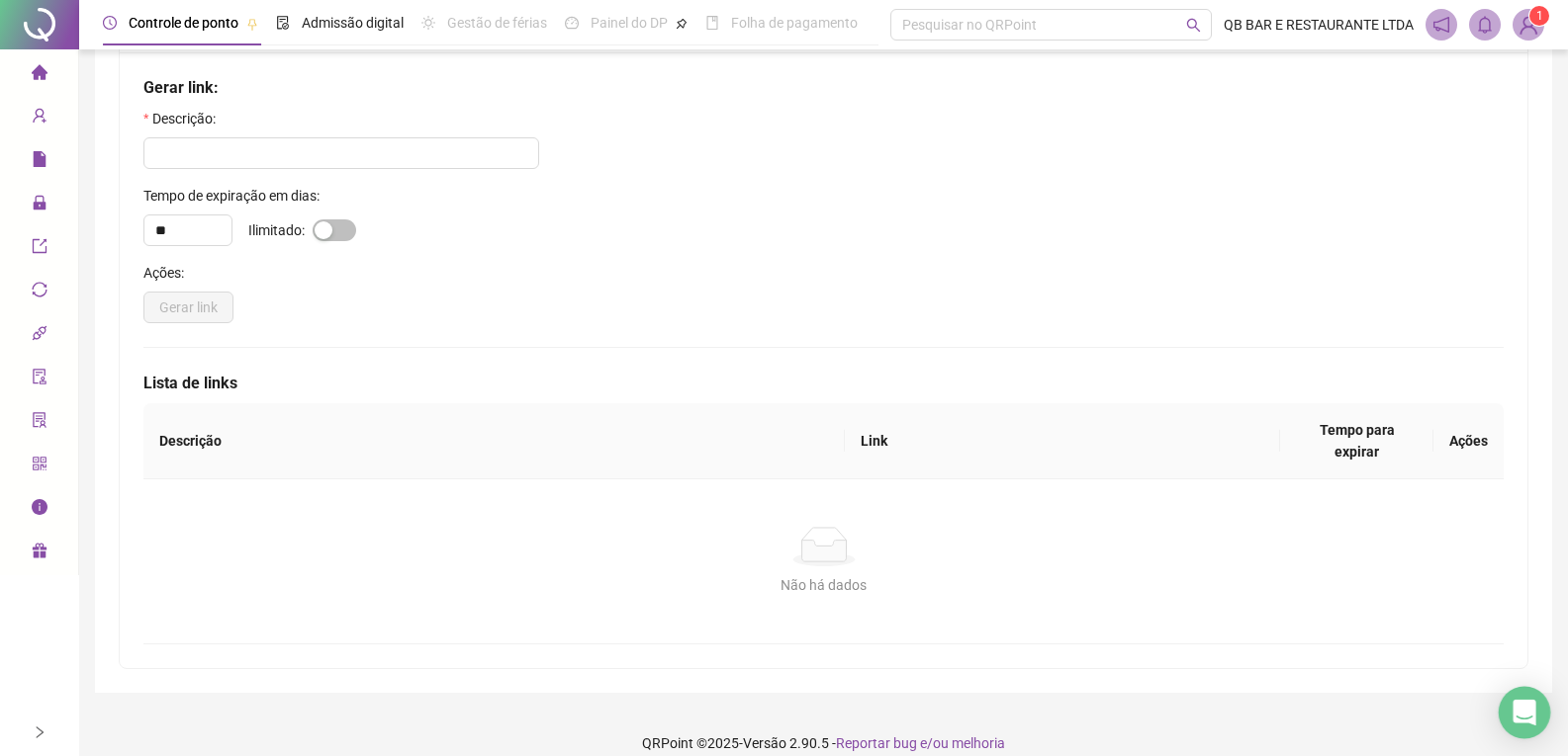
click at [1532, 714] on icon "Open Intercom Messenger" at bounding box center [1523, 713] width 23 height 26
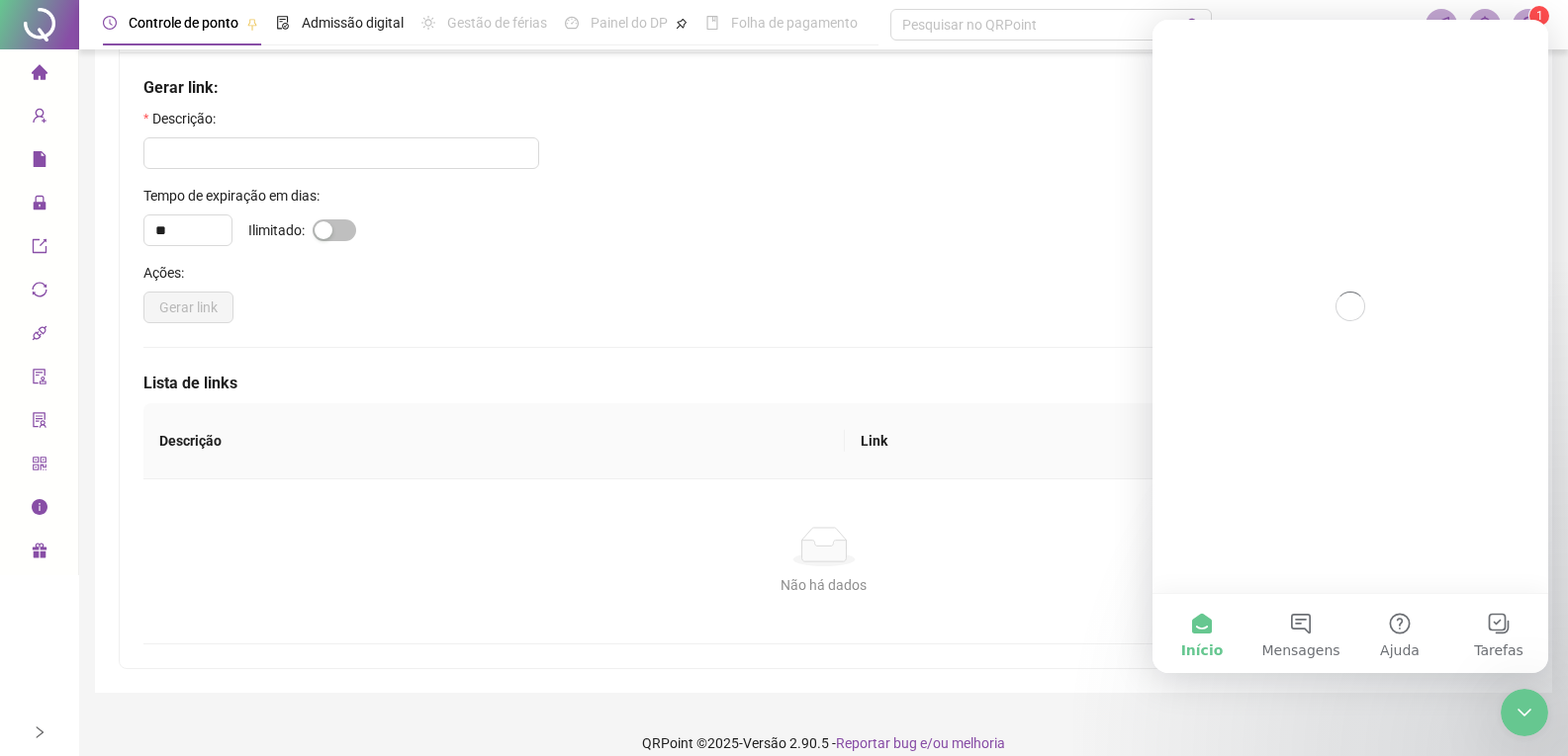
scroll to position [0, 0]
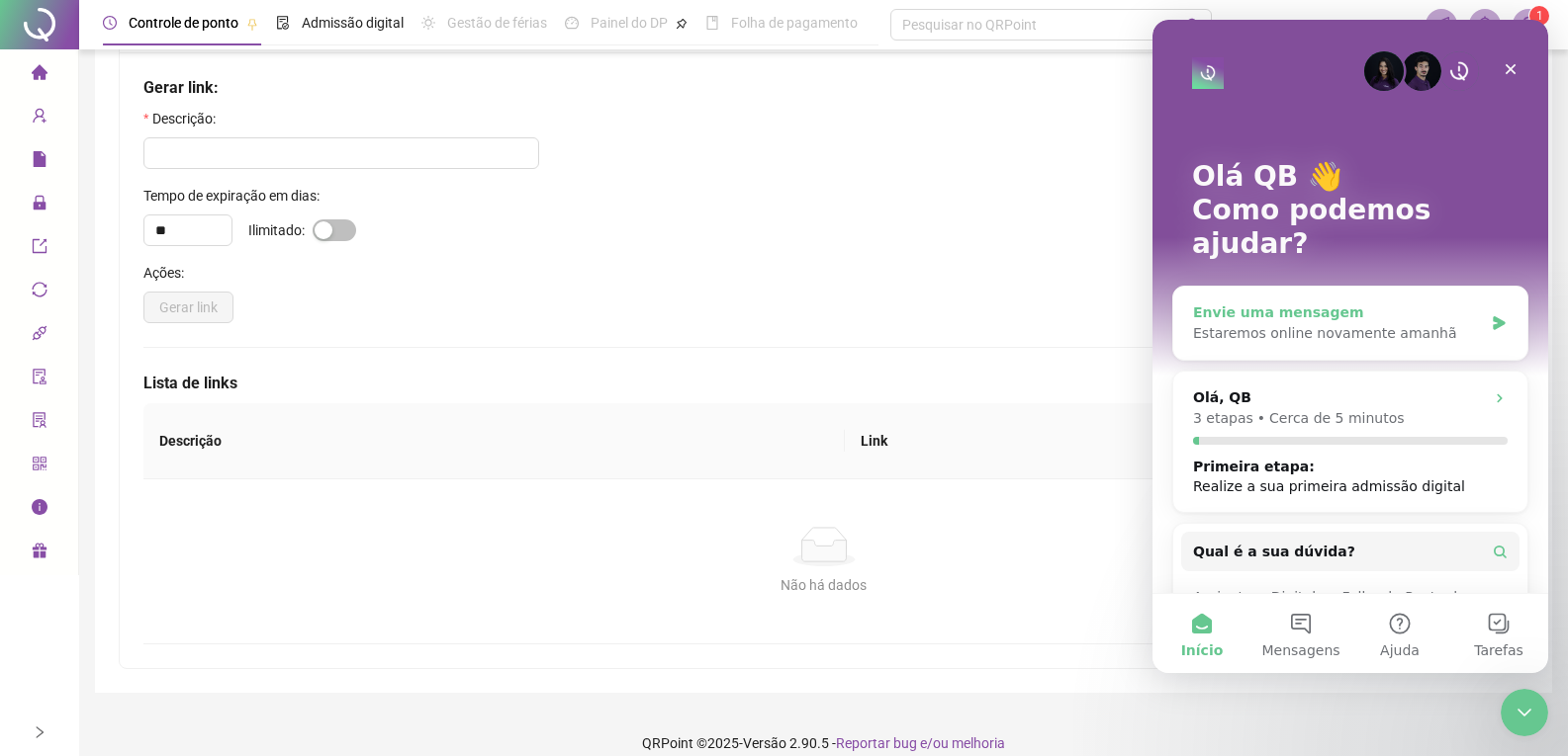
click at [1333, 323] on div "Estaremos online novamente amanhã" at bounding box center [1338, 333] width 289 height 21
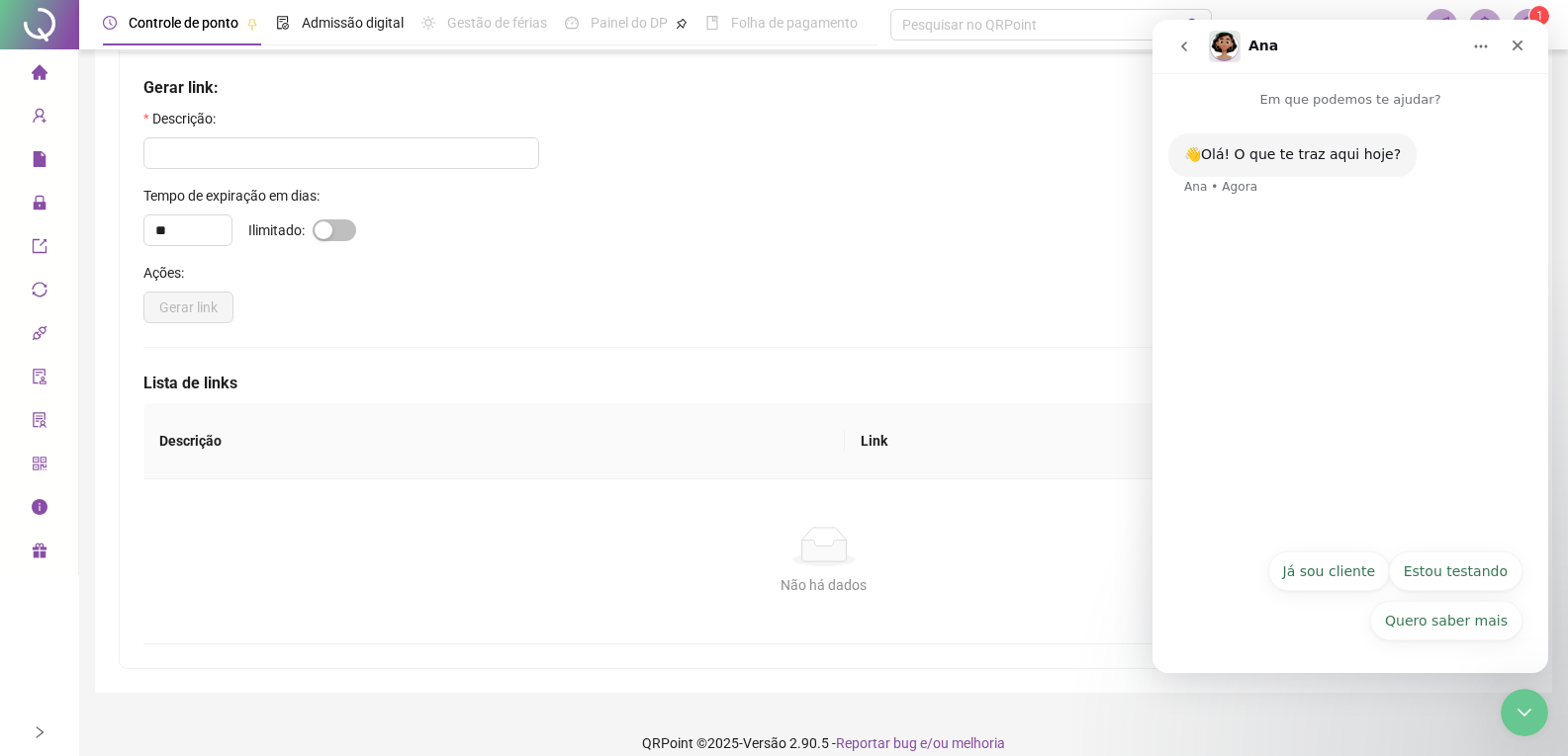
click at [1354, 572] on button "Já sou cliente" at bounding box center [1328, 572] width 122 height 40
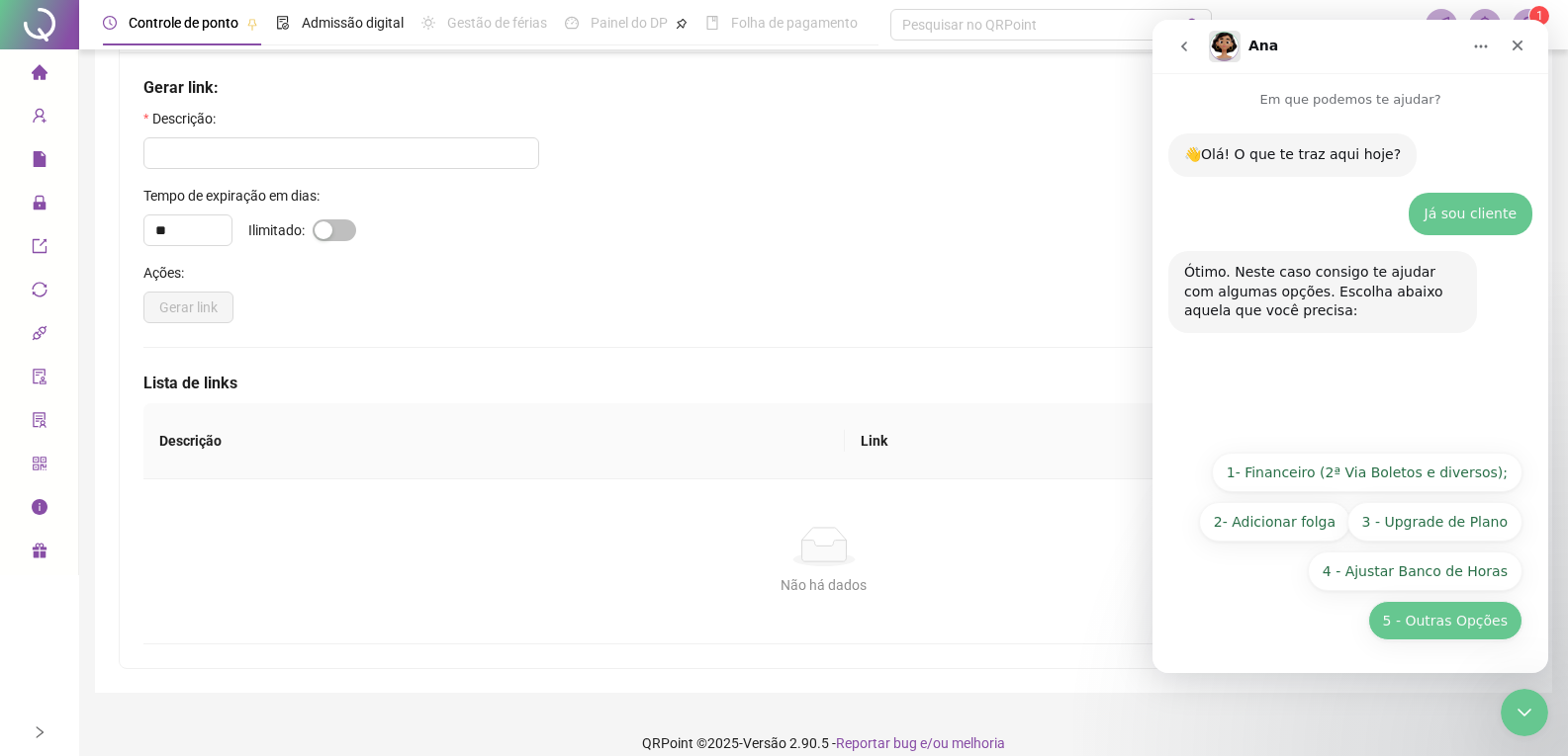
click at [1448, 629] on button "5 - Outras Opções" at bounding box center [1445, 621] width 155 height 40
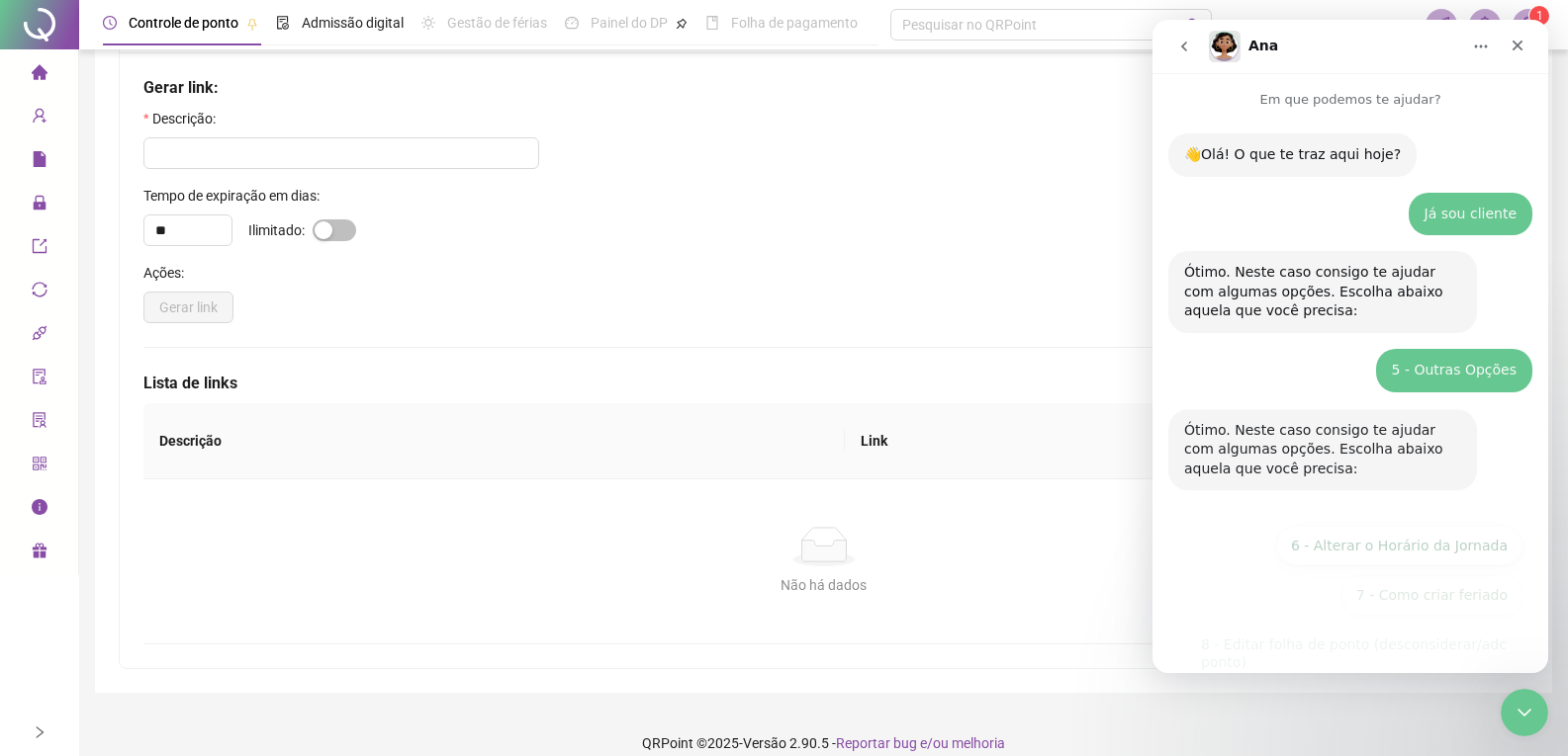
scroll to position [141, 0]
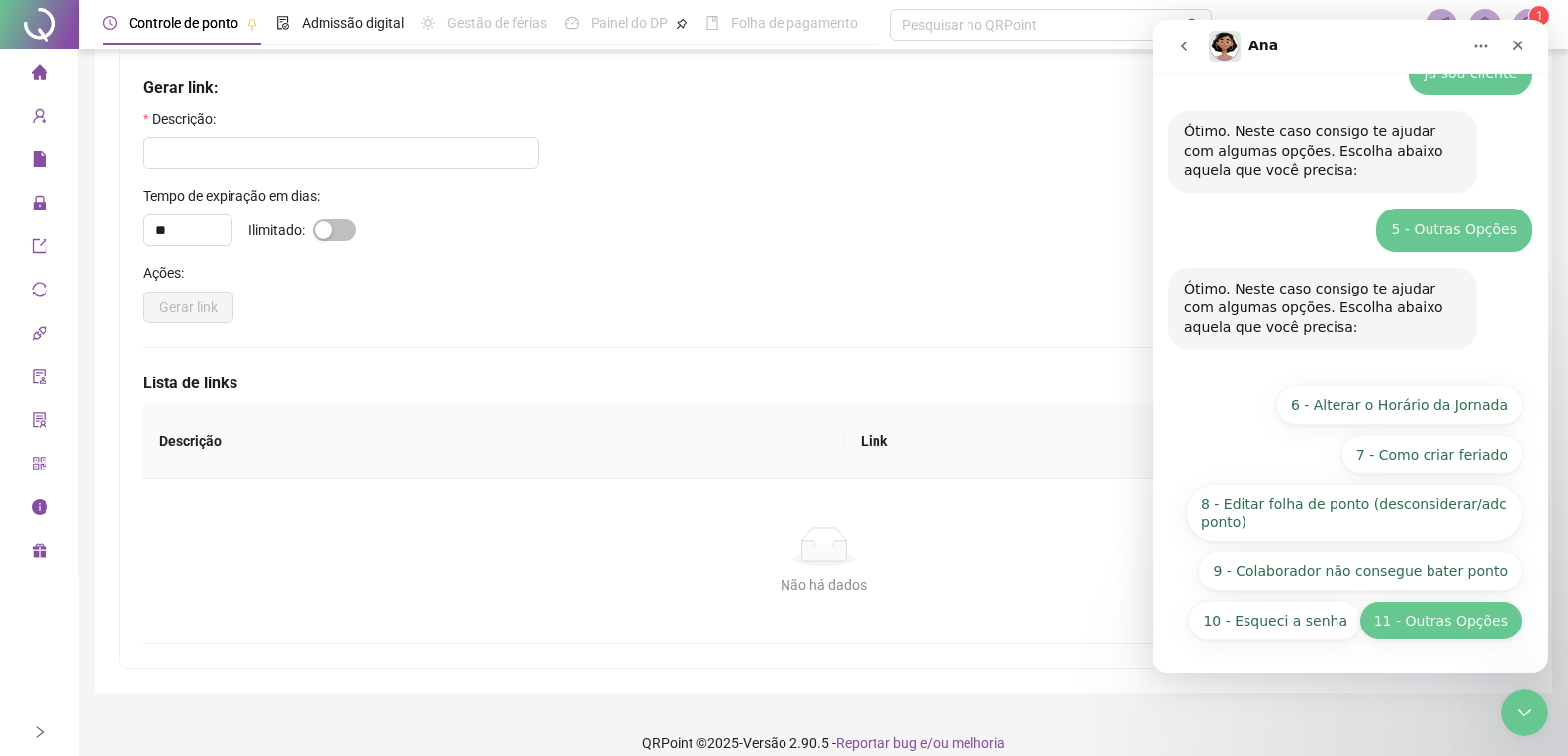
click at [1409, 621] on button "11 - Outras Opções" at bounding box center [1440, 621] width 164 height 40
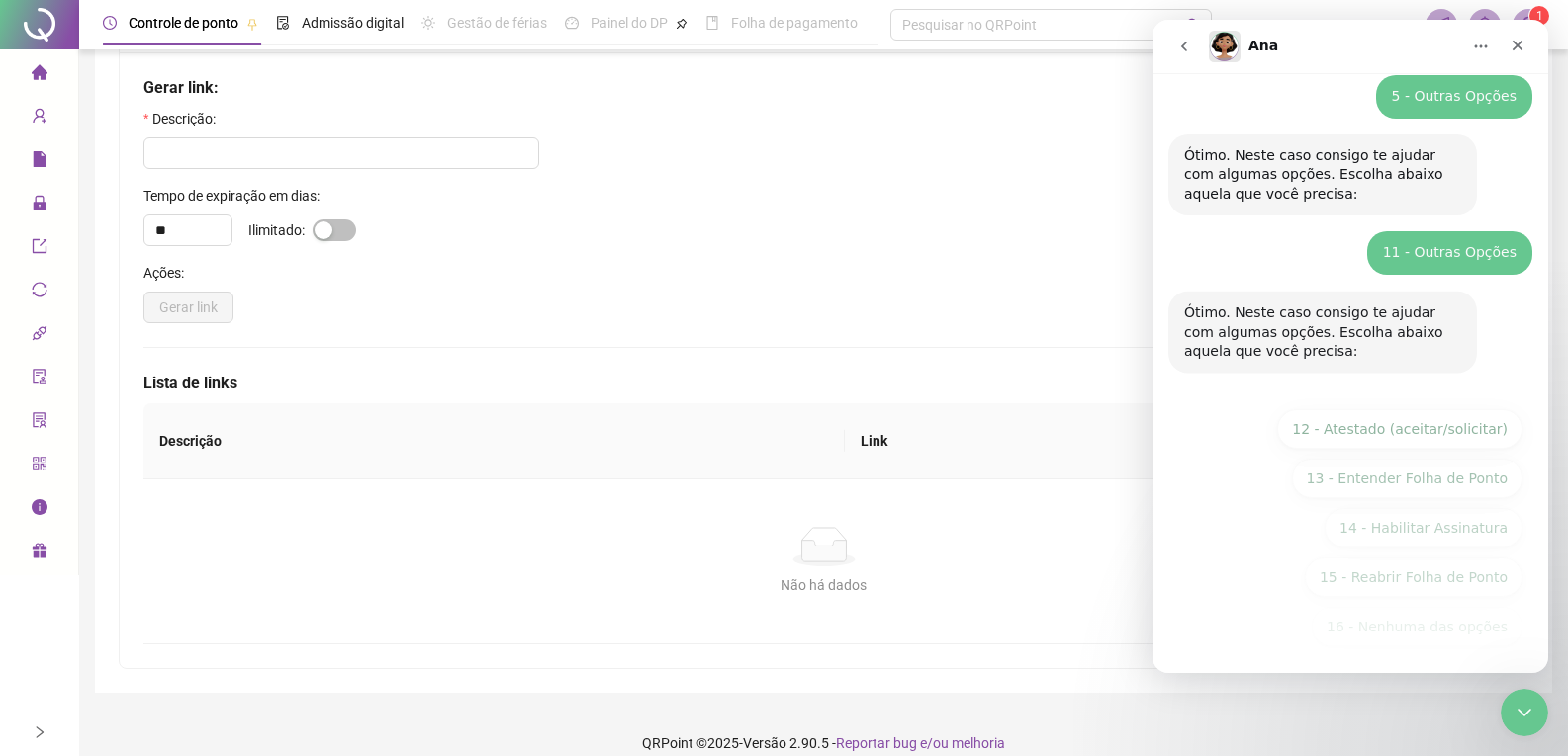
scroll to position [279, 0]
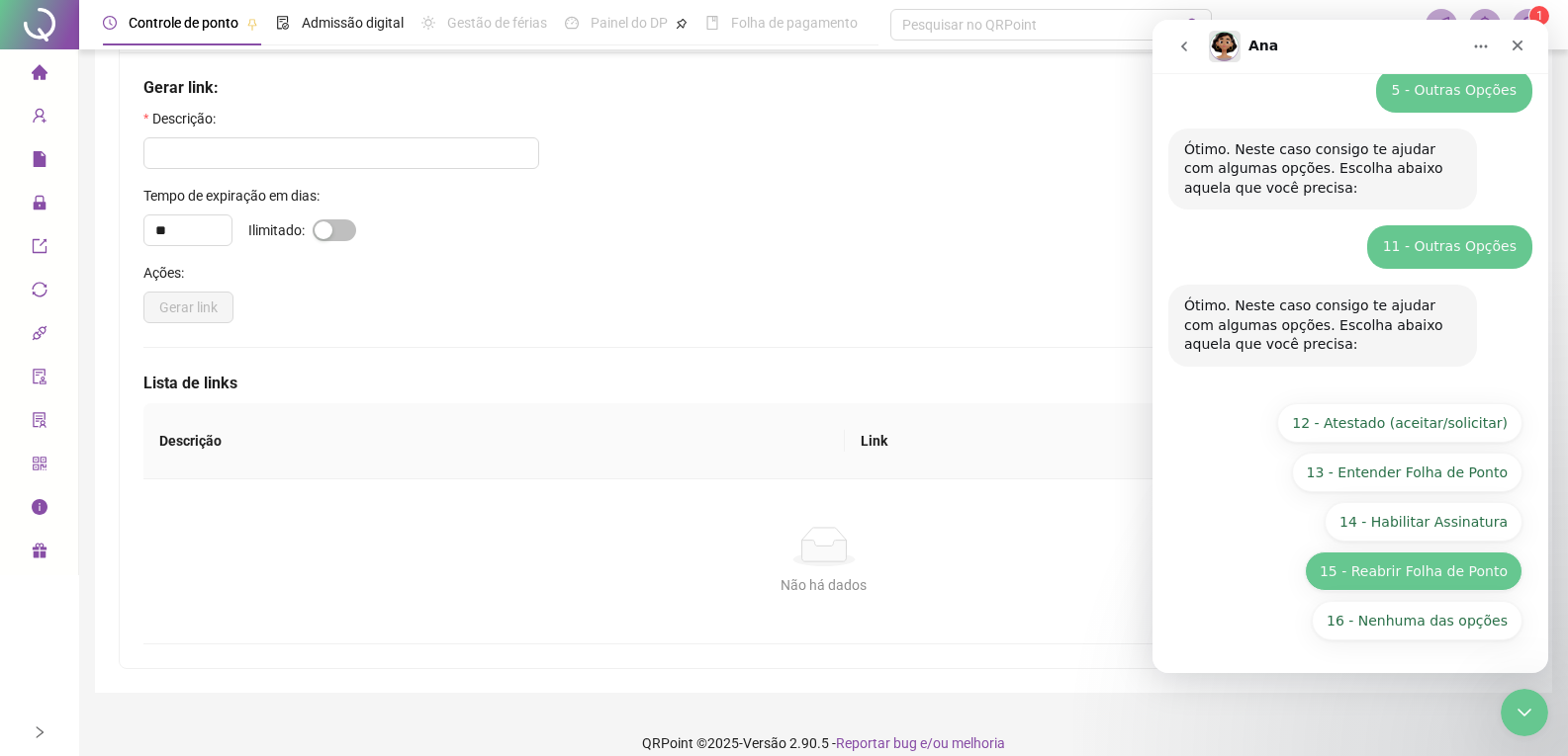
click at [1396, 610] on button "16 - Nenhuma das opções" at bounding box center [1416, 621] width 211 height 40
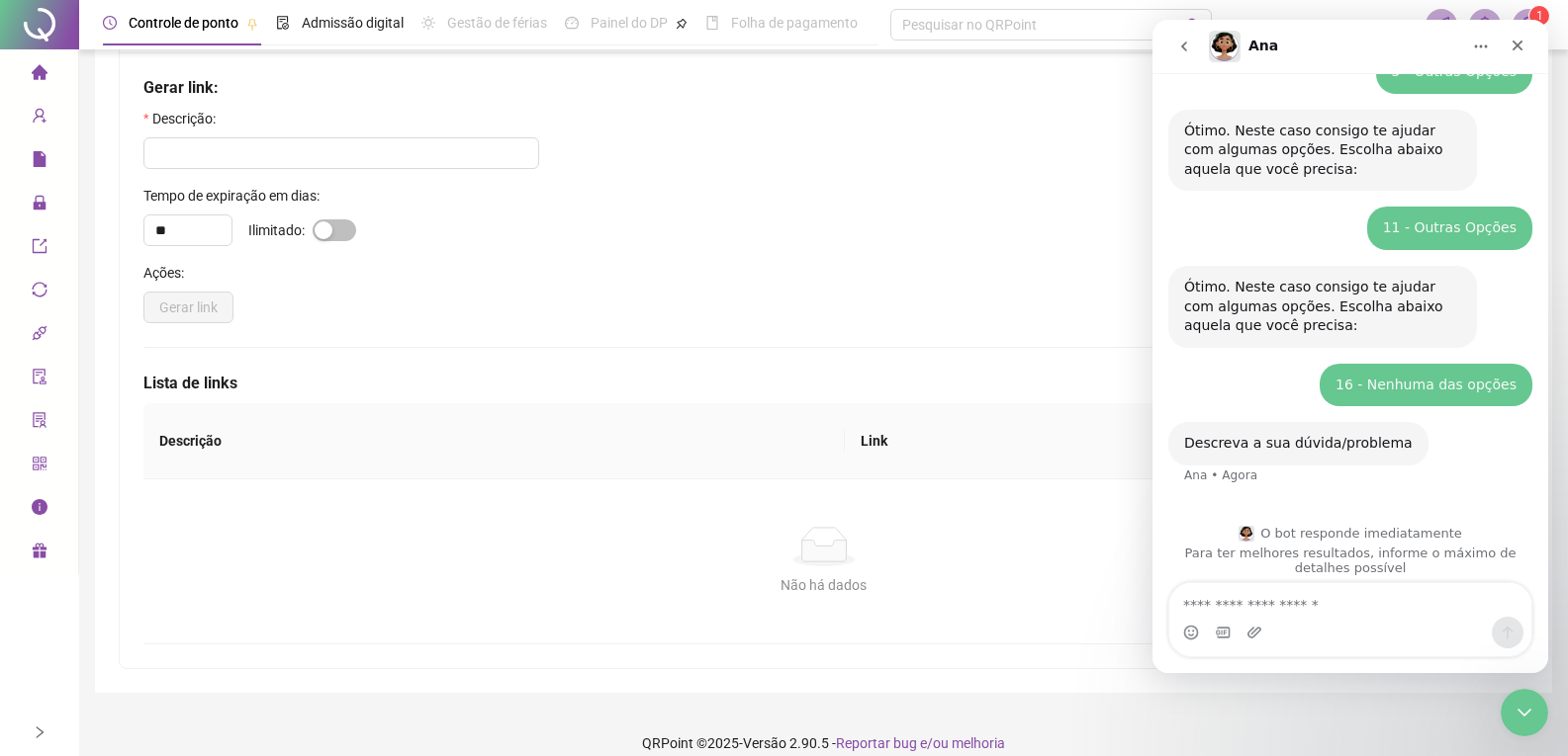
scroll to position [311, 0]
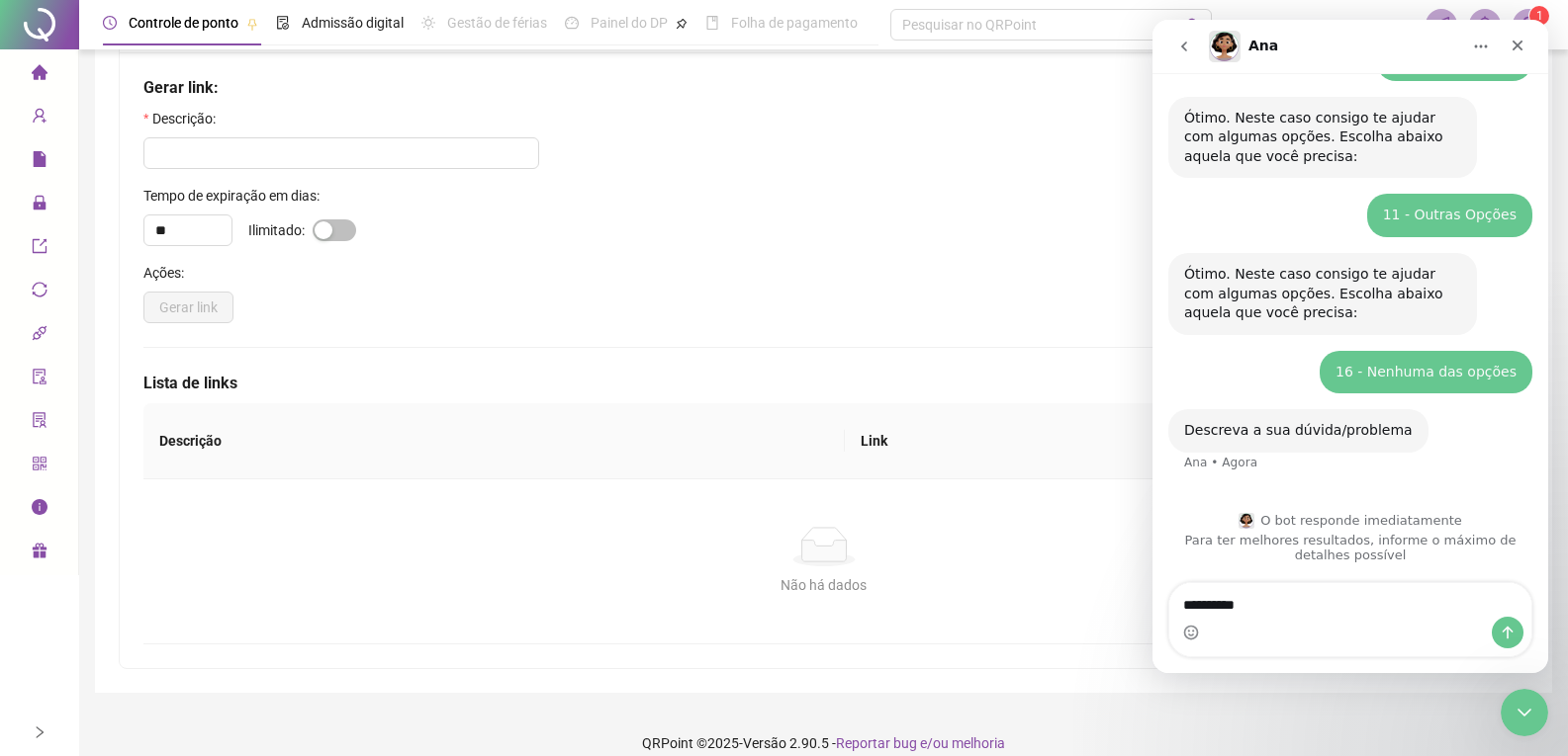
type textarea "**********"
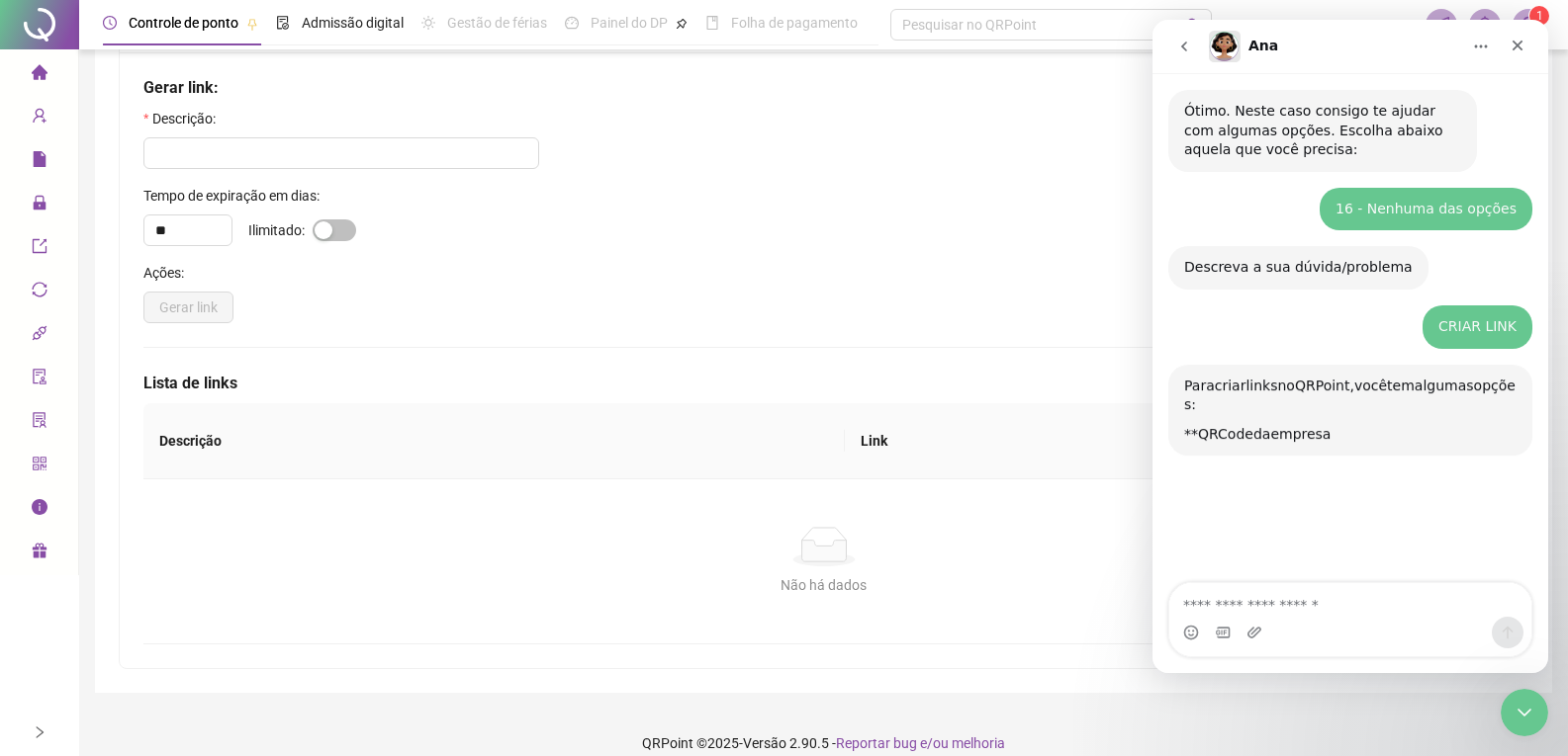
scroll to position [712, 0]
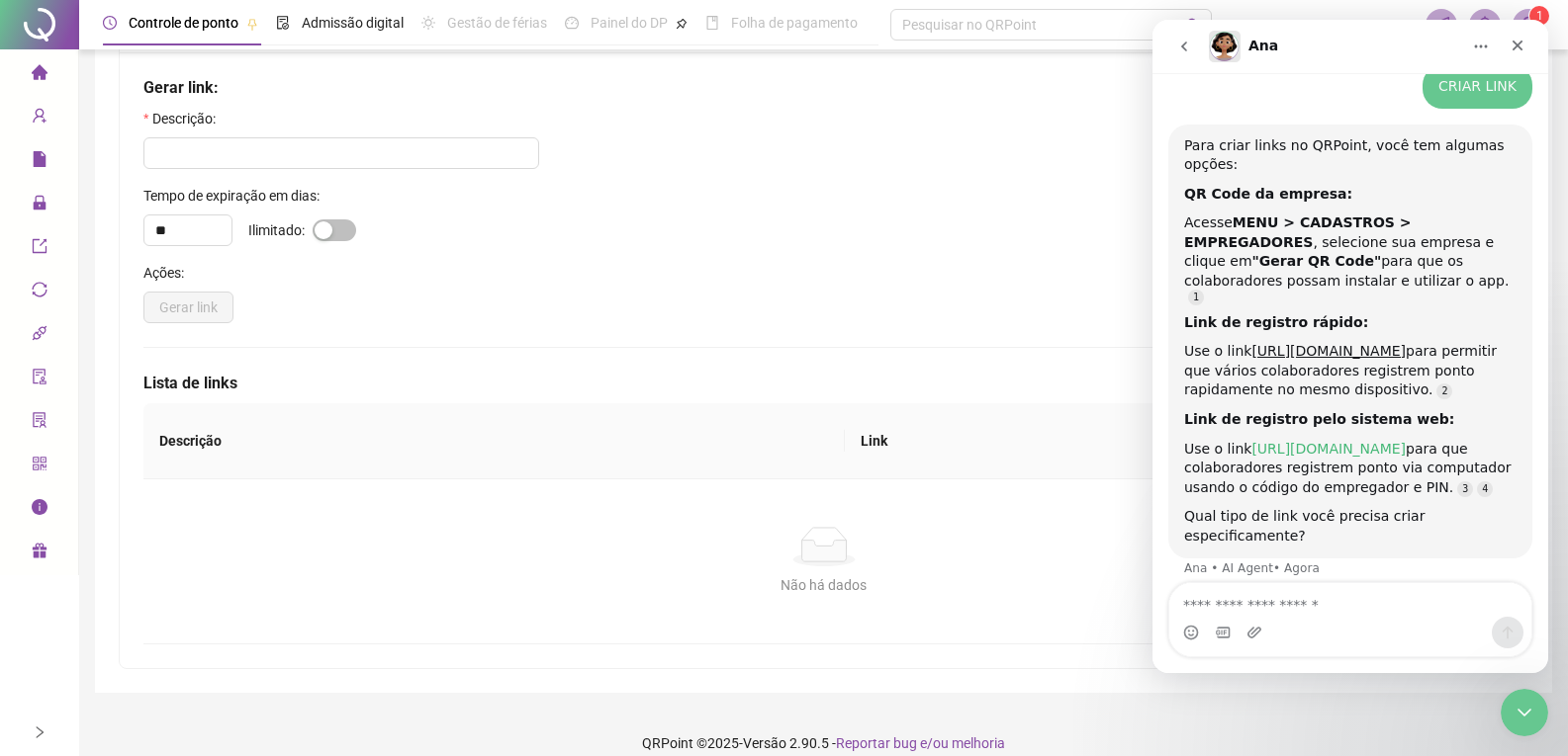
click at [1342, 441] on link "[URL][DOMAIN_NAME]" at bounding box center [1329, 449] width 155 height 16
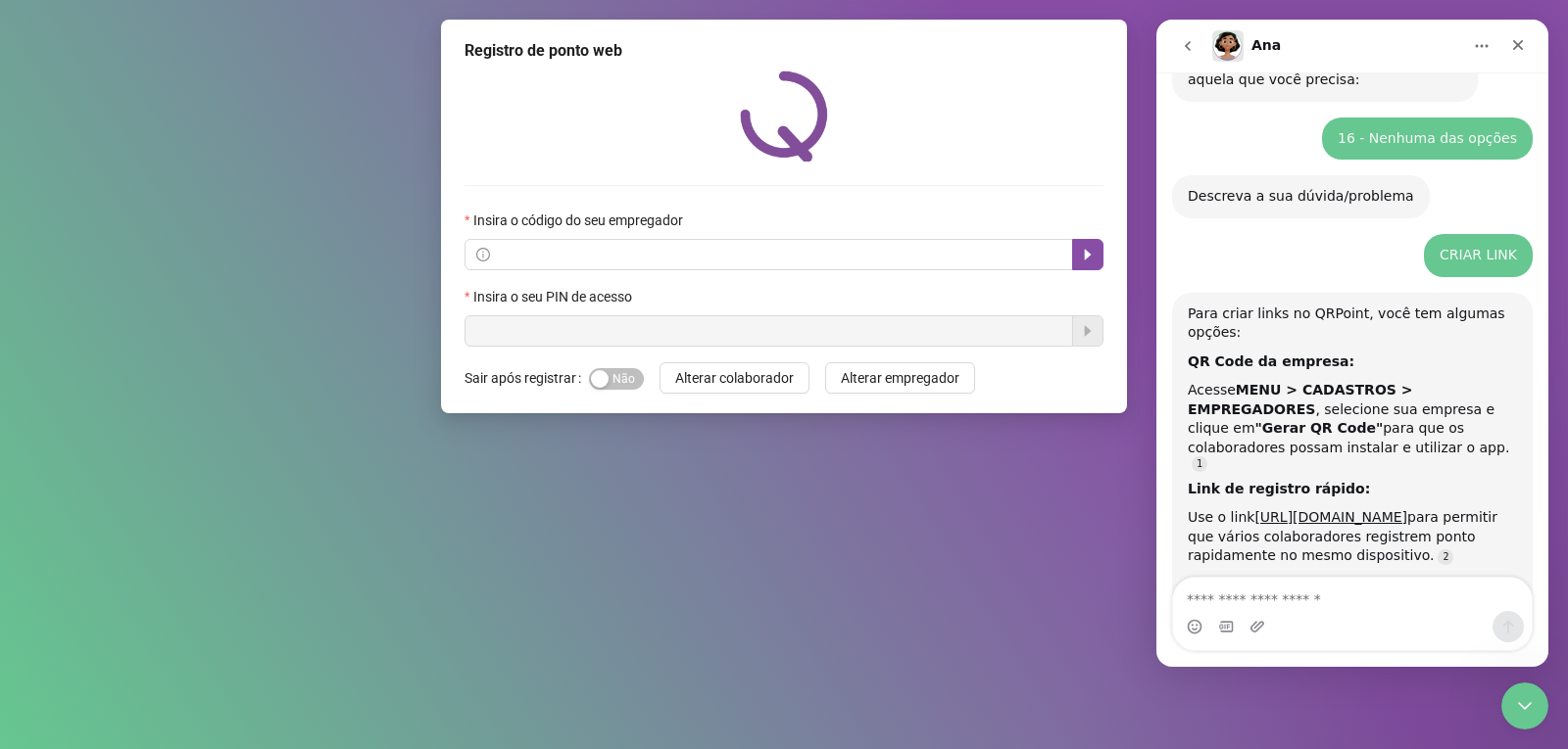
scroll to position [706, 0]
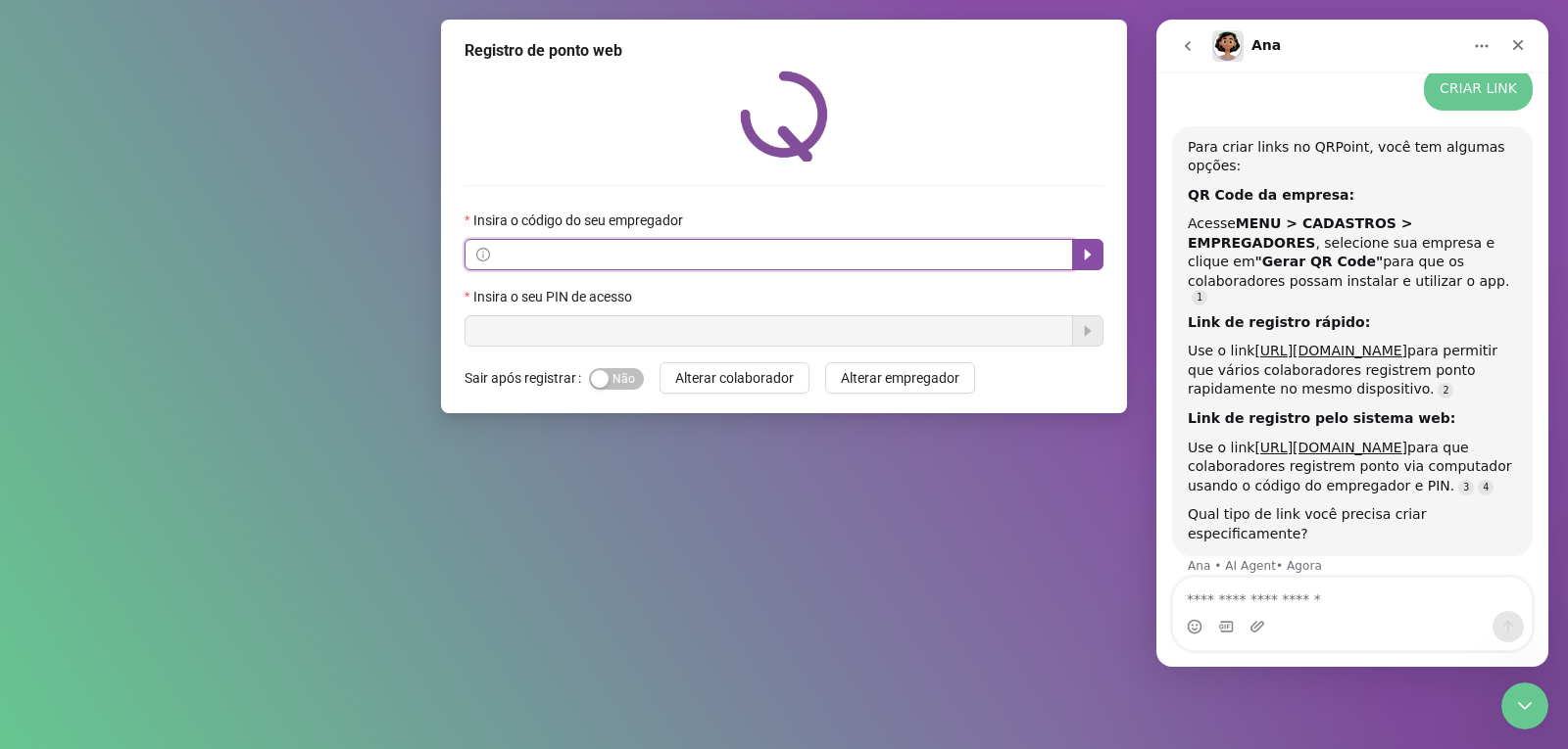
click at [818, 249] on input "text" at bounding box center [778, 255] width 568 height 22
click at [810, 250] on input "text" at bounding box center [778, 255] width 568 height 22
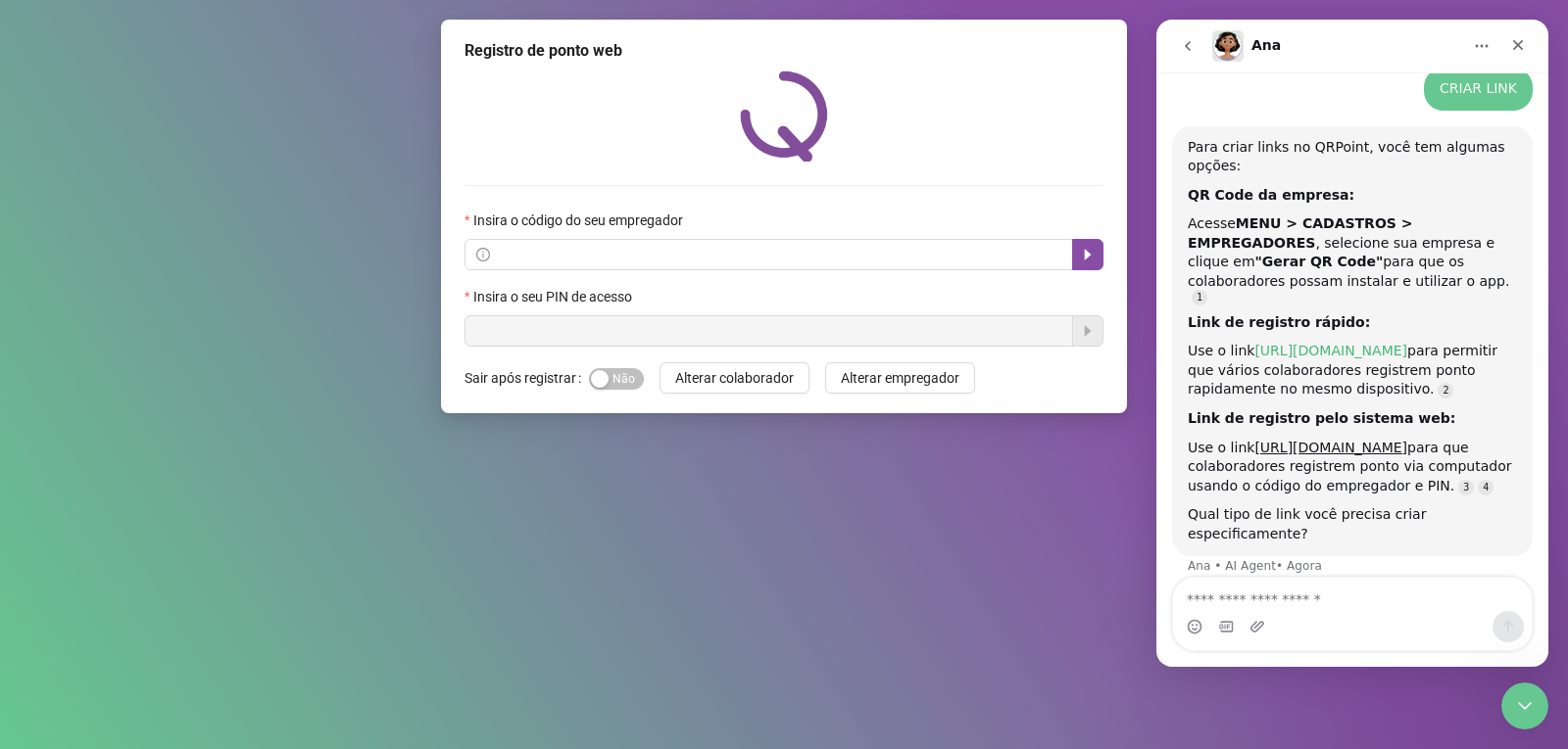
click at [1325, 343] on link "[URL][DOMAIN_NAME]" at bounding box center [1330, 350] width 153 height 16
